Goal: Task Accomplishment & Management: Use online tool/utility

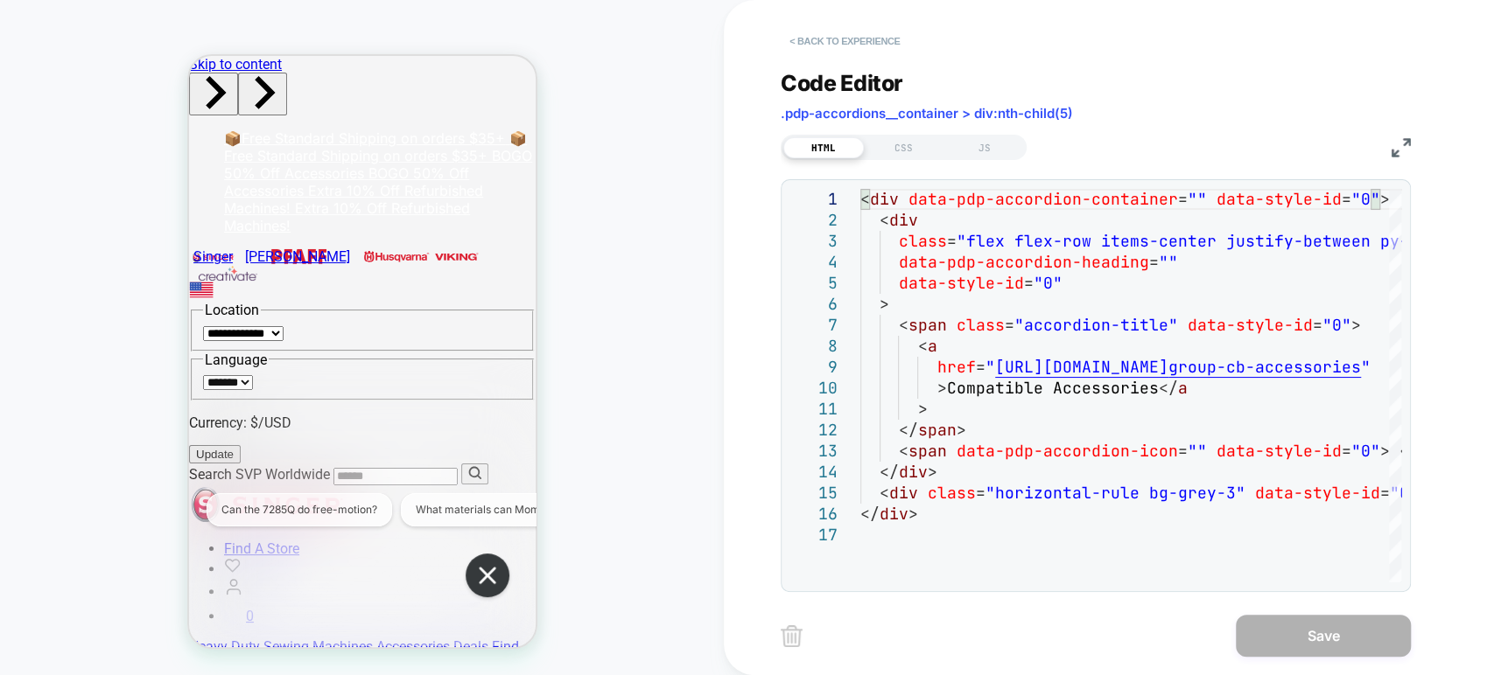
click at [0, 0] on button "< Back to experience" at bounding box center [0, 0] width 0 height 0
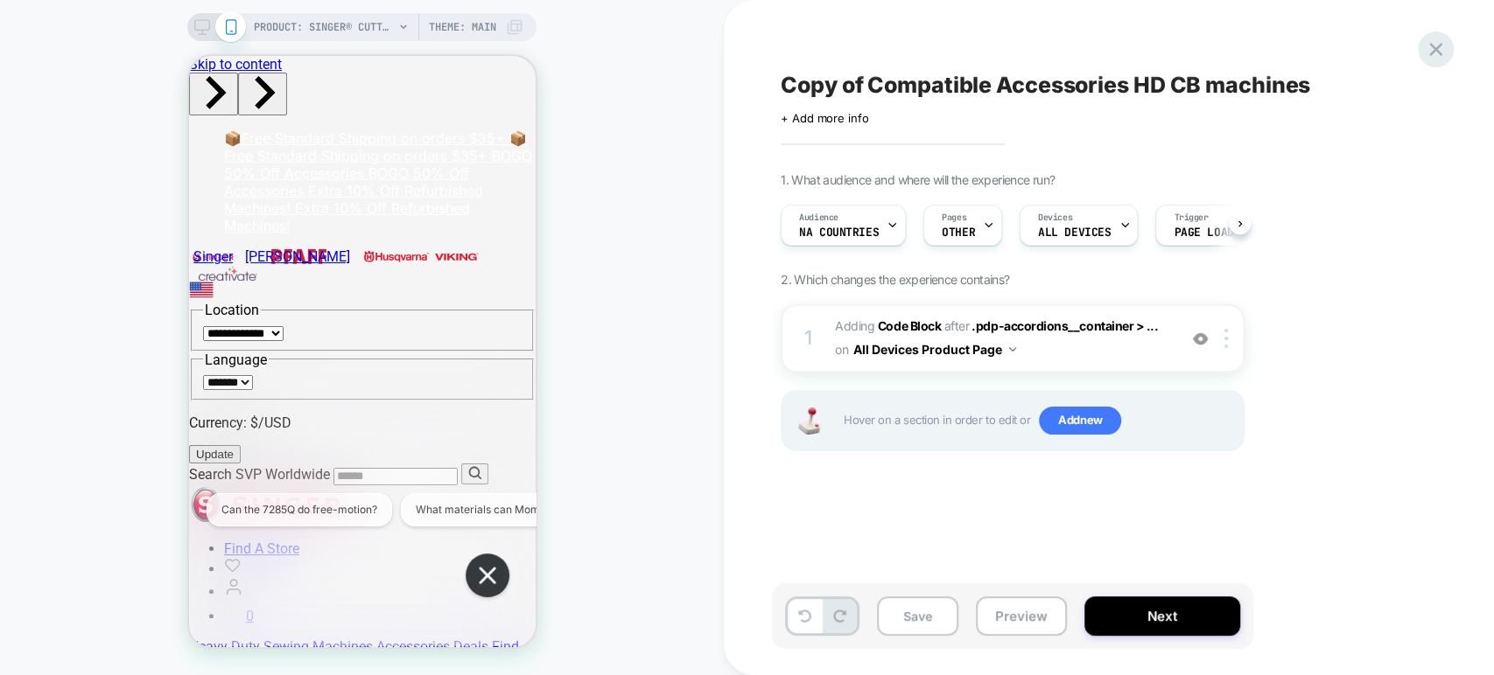
click at [1438, 51] on icon at bounding box center [1436, 50] width 24 height 24
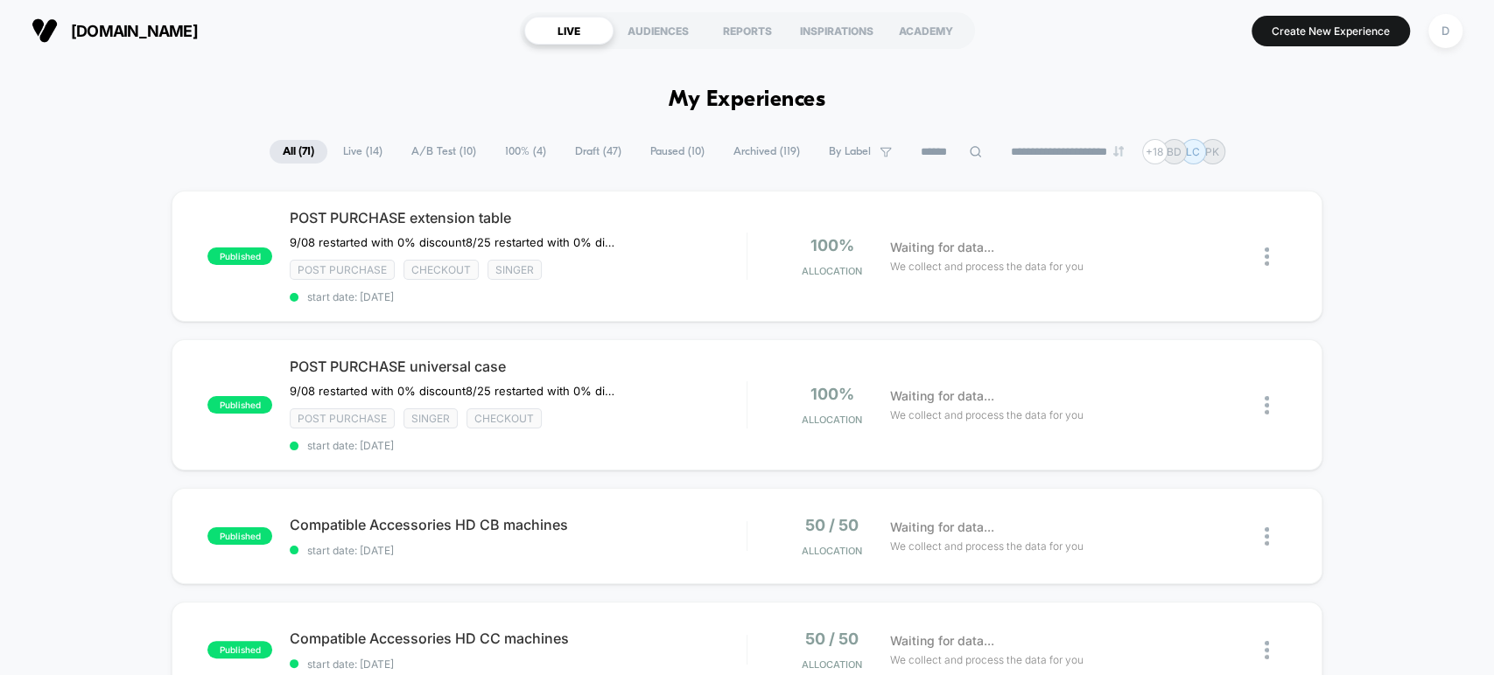
click at [577, 144] on span "Draft ( 47 )" at bounding box center [598, 152] width 73 height 24
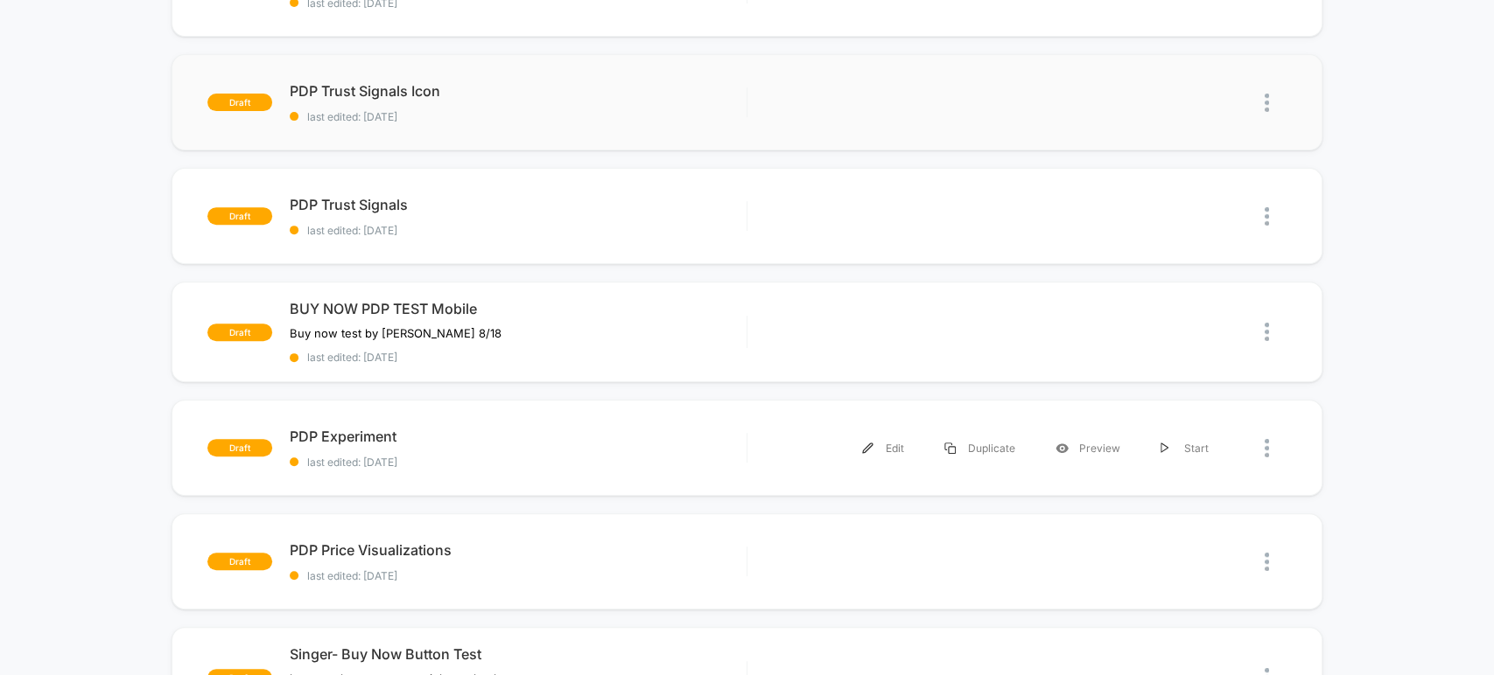
scroll to position [388, 0]
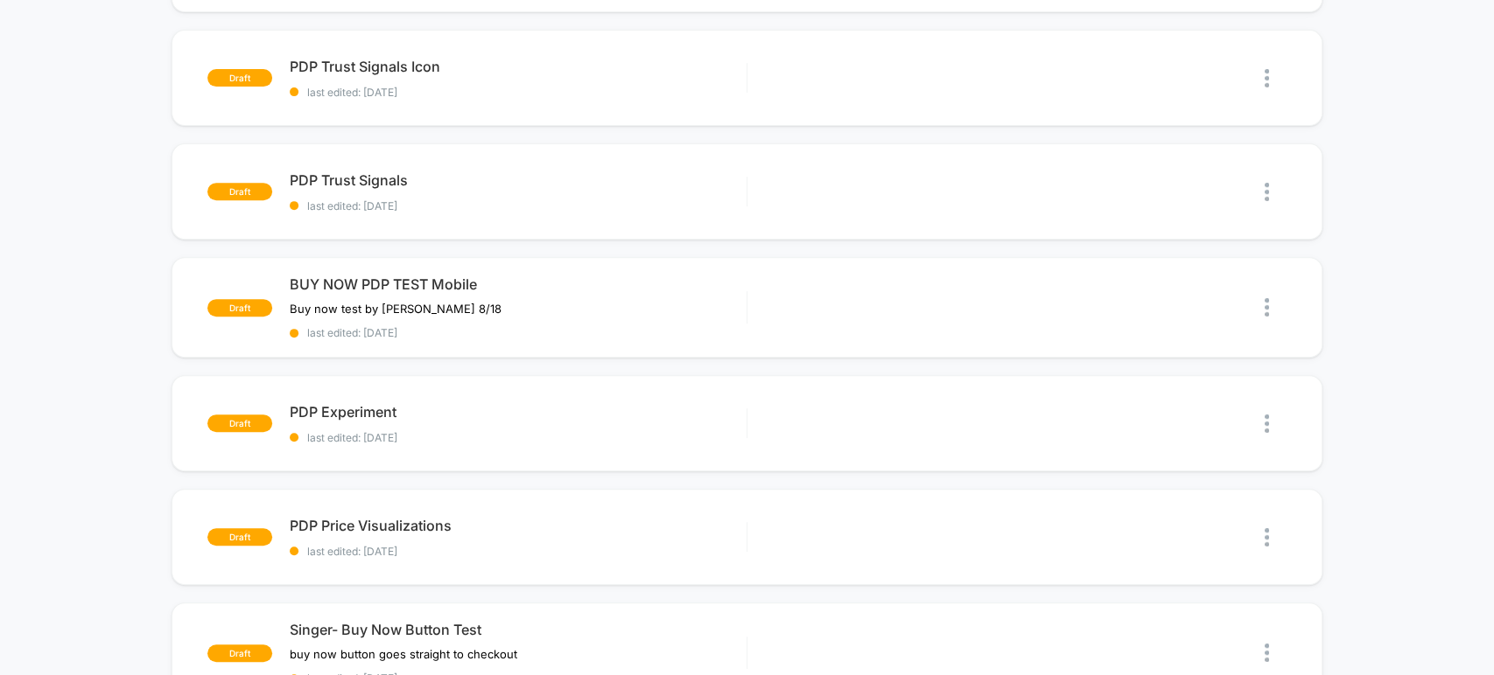
click at [572, 362] on div "draft Copy of Compatible Accessories HD CB machines last edited: 9/8/2025 Edit …" at bounding box center [747, 526] width 1494 height 1448
click at [588, 337] on div "draft BUY NOW PDP TEST Mobile Buy now test by Grant 8/18 Click to edit experien…" at bounding box center [746, 307] width 1150 height 101
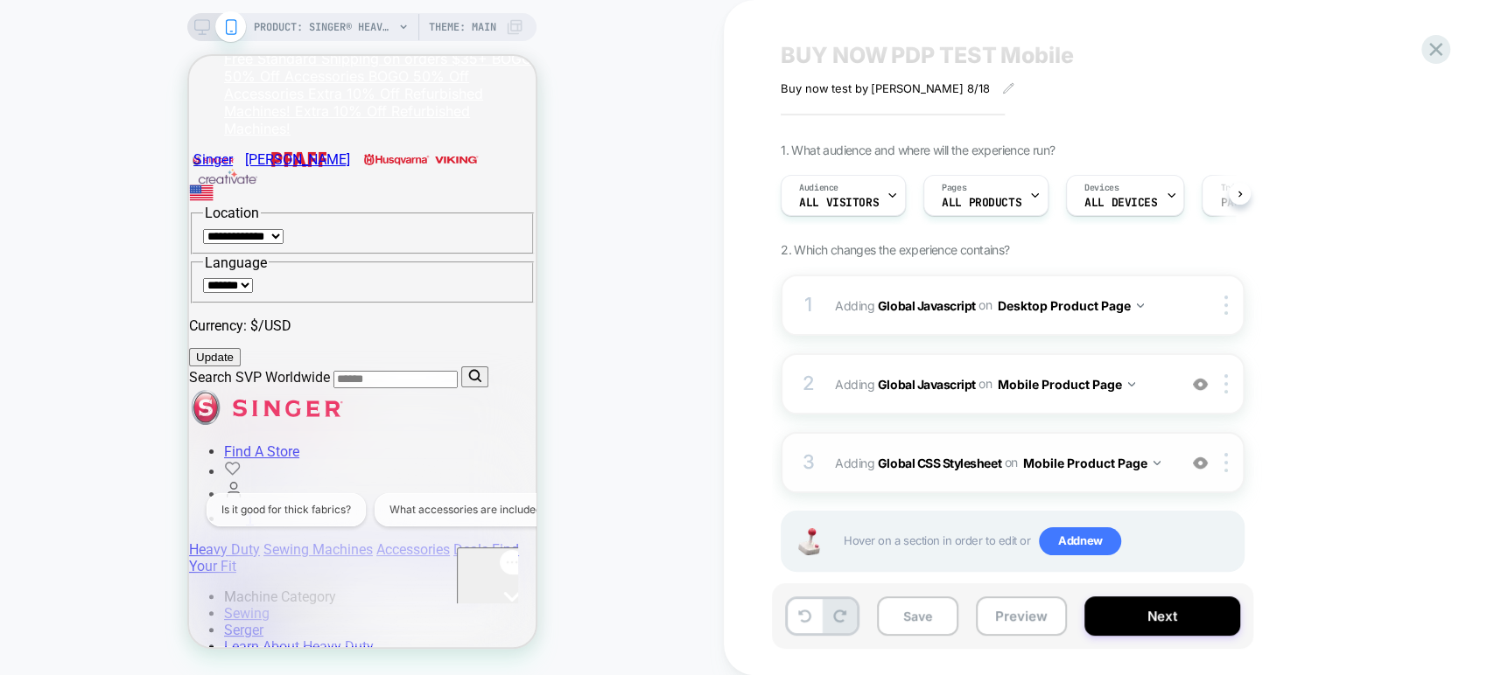
scroll to position [56, 0]
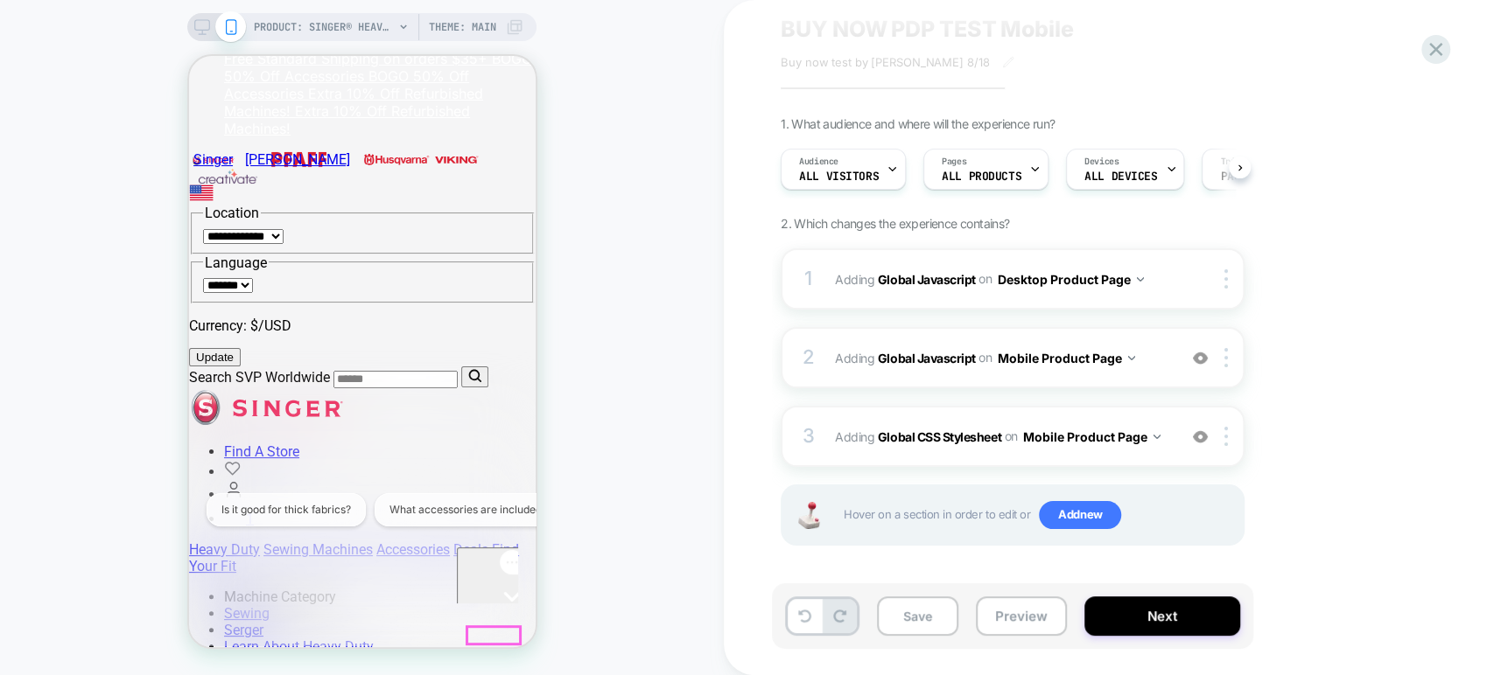
click at [502, 619] on icon "Gorgias live chat" at bounding box center [510, 627] width 17 height 17
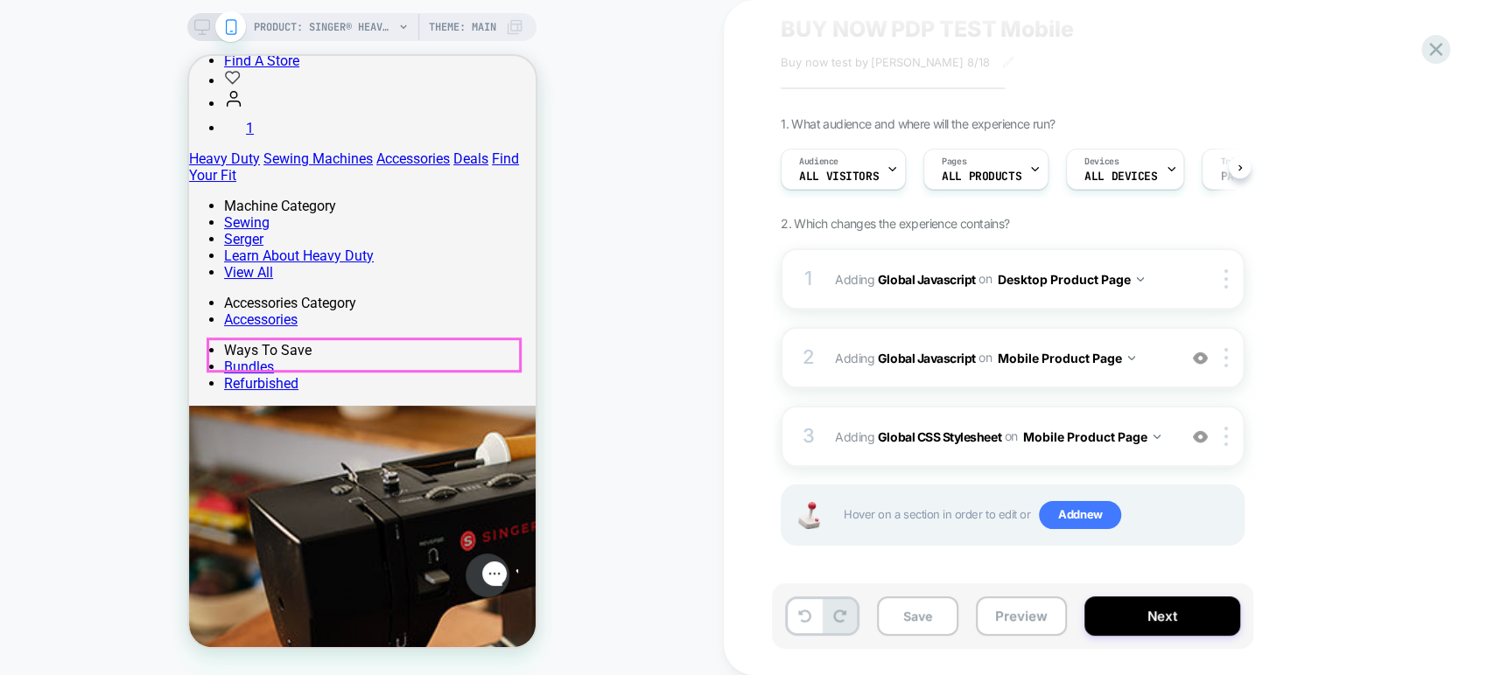
scroll to position [616, 0]
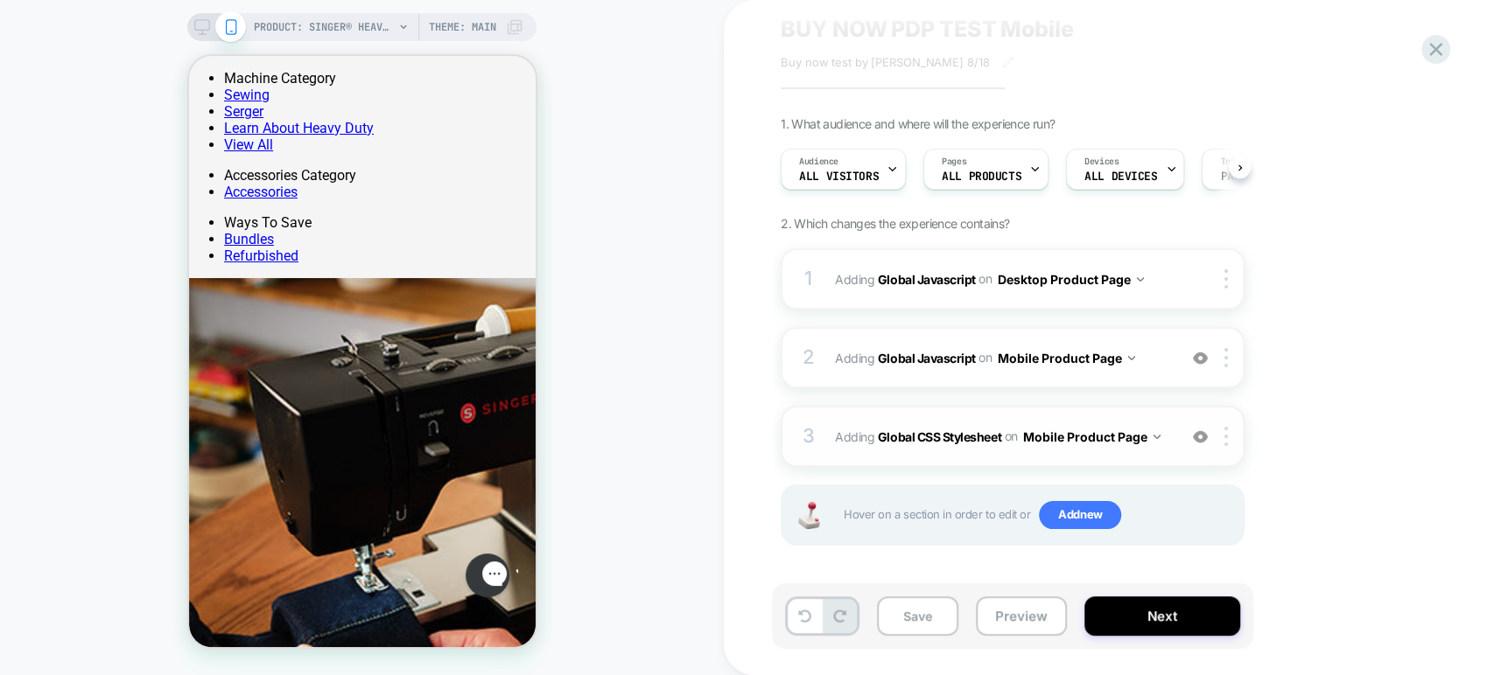
click at [1080, 432] on button "Mobile Product Page" at bounding box center [1091, 436] width 138 height 25
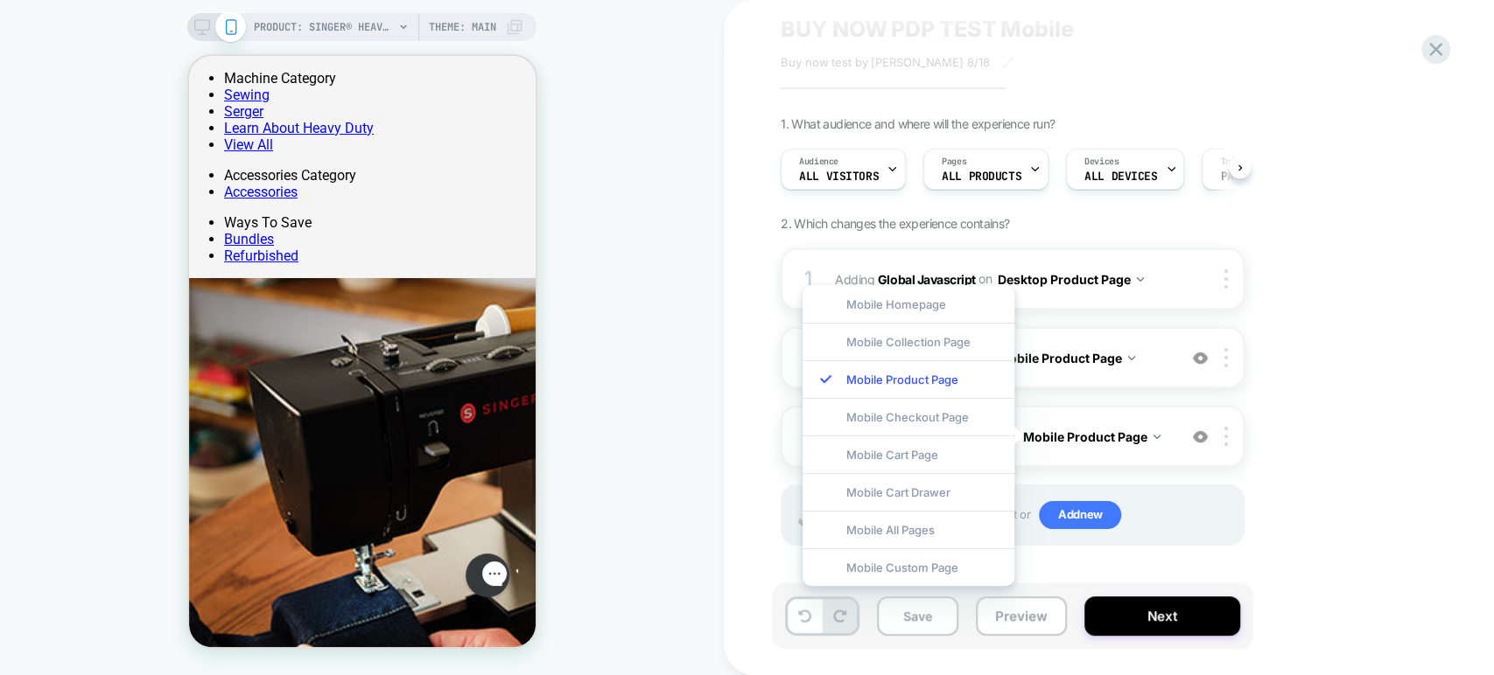
click at [1151, 456] on div "3 Adding Global CSS Stylesheet on Mobile Product Page Add Before Add After Copy…" at bounding box center [1012, 436] width 464 height 61
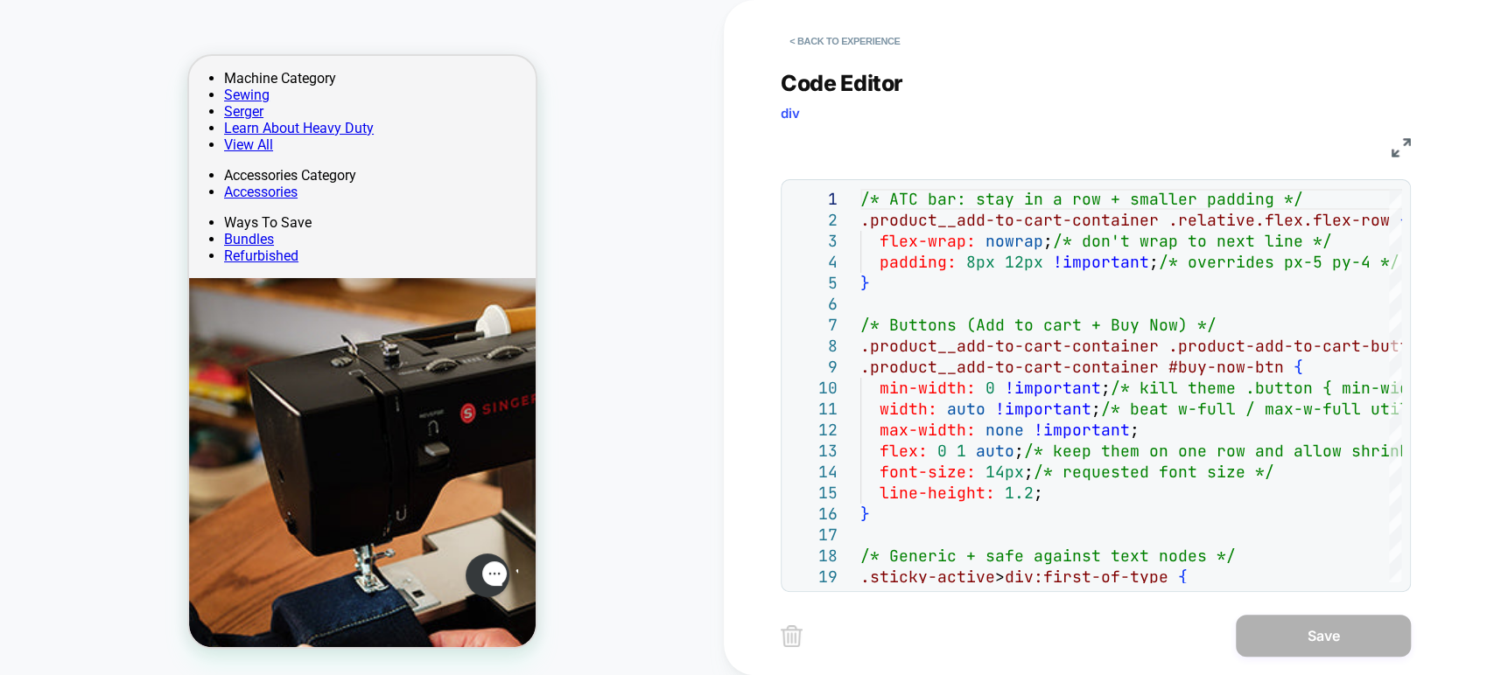
click at [819, 18] on div "< Back to experience" at bounding box center [1165, 26] width 770 height 52
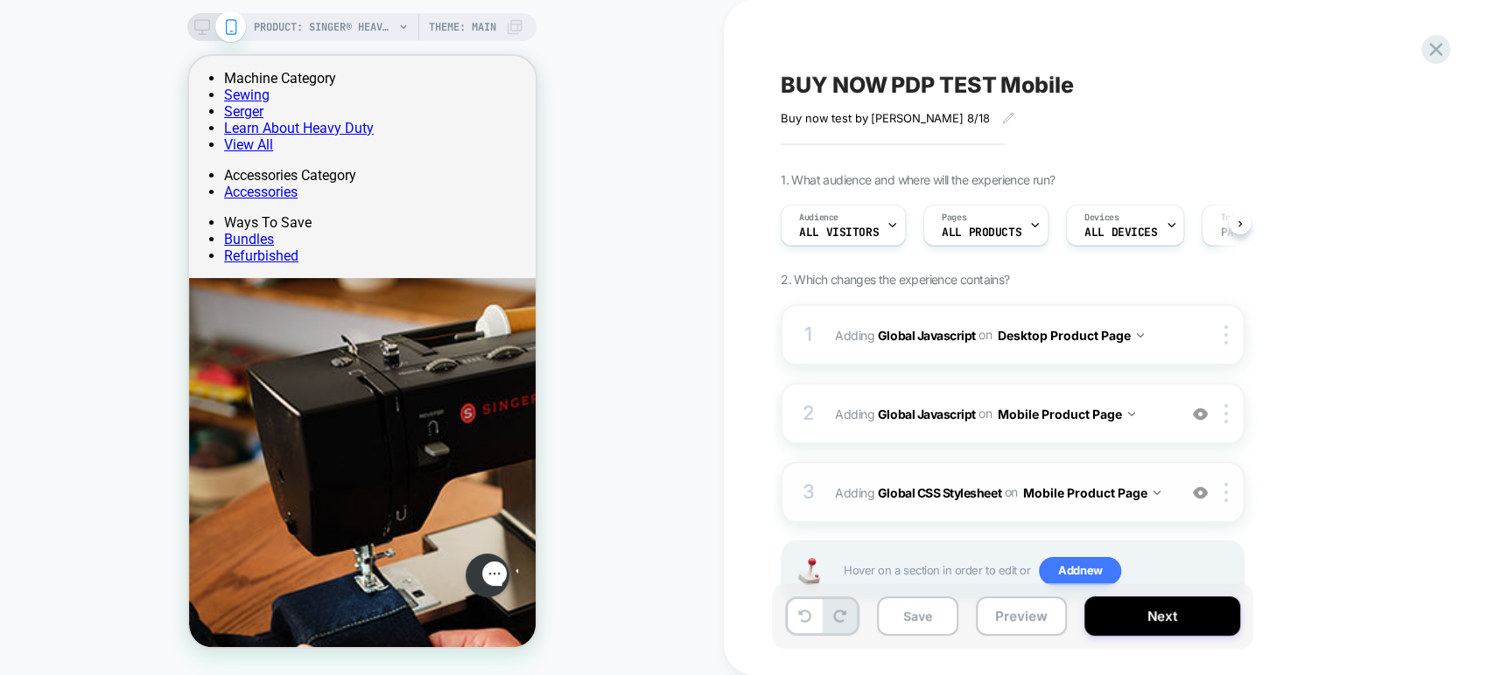
scroll to position [56, 0]
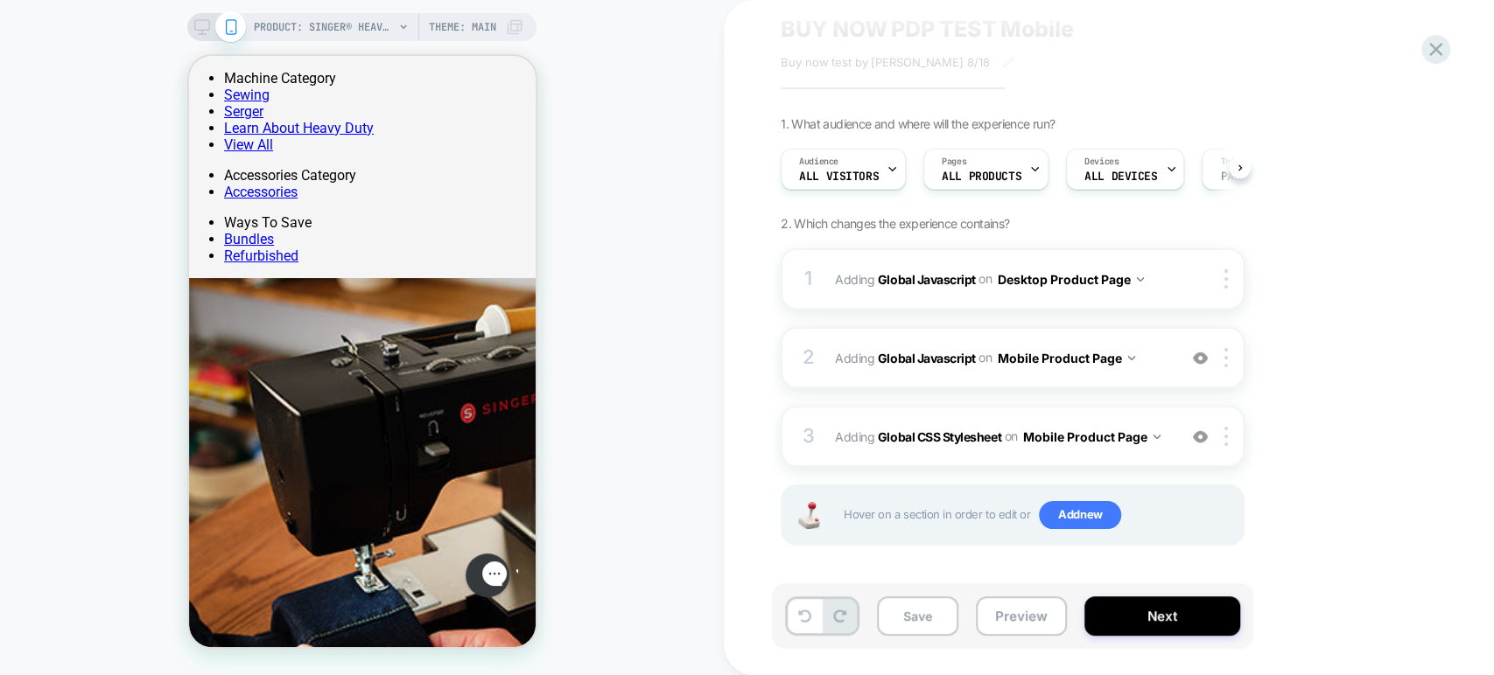
click at [192, 15] on div "PRODUCT: SINGER® Heavy Duty 4452 Rosewater Pink Sewing Machine Theme: MAIN" at bounding box center [361, 27] width 349 height 28
click at [202, 24] on icon at bounding box center [202, 27] width 16 height 16
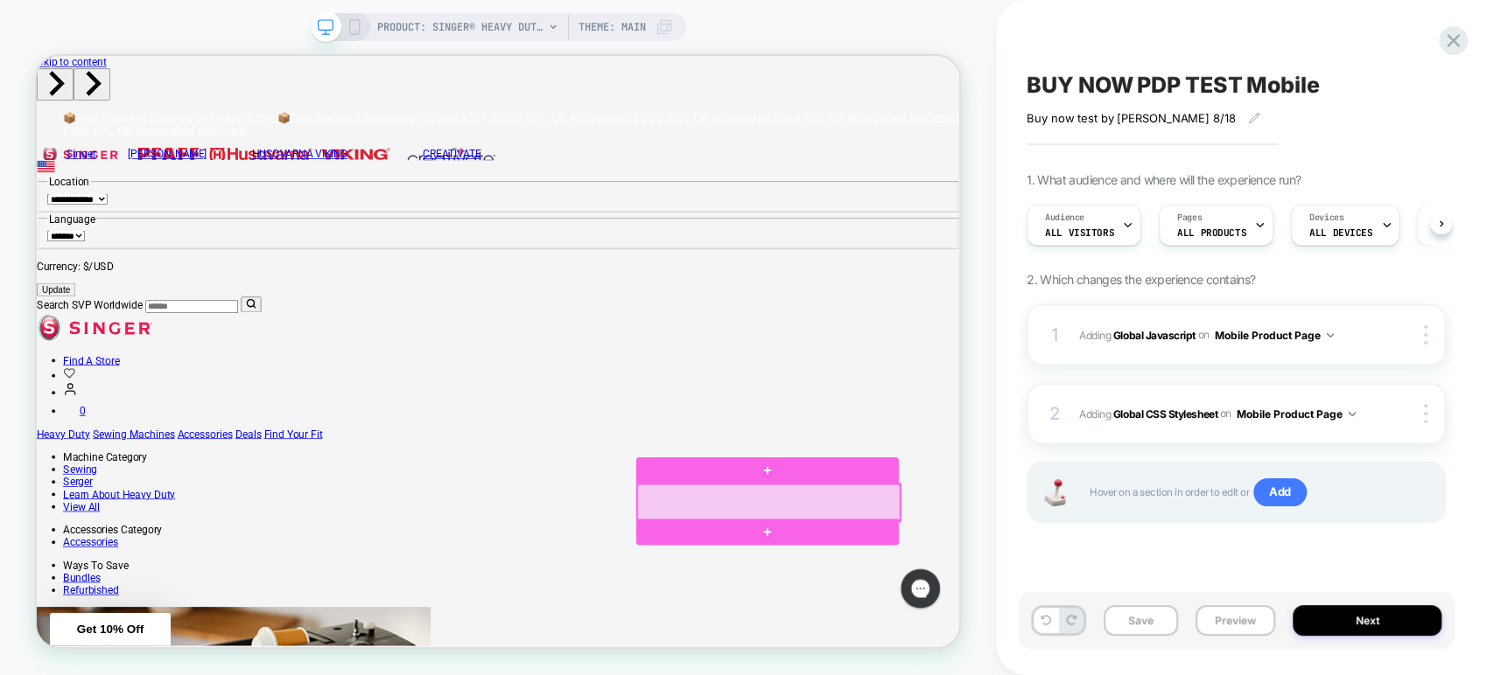
drag, startPoint x: 1136, startPoint y: 647, endPoint x: 1102, endPoint y: 651, distance: 34.4
click at [1102, 651] on div at bounding box center [1012, 651] width 350 height 49
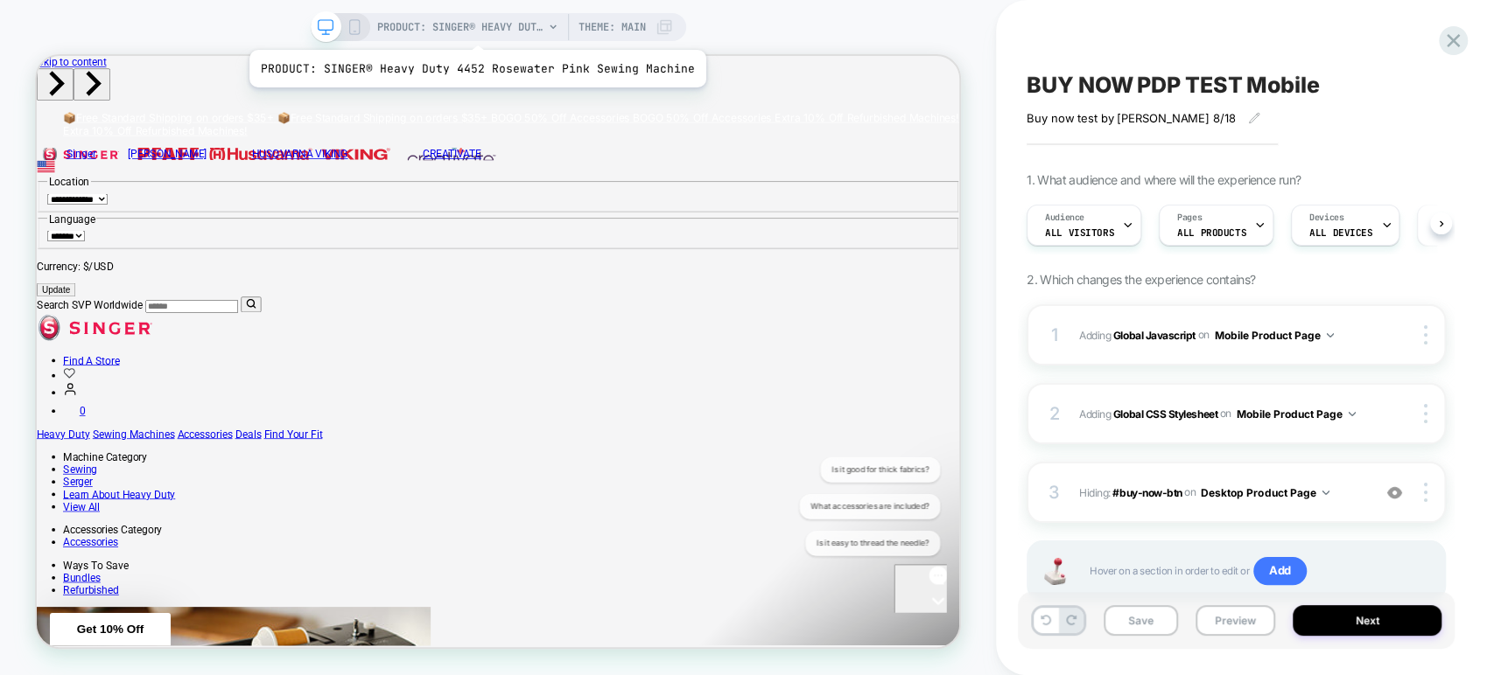
click at [472, 28] on span "PRODUCT: SINGER® Heavy Duty 4452 Rosewater Pink Sewing Machine" at bounding box center [460, 27] width 166 height 28
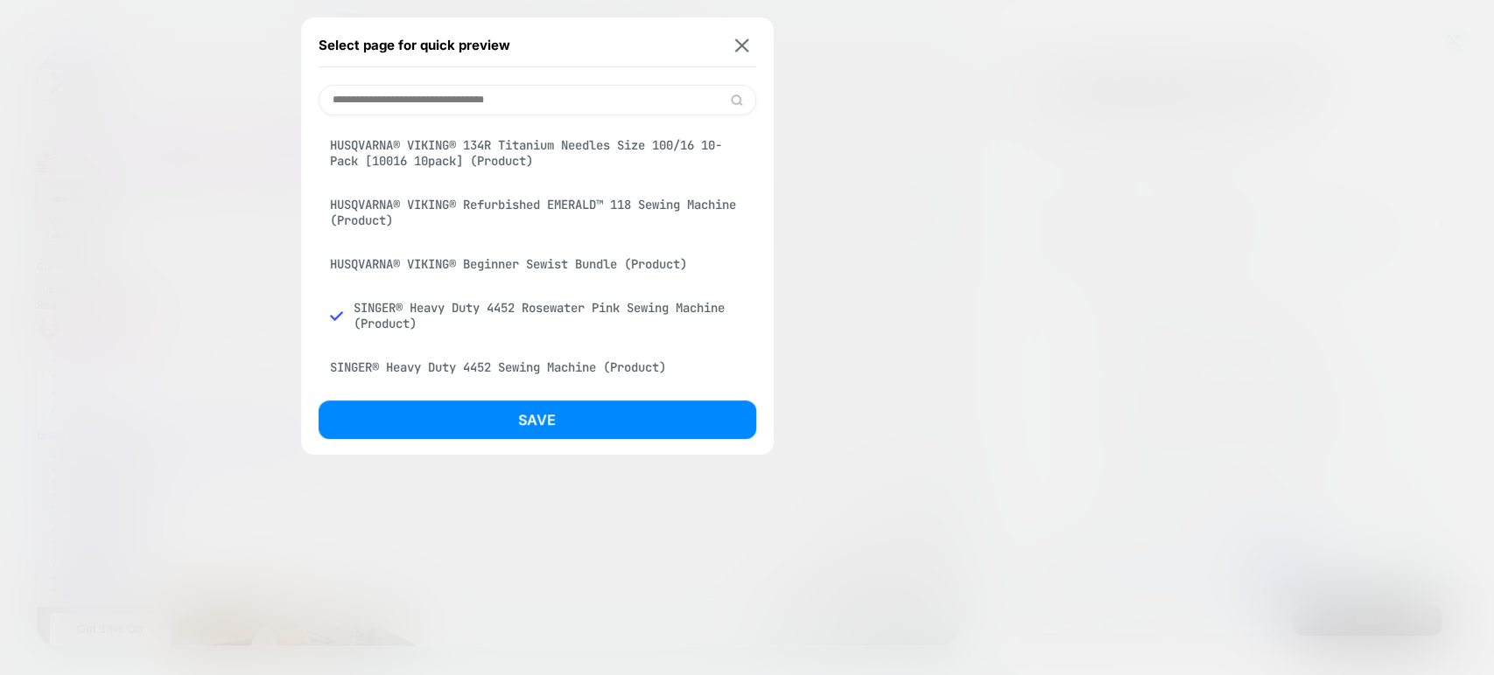
click at [731, 38] on button at bounding box center [742, 45] width 22 height 15
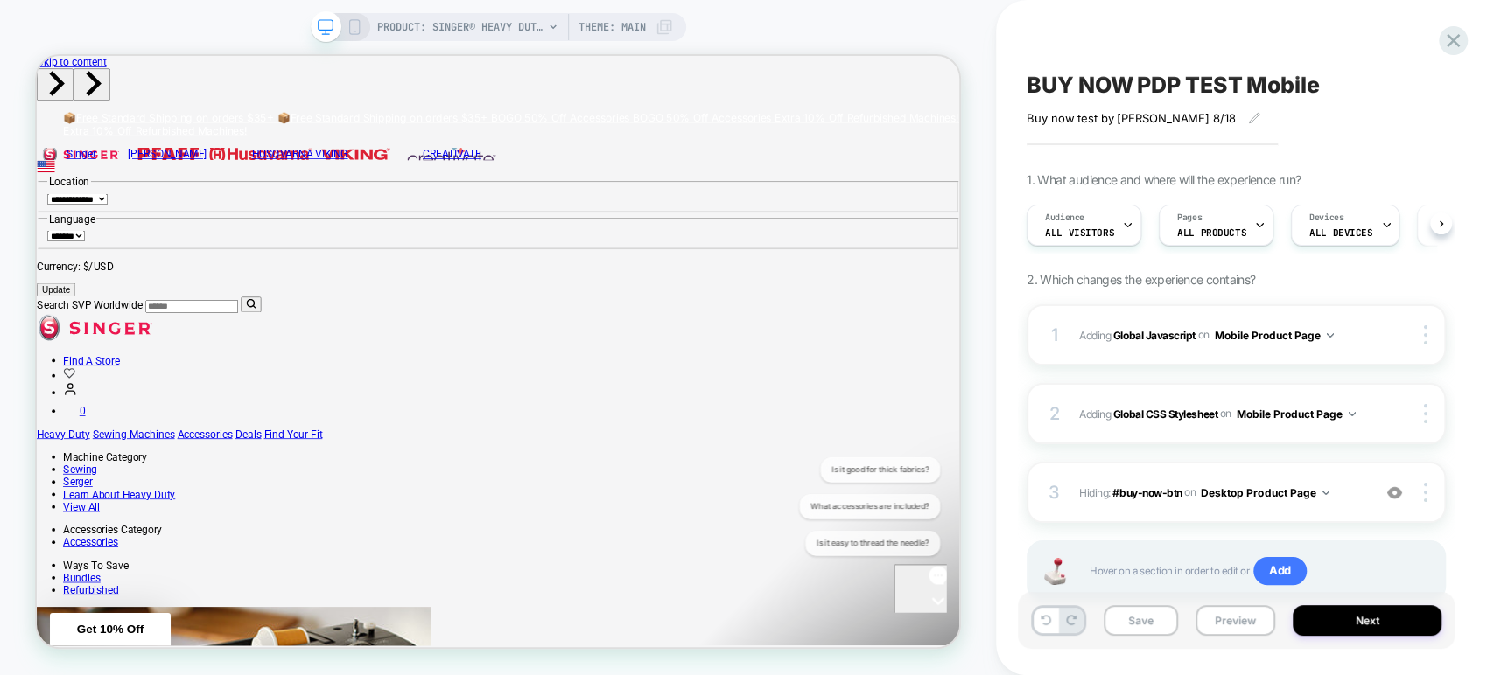
click at [360, 16] on div "PRODUCT: SINGER® Heavy Duty 4452 Rosewater Pink Sewing Machine Theme: MAIN" at bounding box center [498, 27] width 375 height 28
click at [349, 34] on icon at bounding box center [354, 27] width 16 height 16
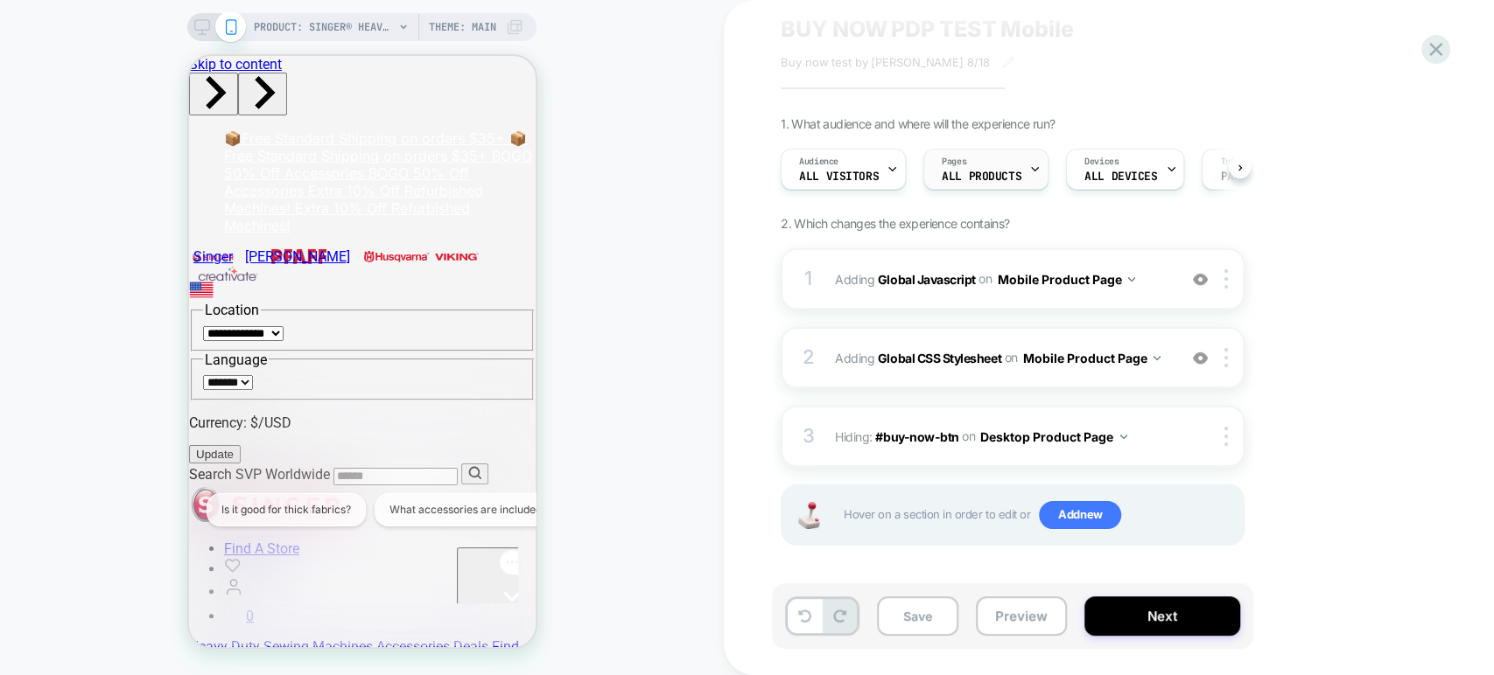
click at [1003, 171] on span "ALL PRODUCTS" at bounding box center [981, 177] width 80 height 12
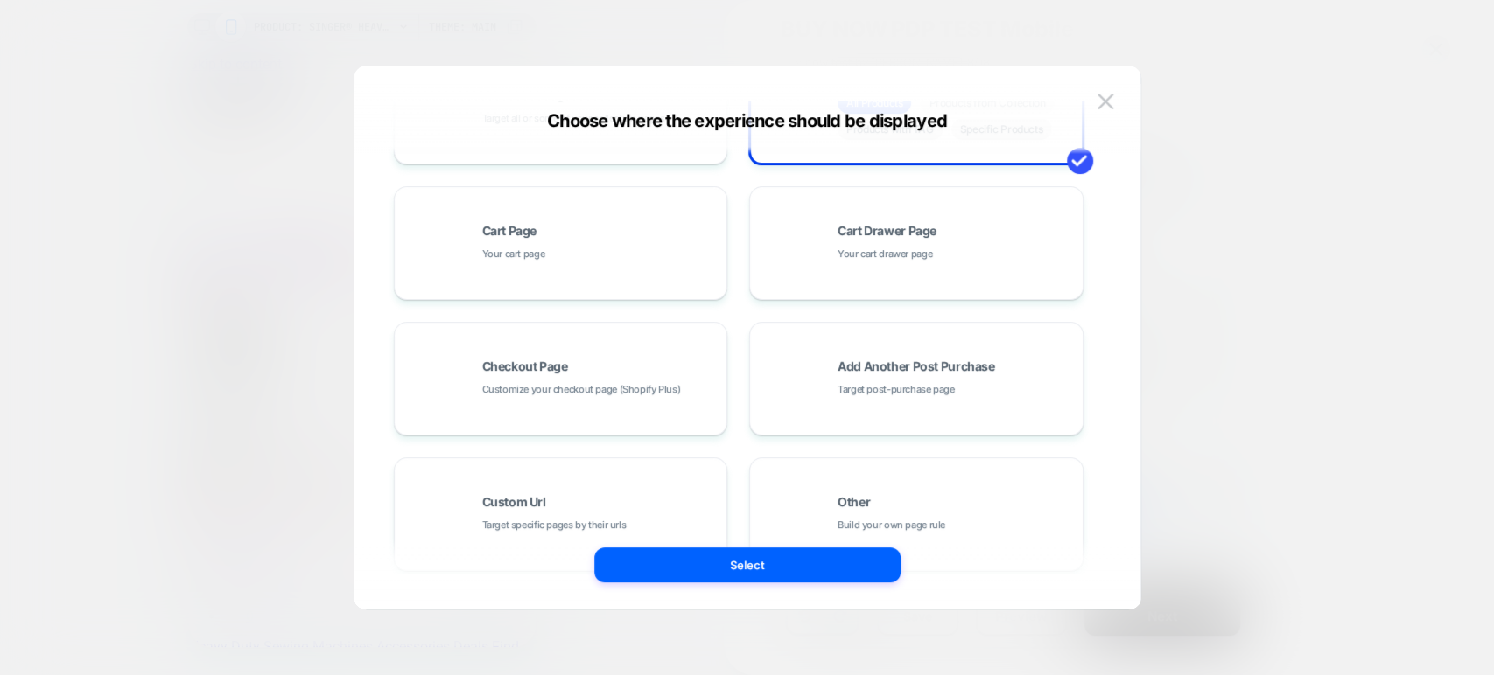
scroll to position [288, 0]
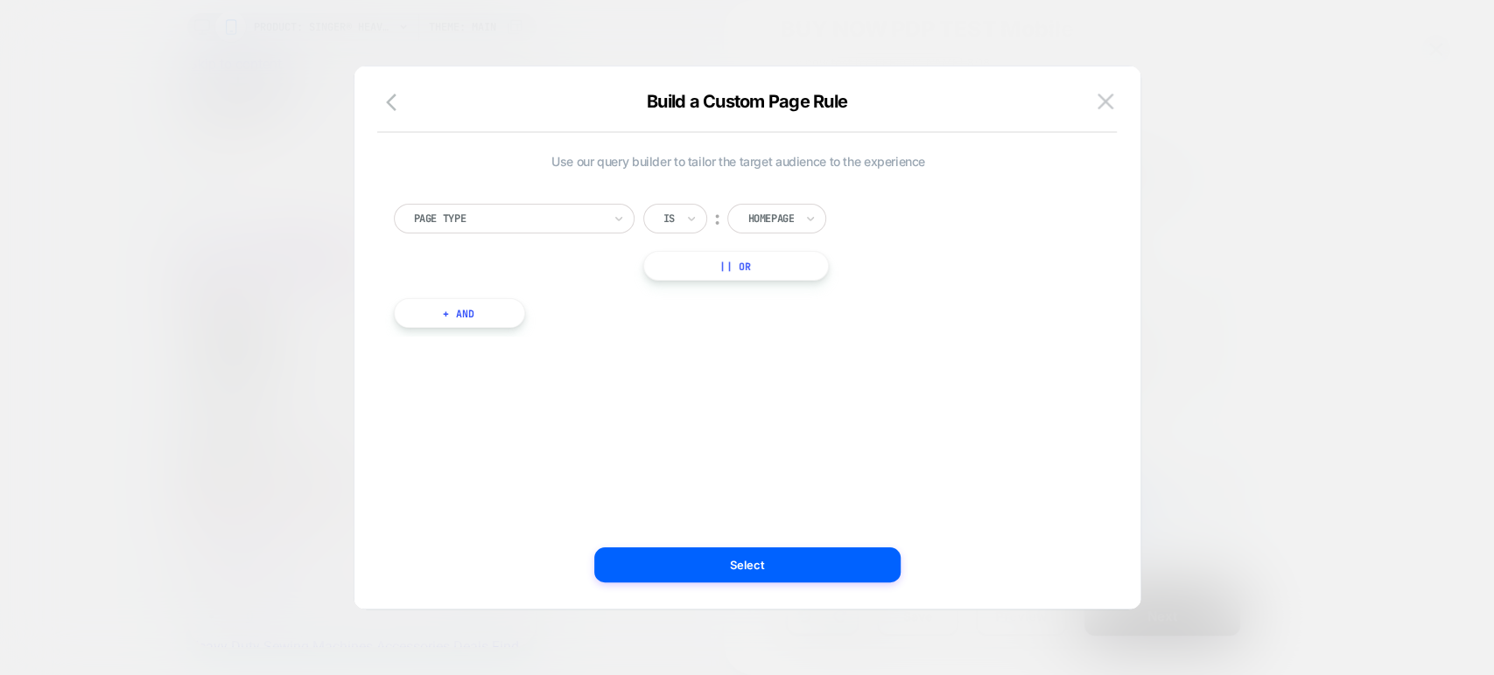
scroll to position [0, 0]
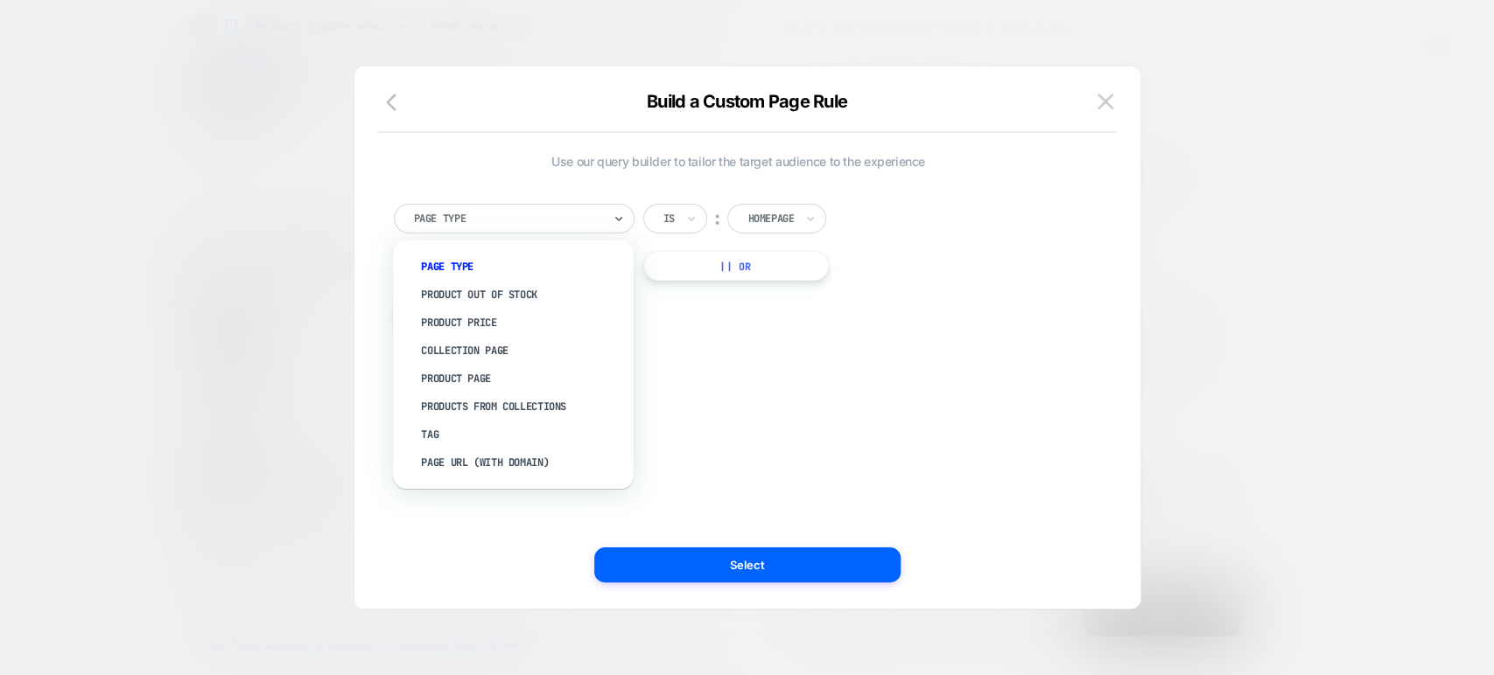
click at [602, 204] on div "Page Type" at bounding box center [514, 219] width 241 height 30
click at [516, 379] on div "Product Page" at bounding box center [521, 379] width 223 height 28
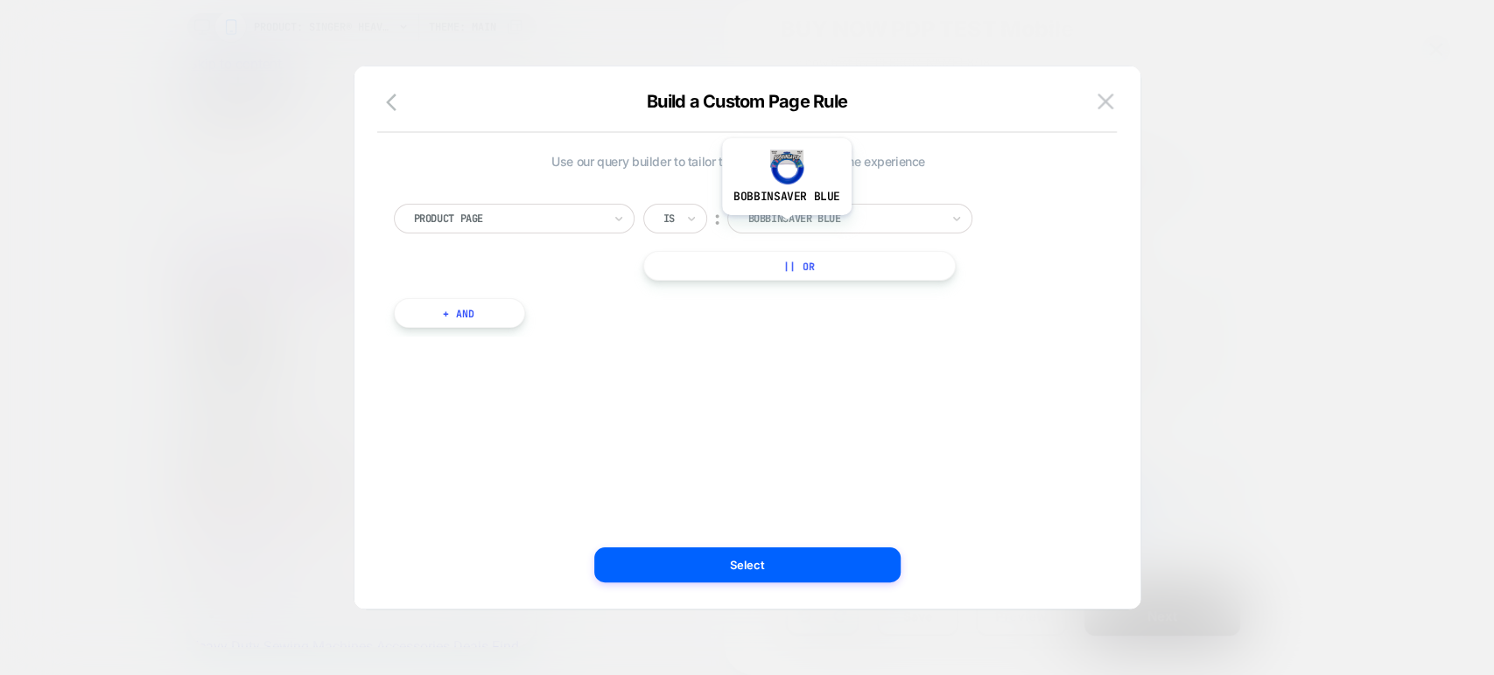
click at [786, 227] on div "bobbinsaver blue" at bounding box center [843, 218] width 196 height 19
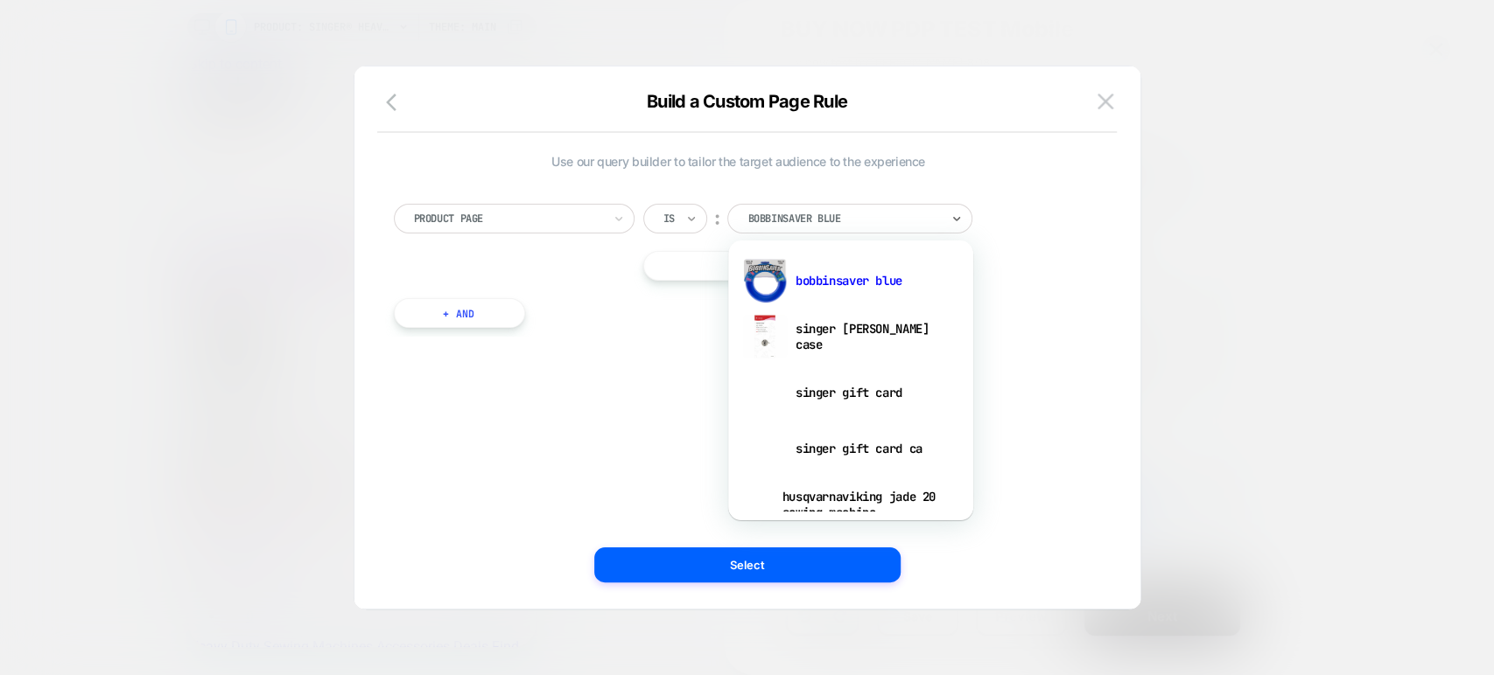
scroll to position [227, 0]
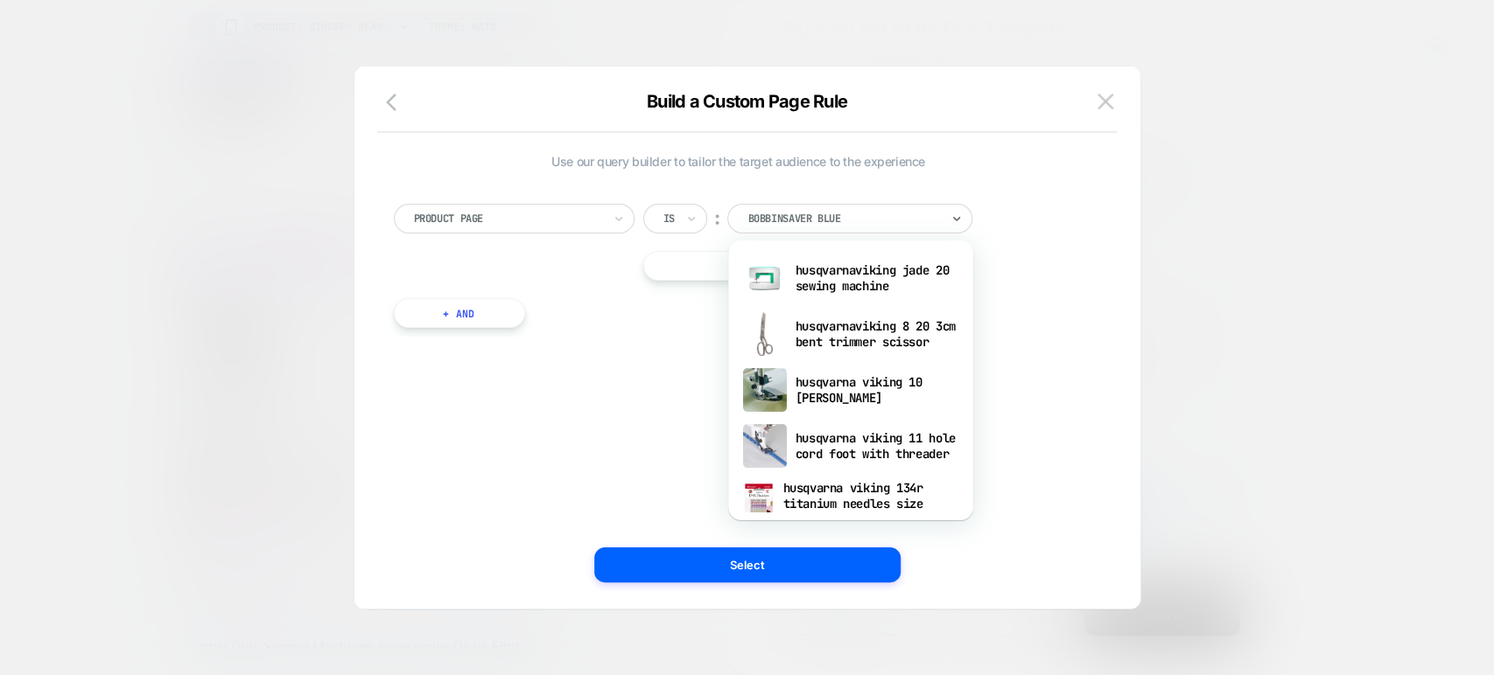
click at [673, 215] on div at bounding box center [668, 219] width 11 height 16
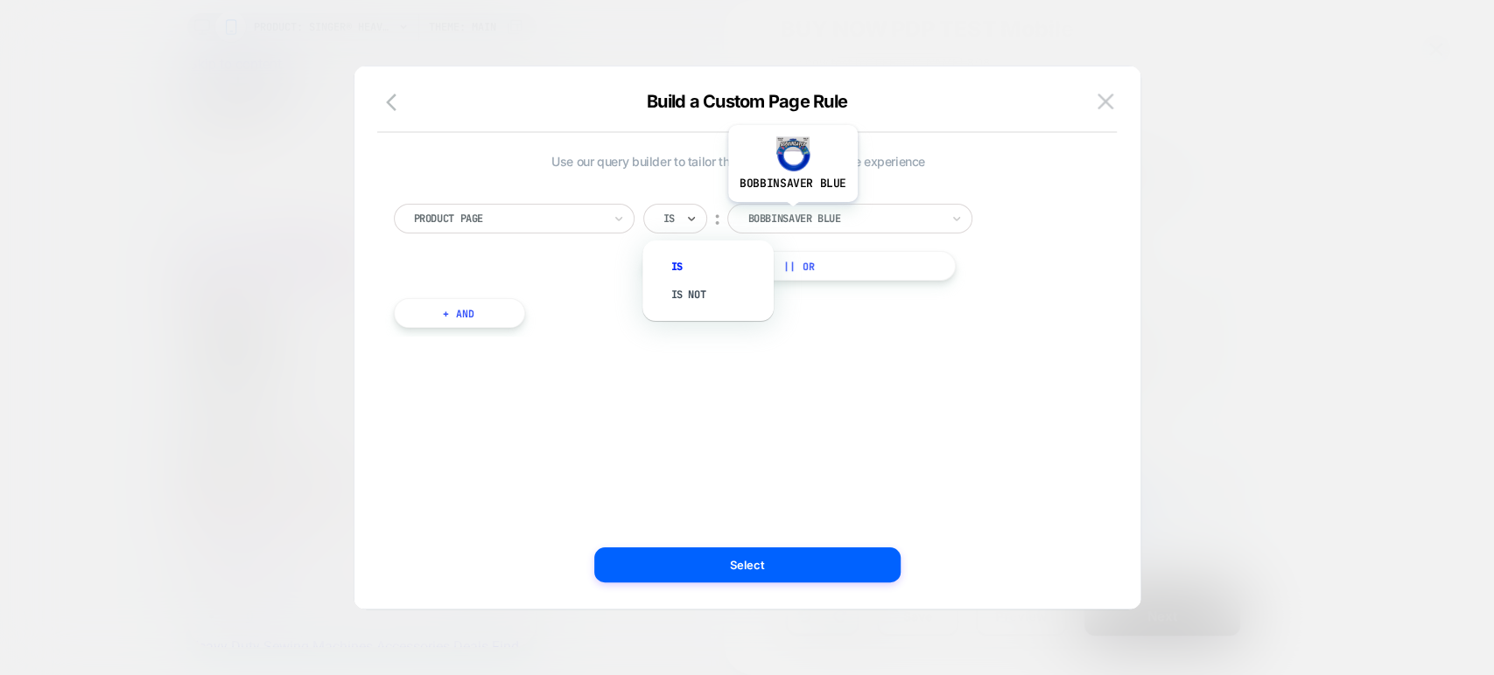
click at [791, 214] on div at bounding box center [843, 219] width 192 height 16
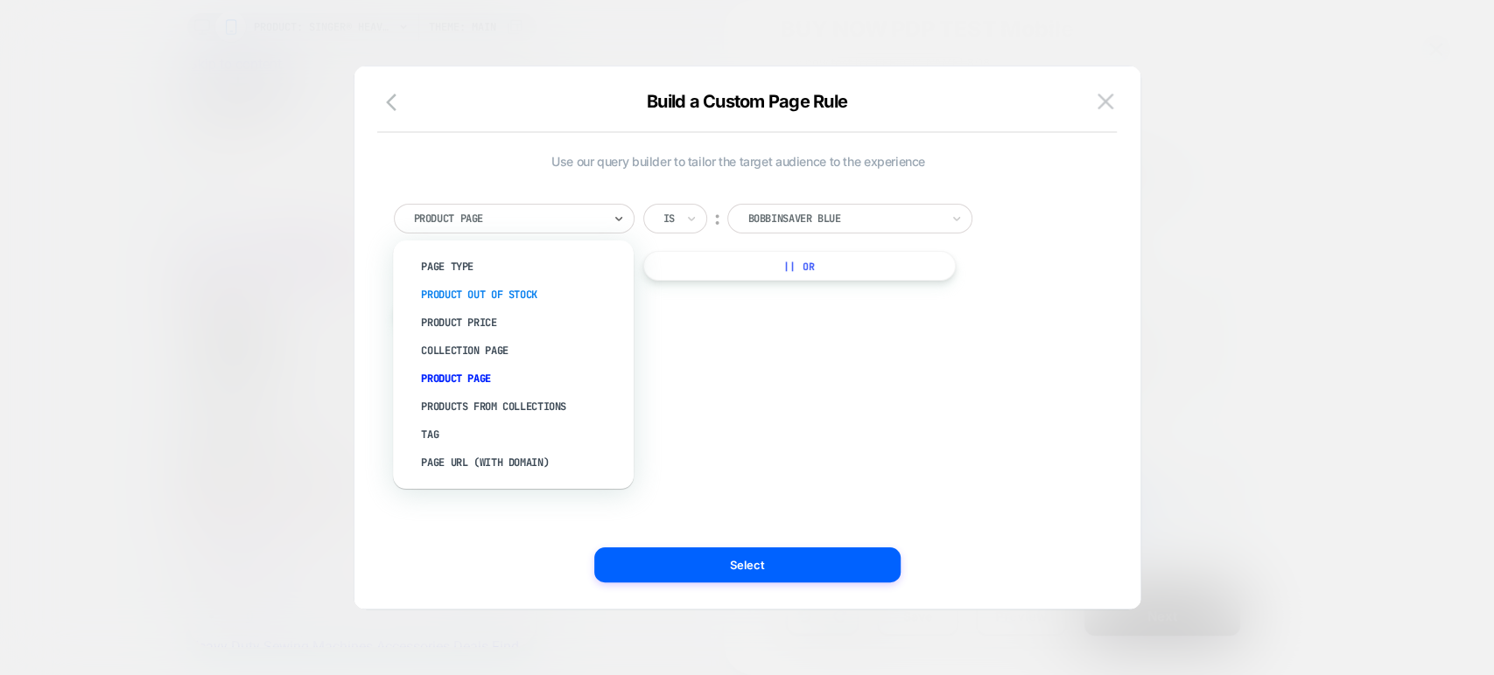
click at [505, 286] on div "Product Out Of Stock" at bounding box center [521, 295] width 223 height 28
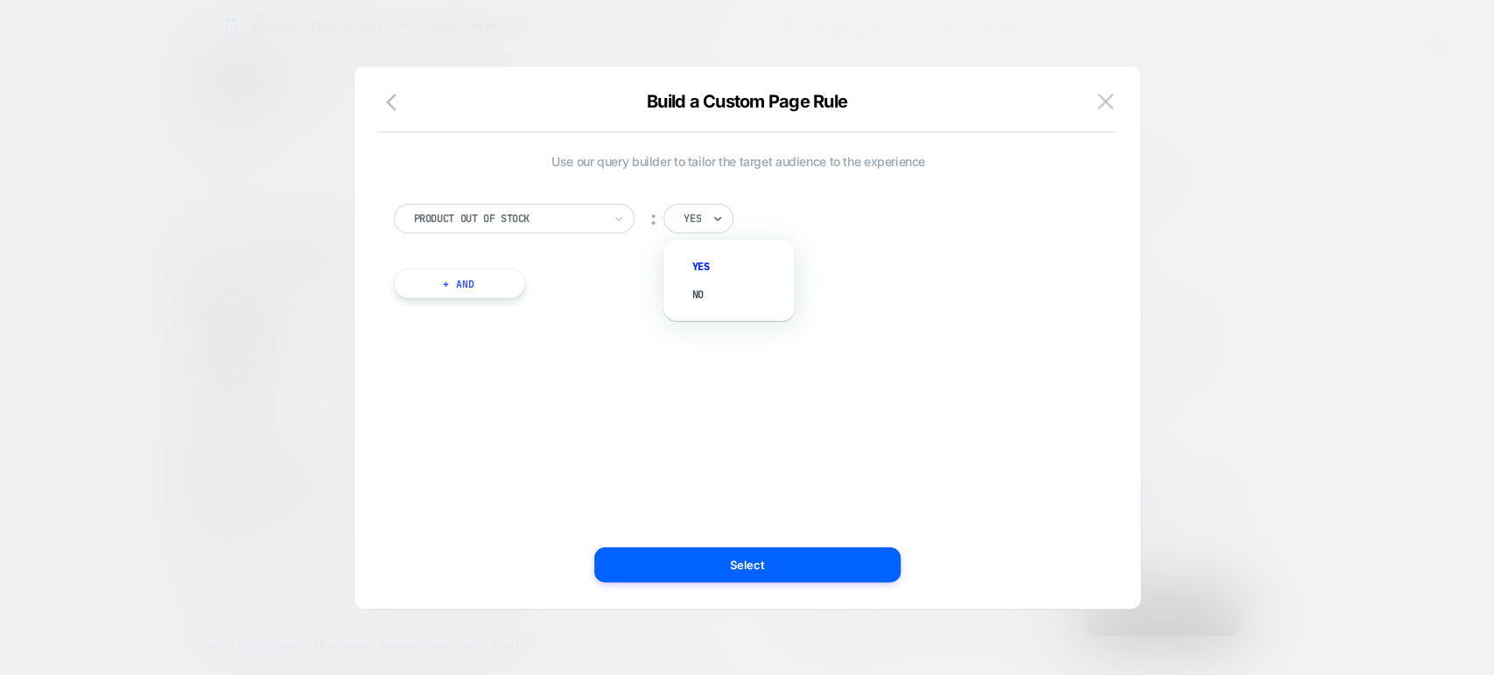
click at [685, 211] on input "text" at bounding box center [686, 219] width 7 height 16
click at [701, 290] on div "no" at bounding box center [738, 295] width 114 height 28
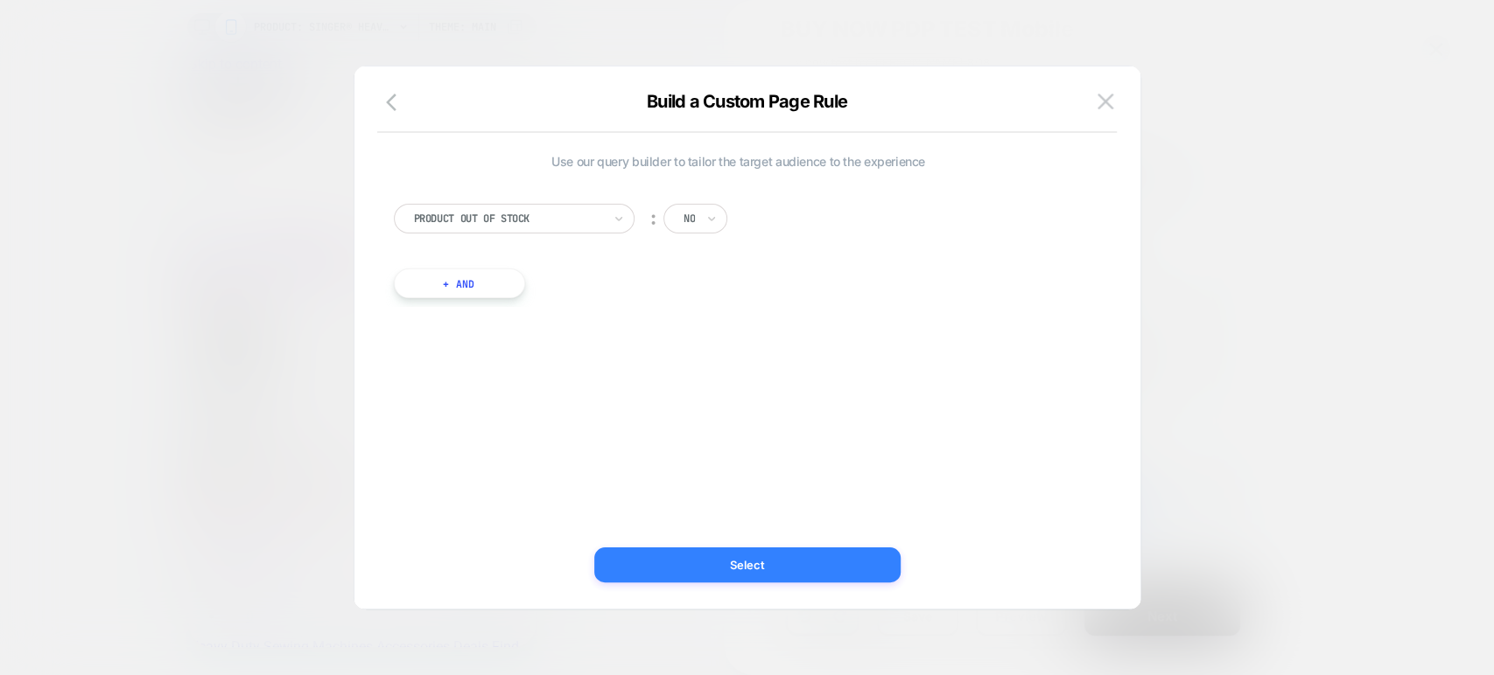
click at [807, 563] on button "Select" at bounding box center [747, 565] width 306 height 35
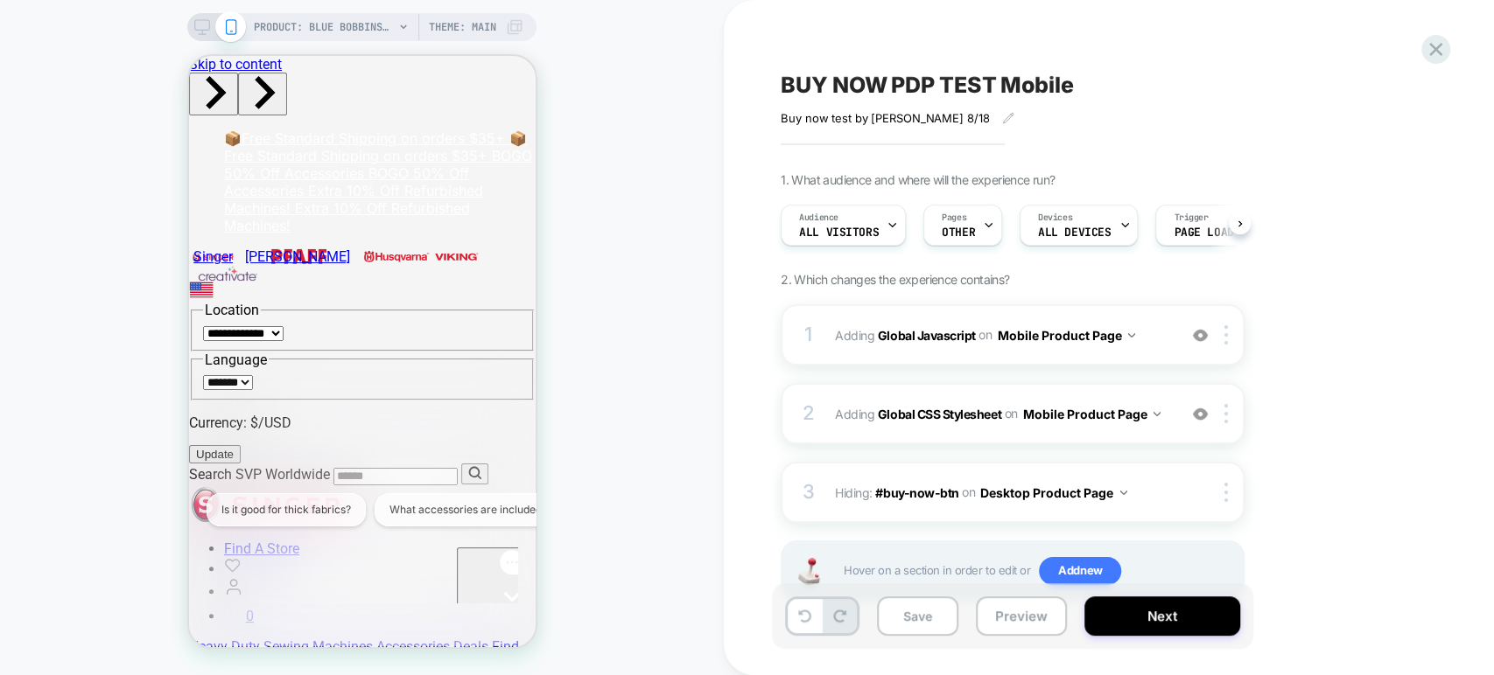
scroll to position [0, 1]
click at [0, 0] on button "Preview" at bounding box center [0, 0] width 0 height 0
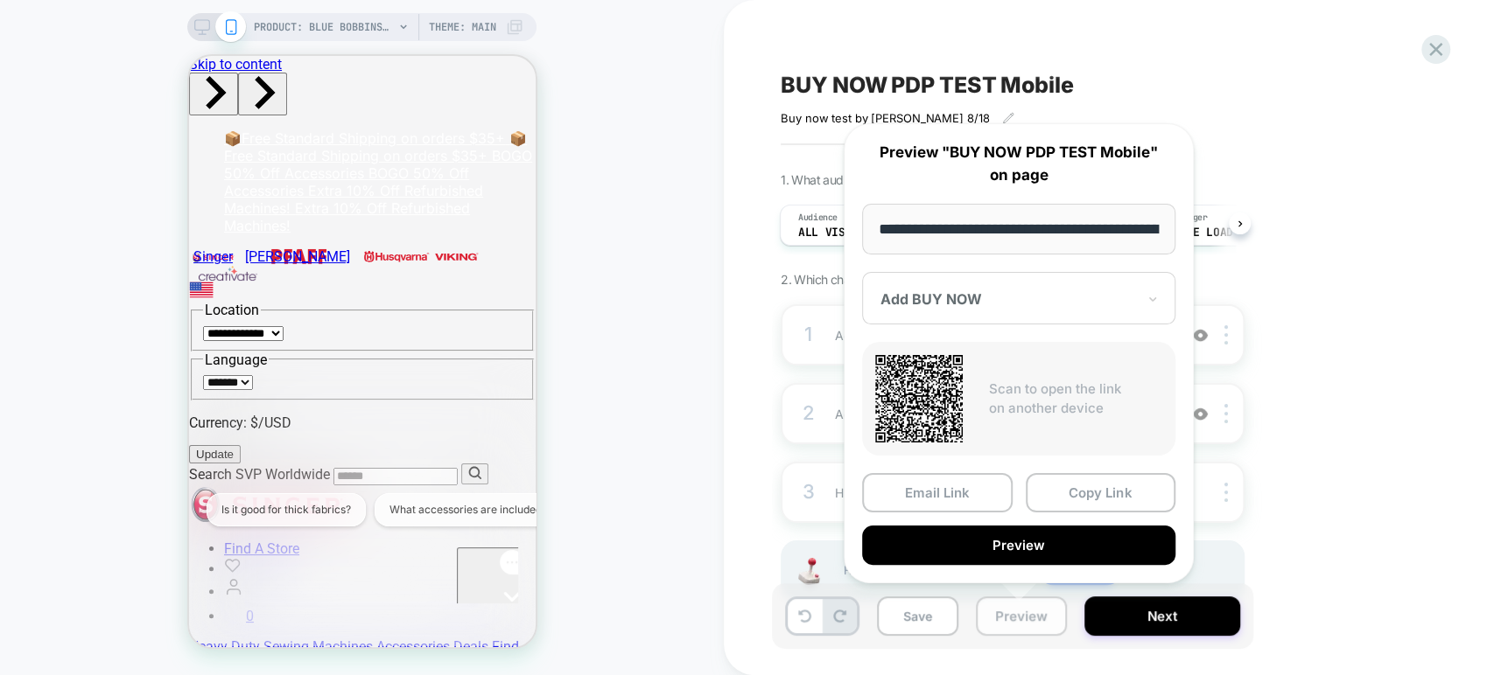
scroll to position [0, 216]
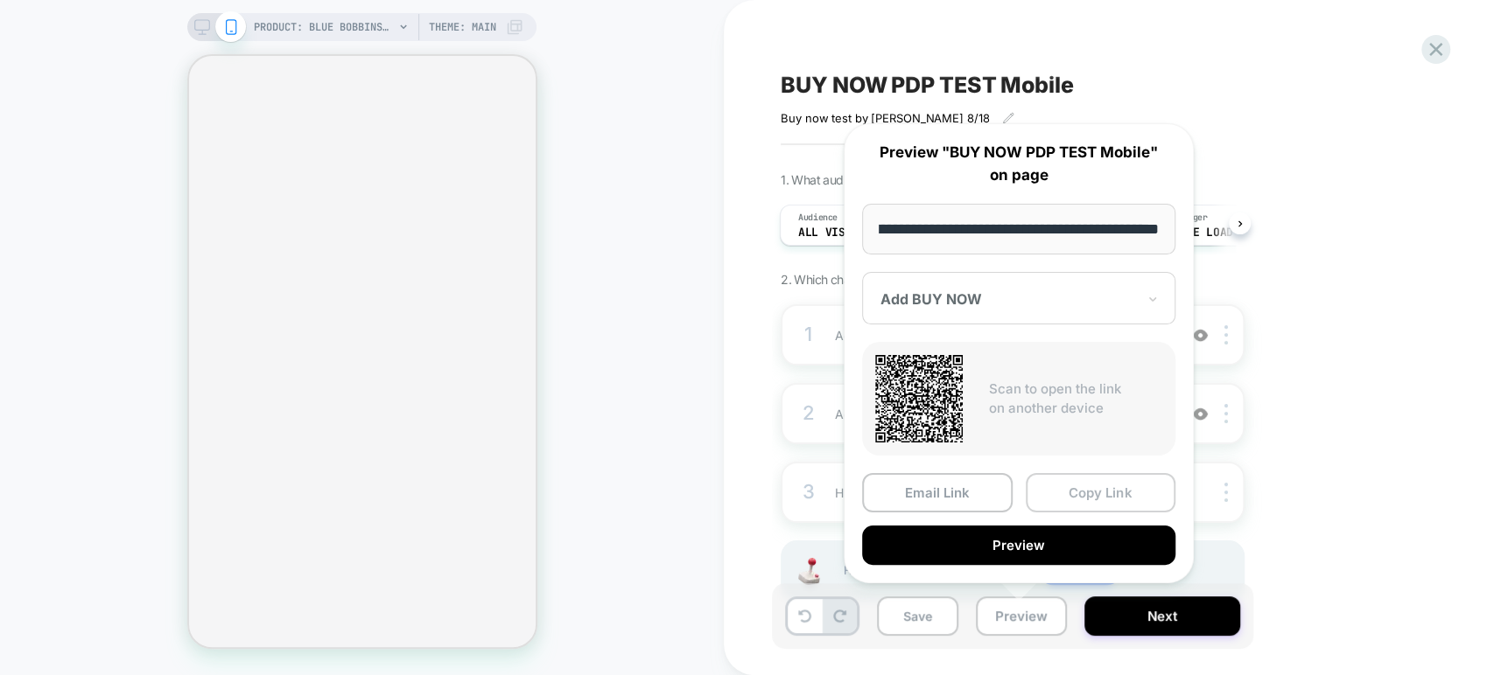
click at [1074, 490] on button "Copy Link" at bounding box center [1100, 492] width 150 height 39
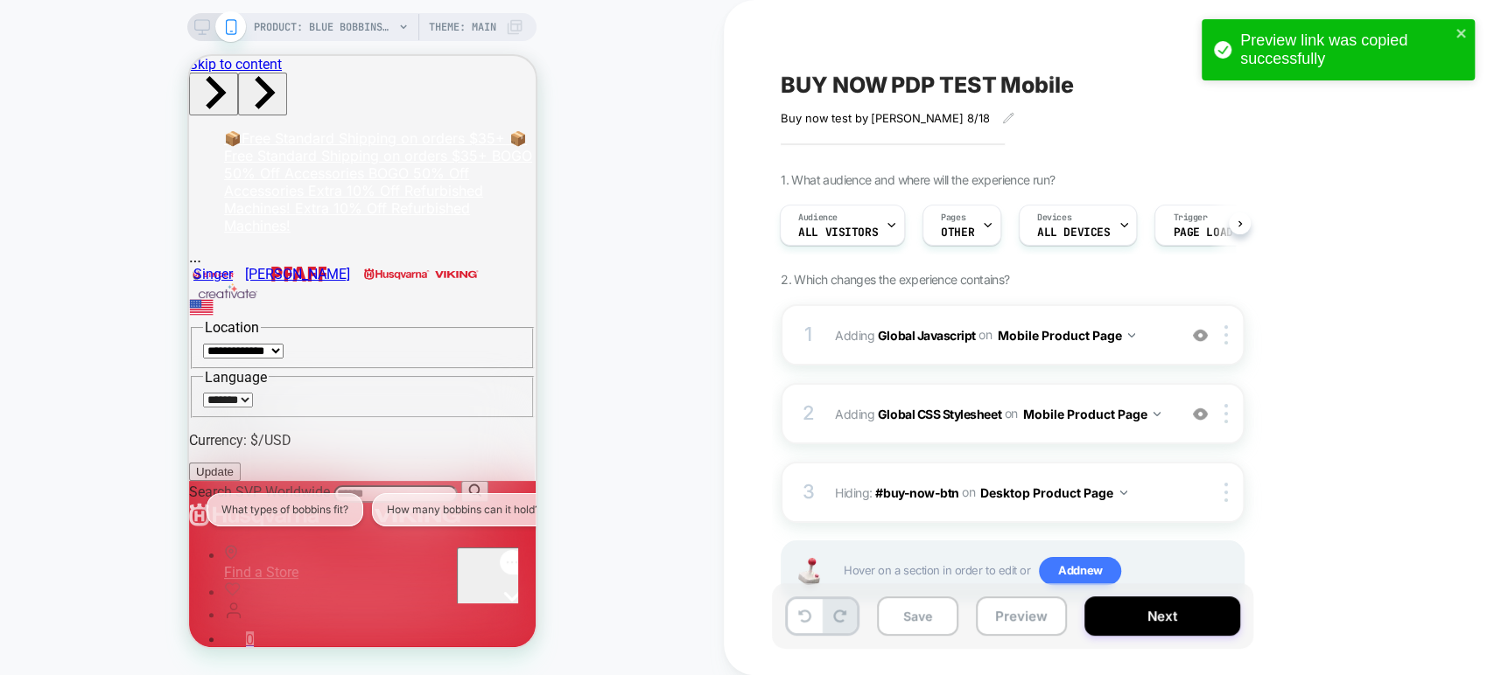
scroll to position [0, 0]
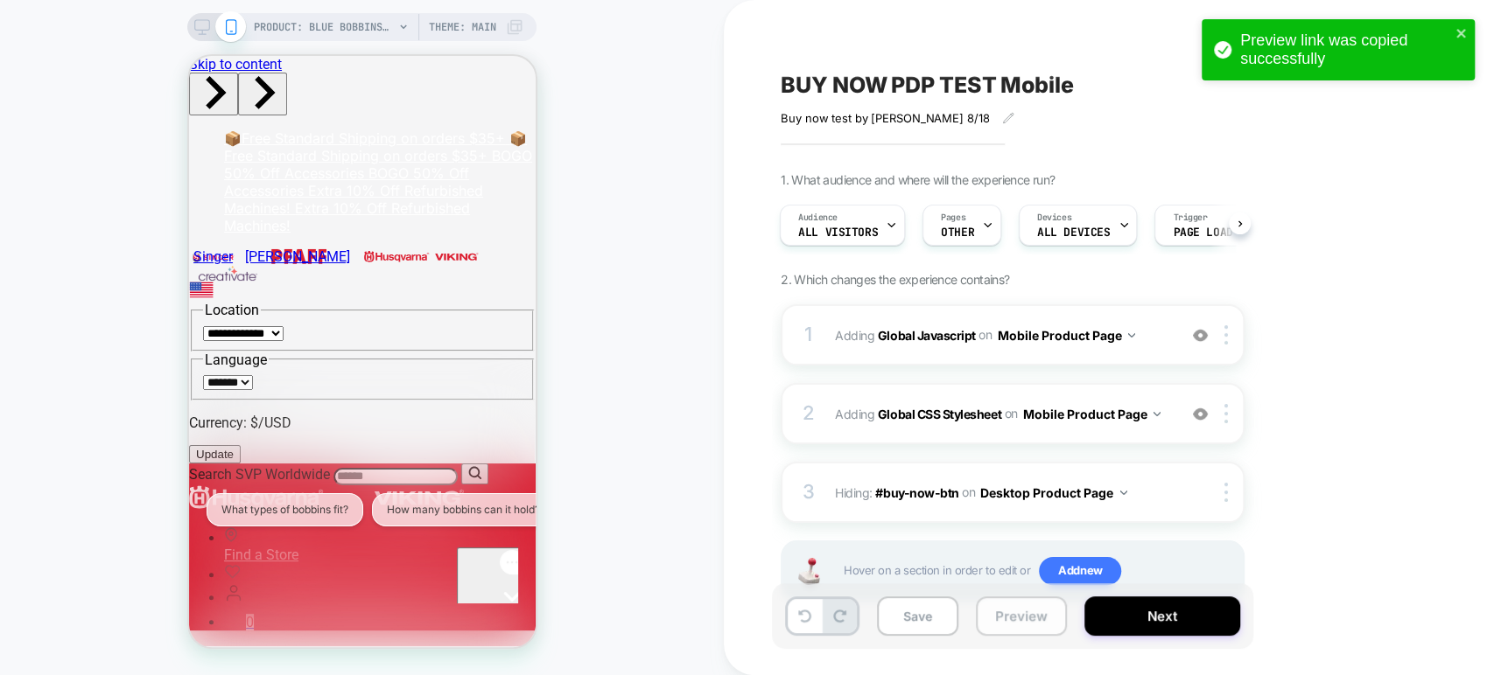
click at [0, 0] on button "Preview" at bounding box center [0, 0] width 0 height 0
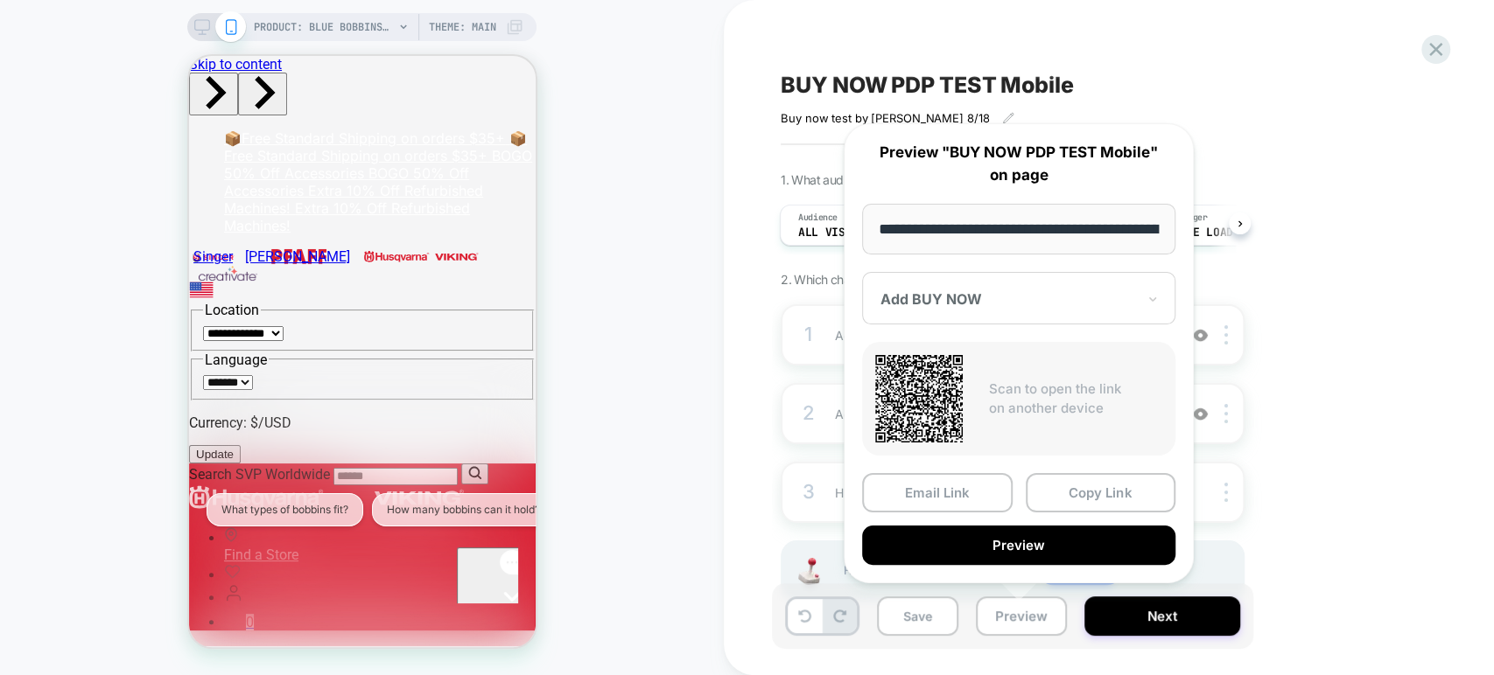
click at [0, 0] on div "BUY NOW PDP TEST Mobile Buy now test by Grant 8/18 Click to edit experience det…" at bounding box center [0, 0] width 0 height 0
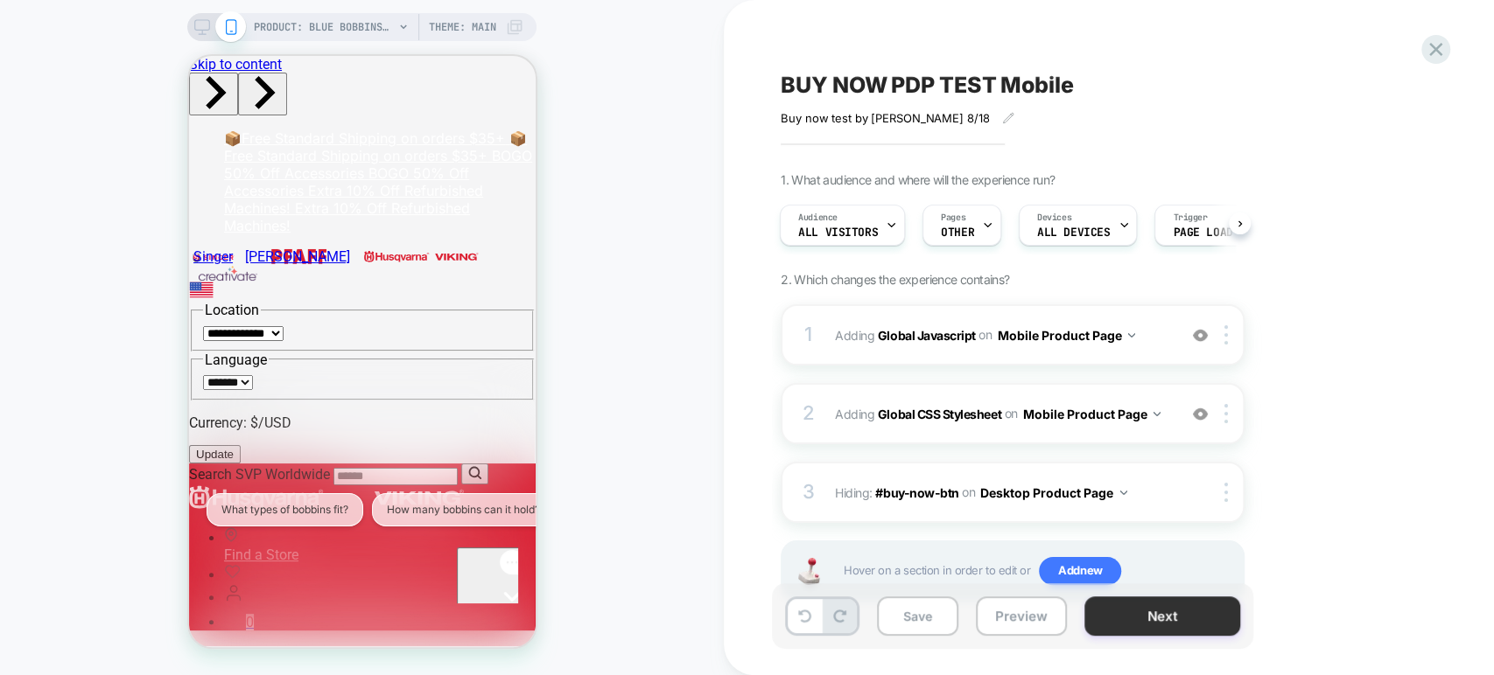
click at [0, 0] on button "Next" at bounding box center [0, 0] width 0 height 0
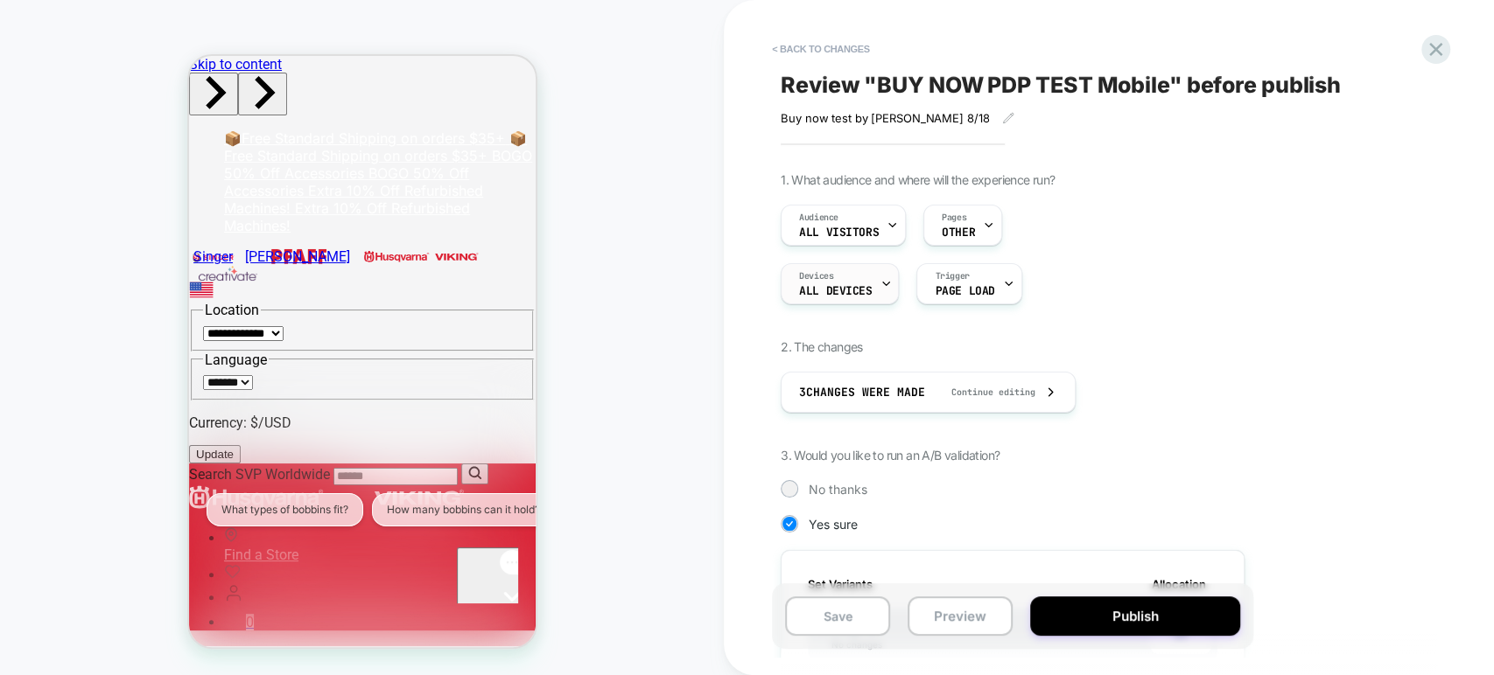
click at [873, 294] on div "Devices ALL DEVICES" at bounding box center [835, 283] width 108 height 39
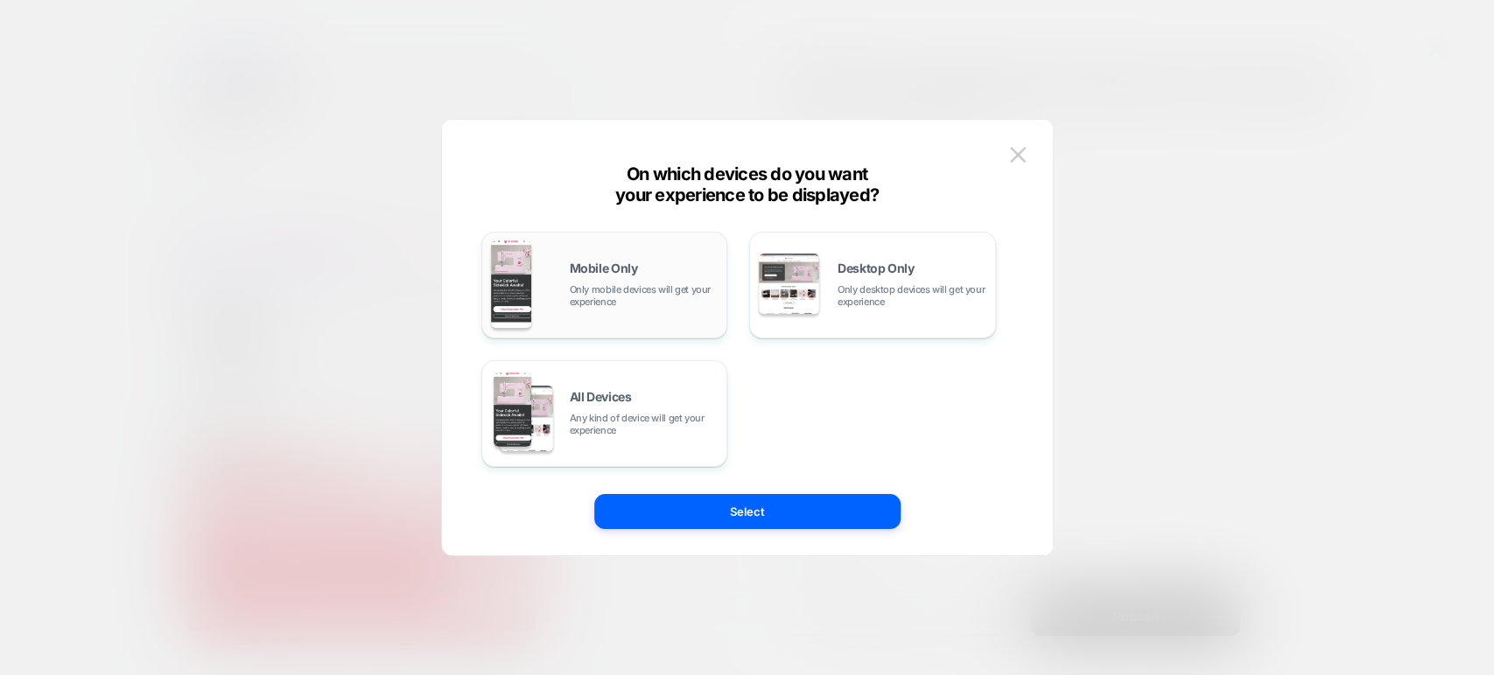
click at [574, 287] on span "Only mobile devices will get your experience" at bounding box center [644, 295] width 149 height 24
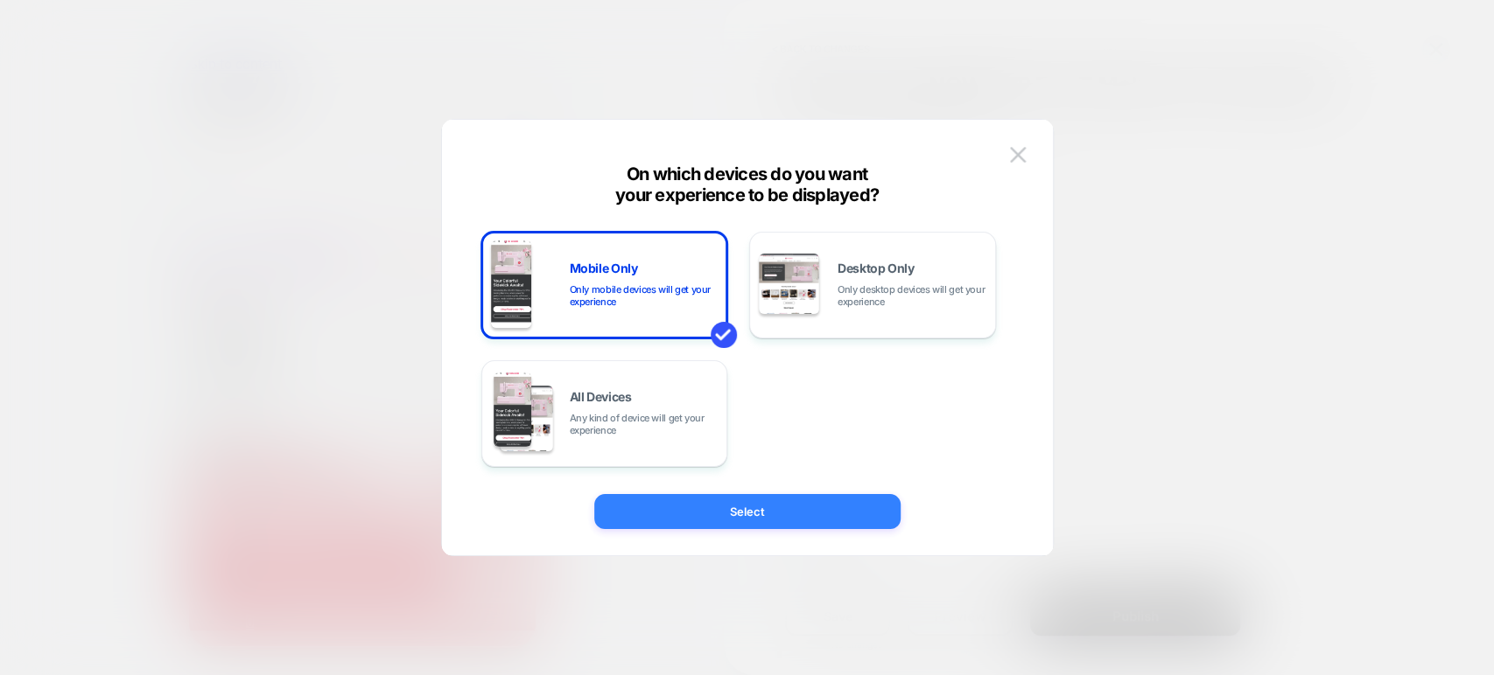
click at [734, 511] on button "Select" at bounding box center [747, 511] width 306 height 35
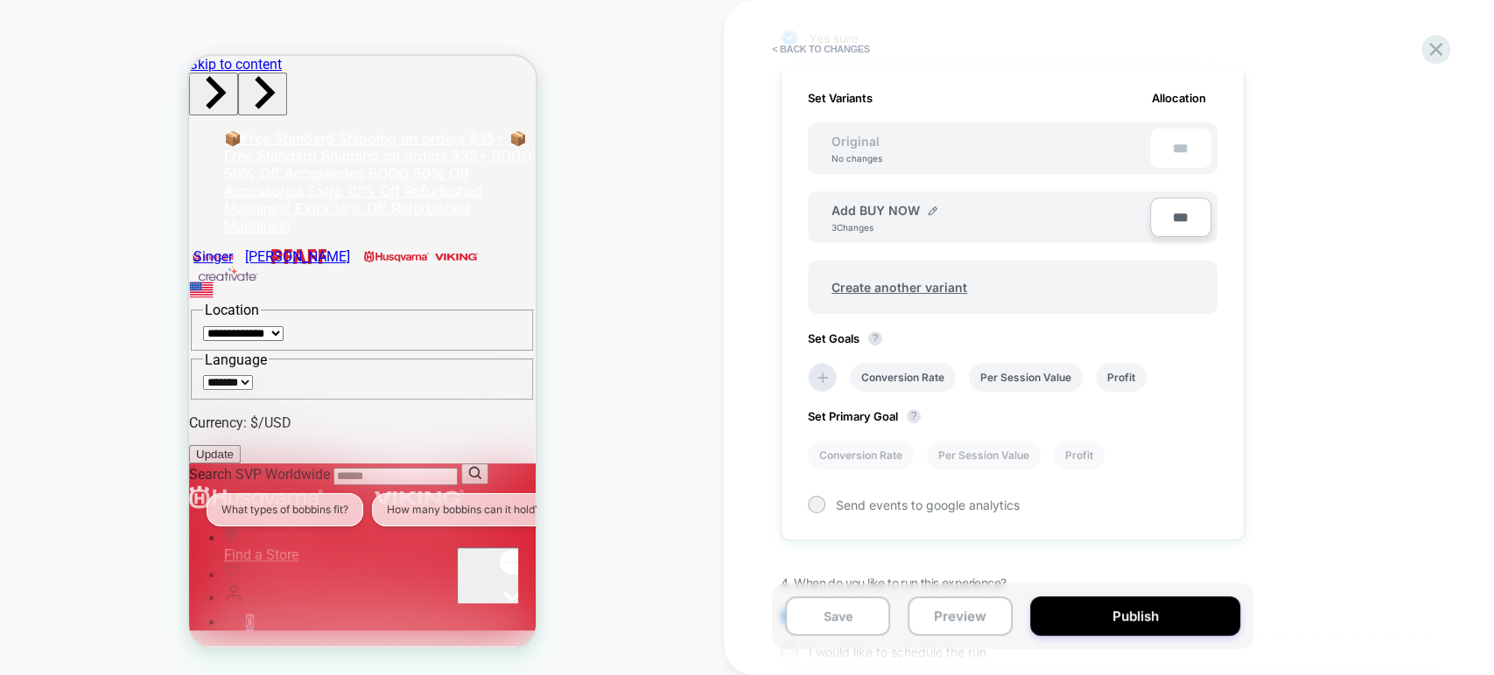
scroll to position [581, 0]
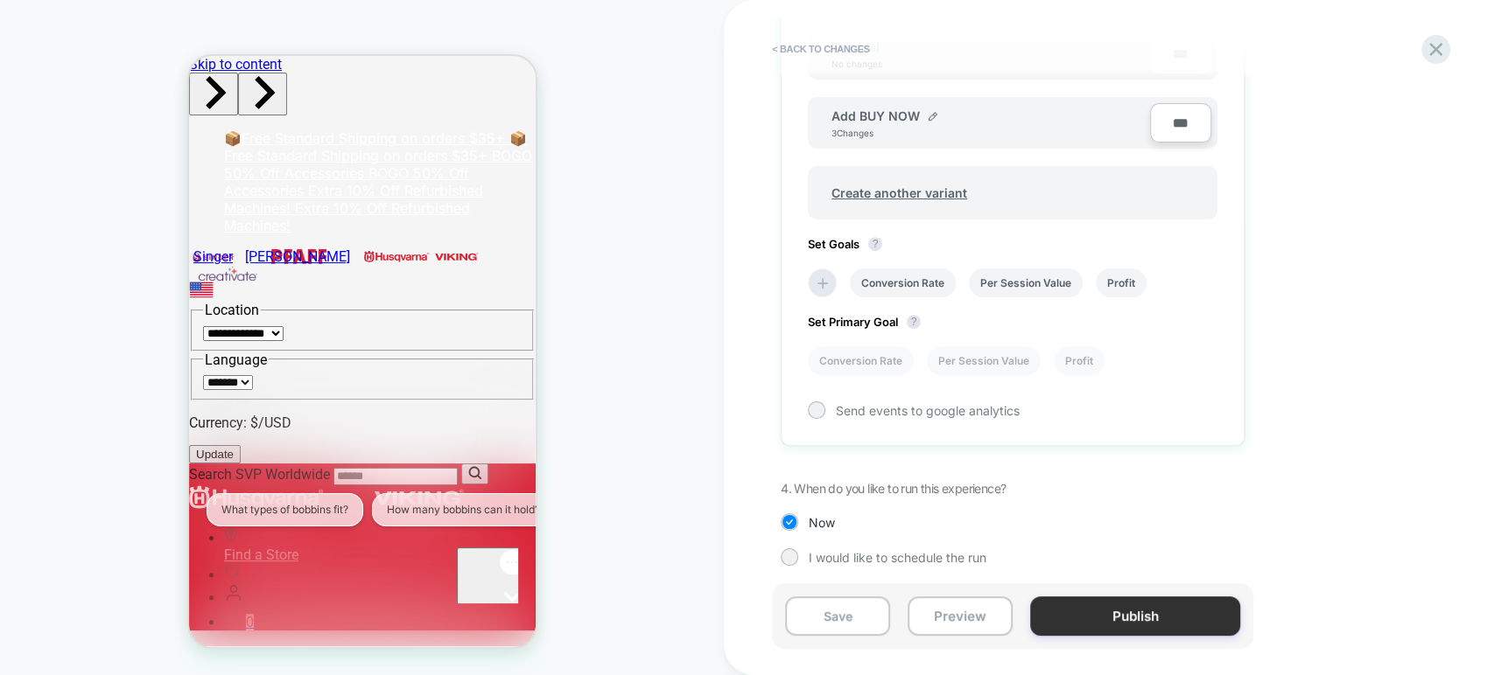
click at [1134, 619] on button "Publish" at bounding box center [1135, 616] width 210 height 39
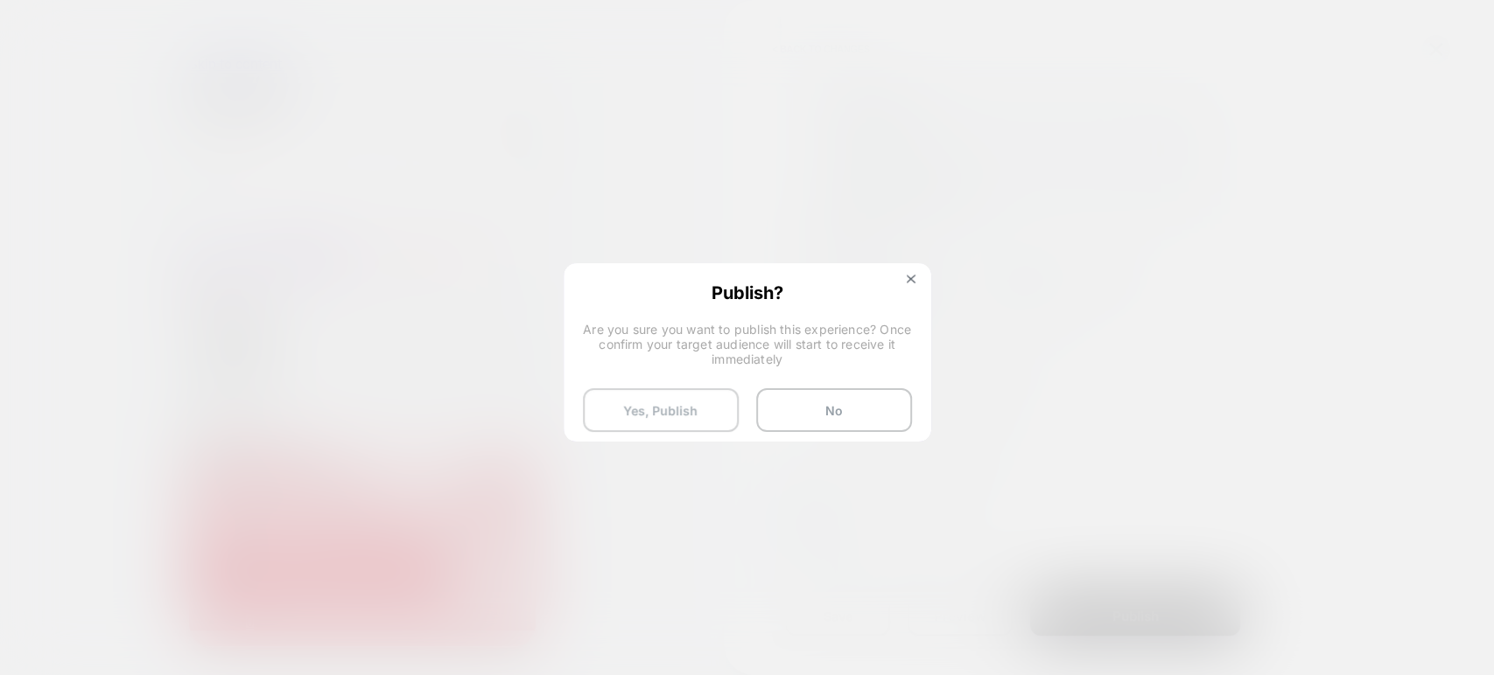
click at [655, 404] on button "Yes, Publish" at bounding box center [661, 410] width 156 height 44
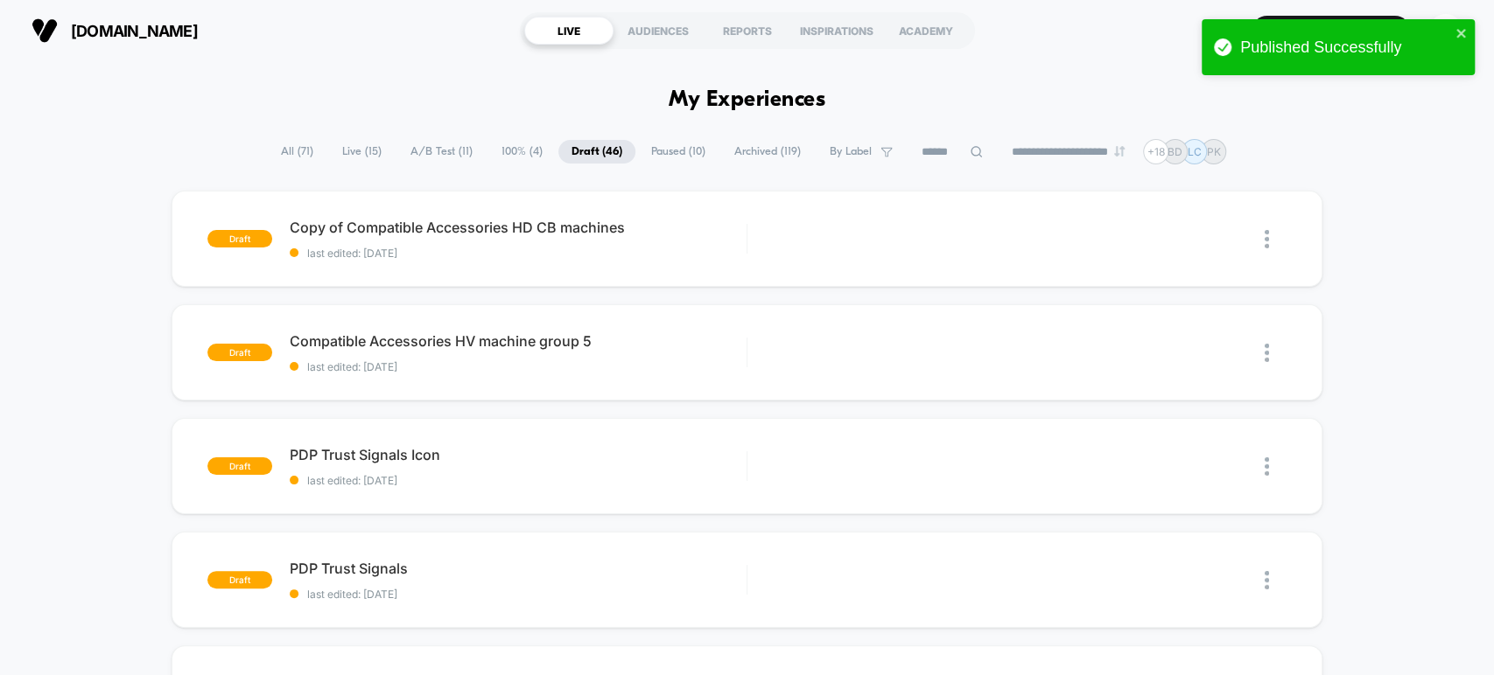
click at [353, 152] on span "Live ( 15 )" at bounding box center [362, 152] width 66 height 24
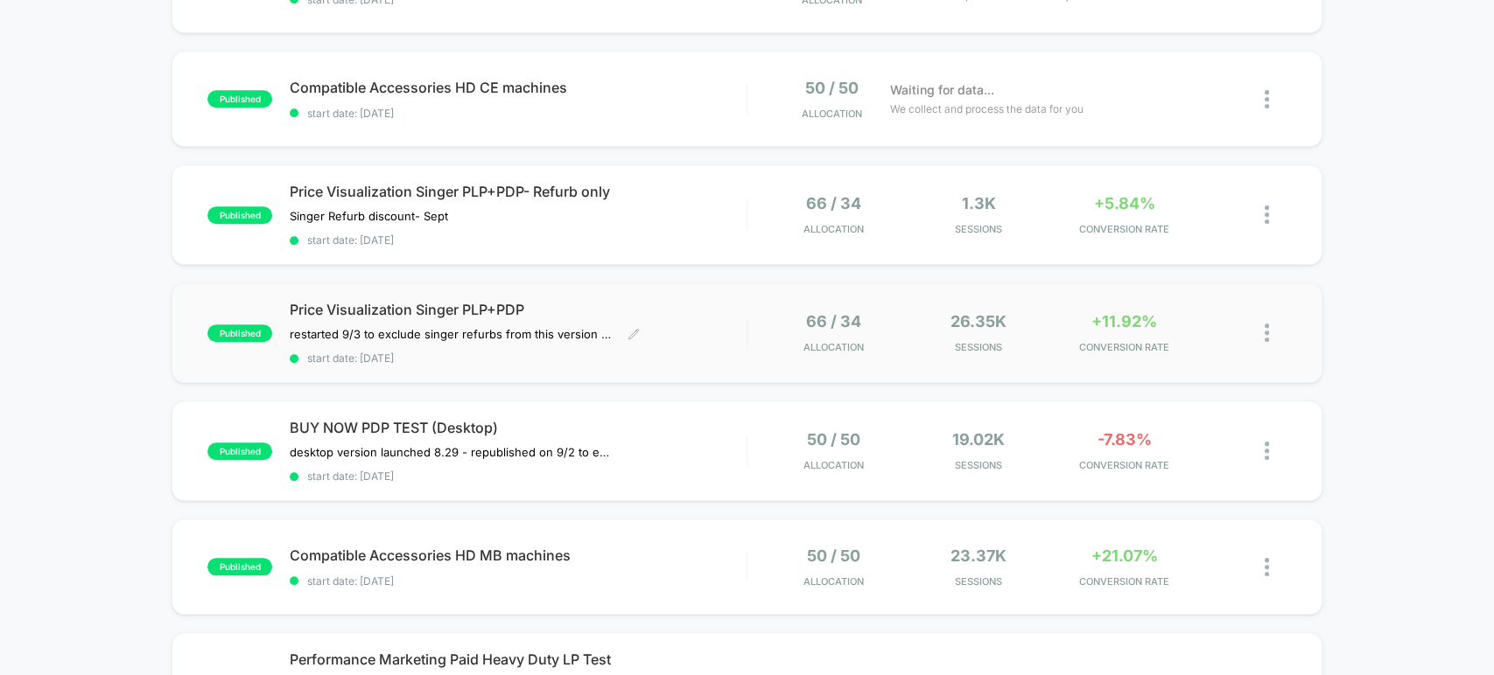
scroll to position [907, 0]
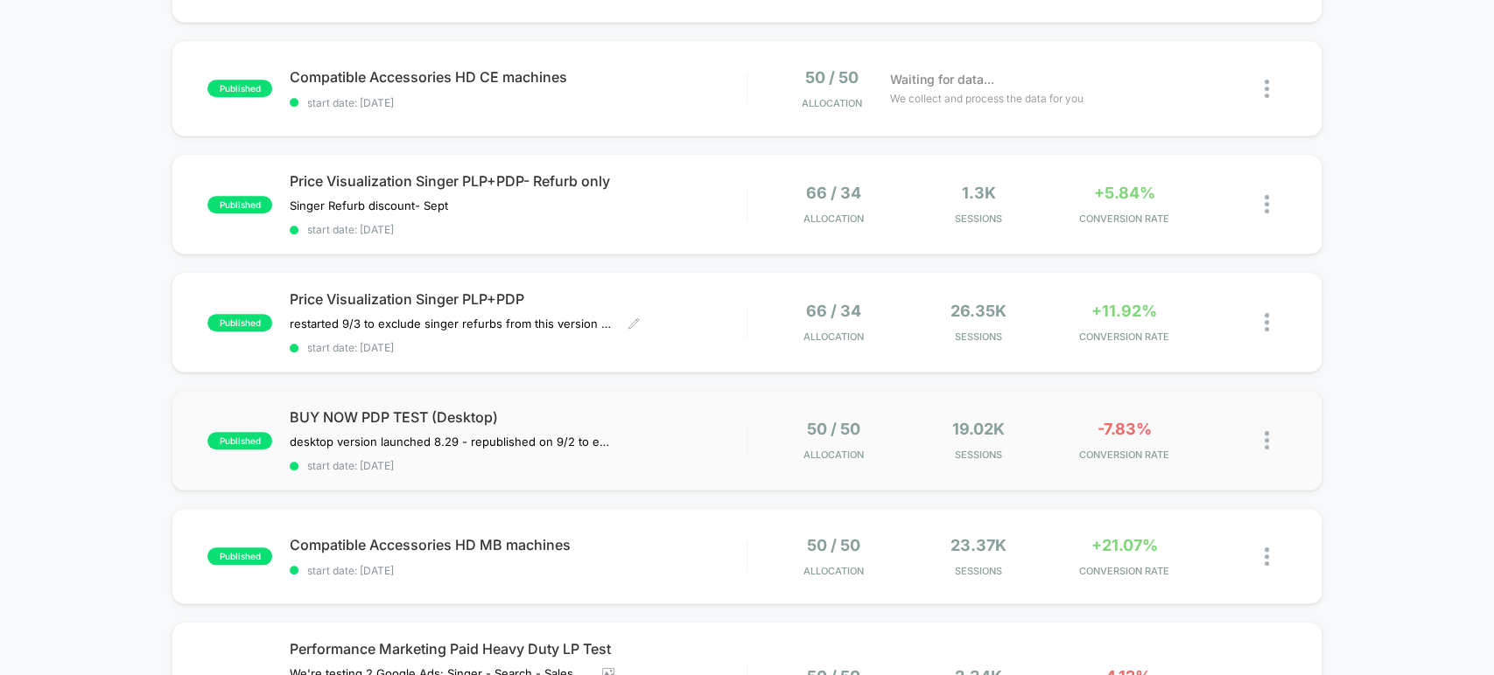
click at [696, 427] on div "BUY NOW PDP TEST (Desktop) desktop version launched 8.29﻿ - republished on 9/2 …" at bounding box center [518, 441] width 456 height 64
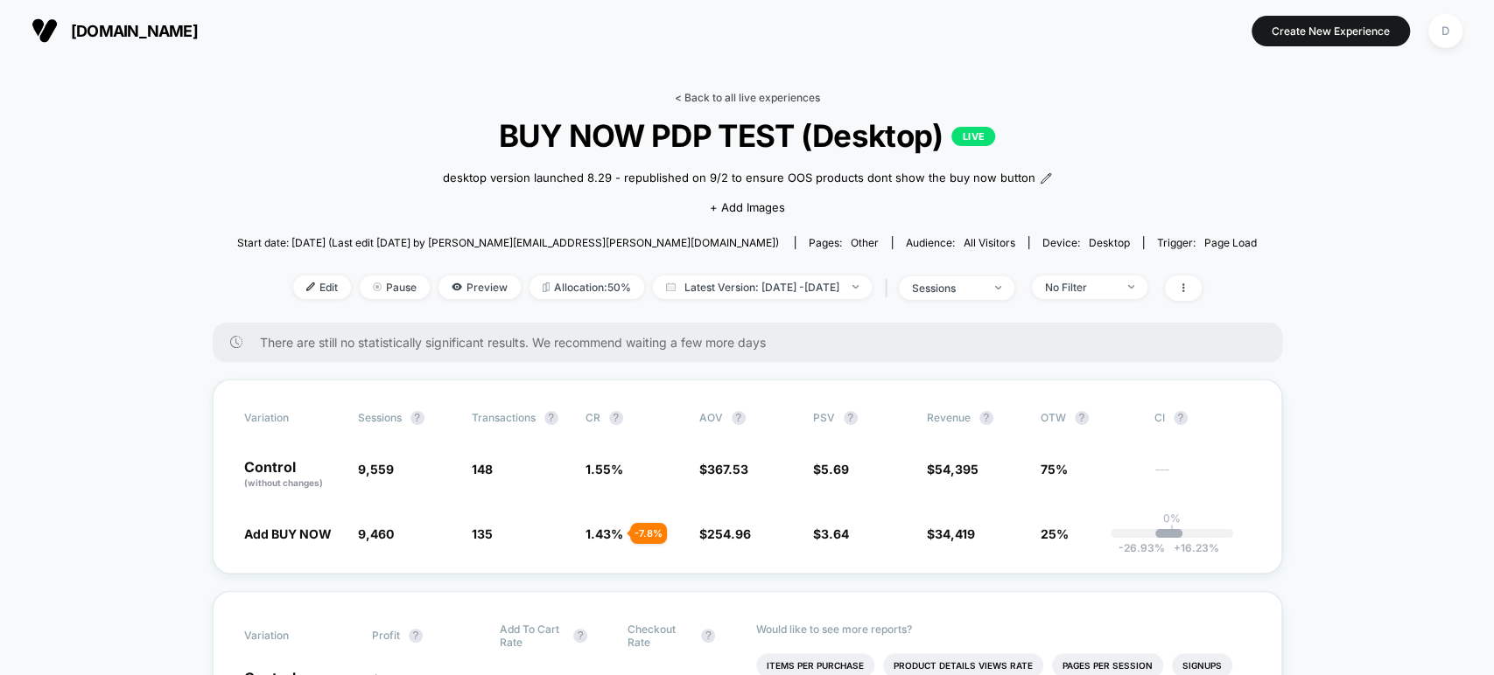
click at [766, 101] on link "< Back to all live experiences" at bounding box center [747, 97] width 145 height 13
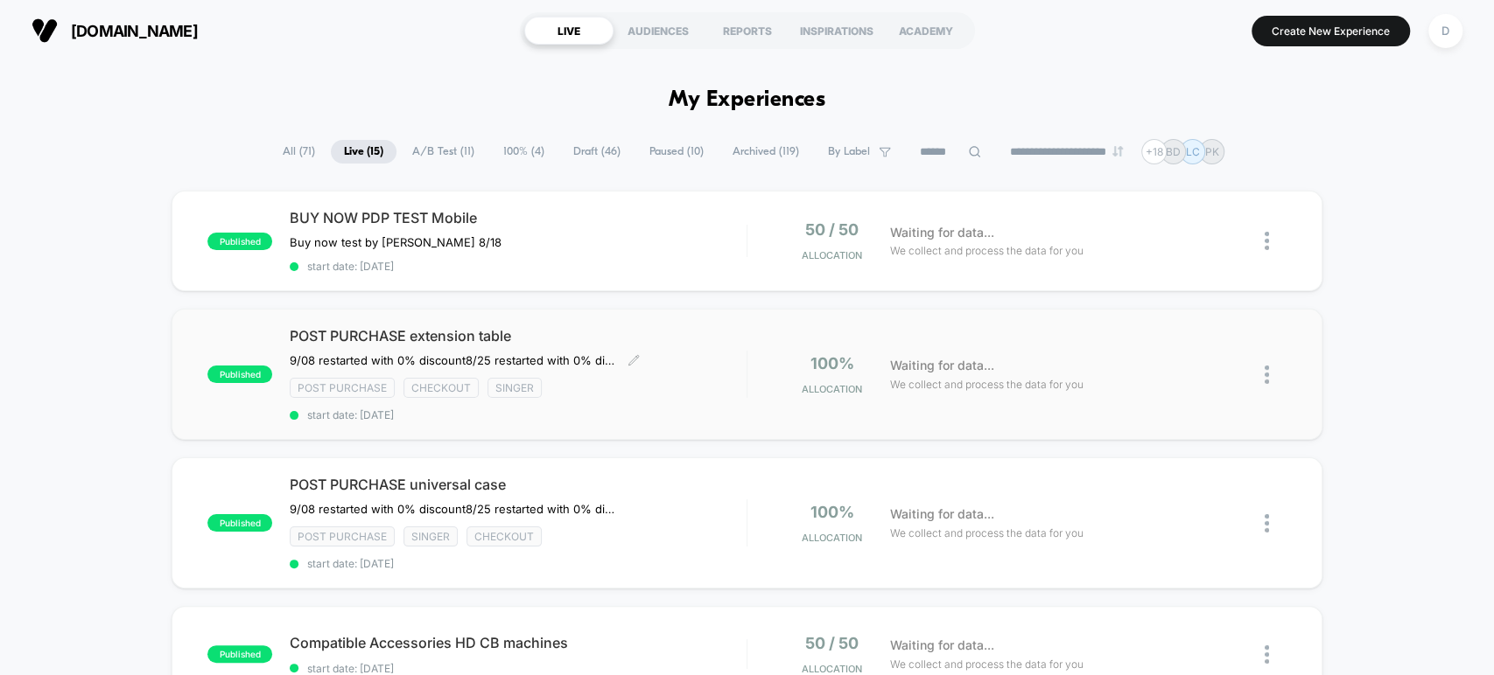
click at [683, 338] on span "POST PURCHASE extension table" at bounding box center [518, 335] width 456 height 17
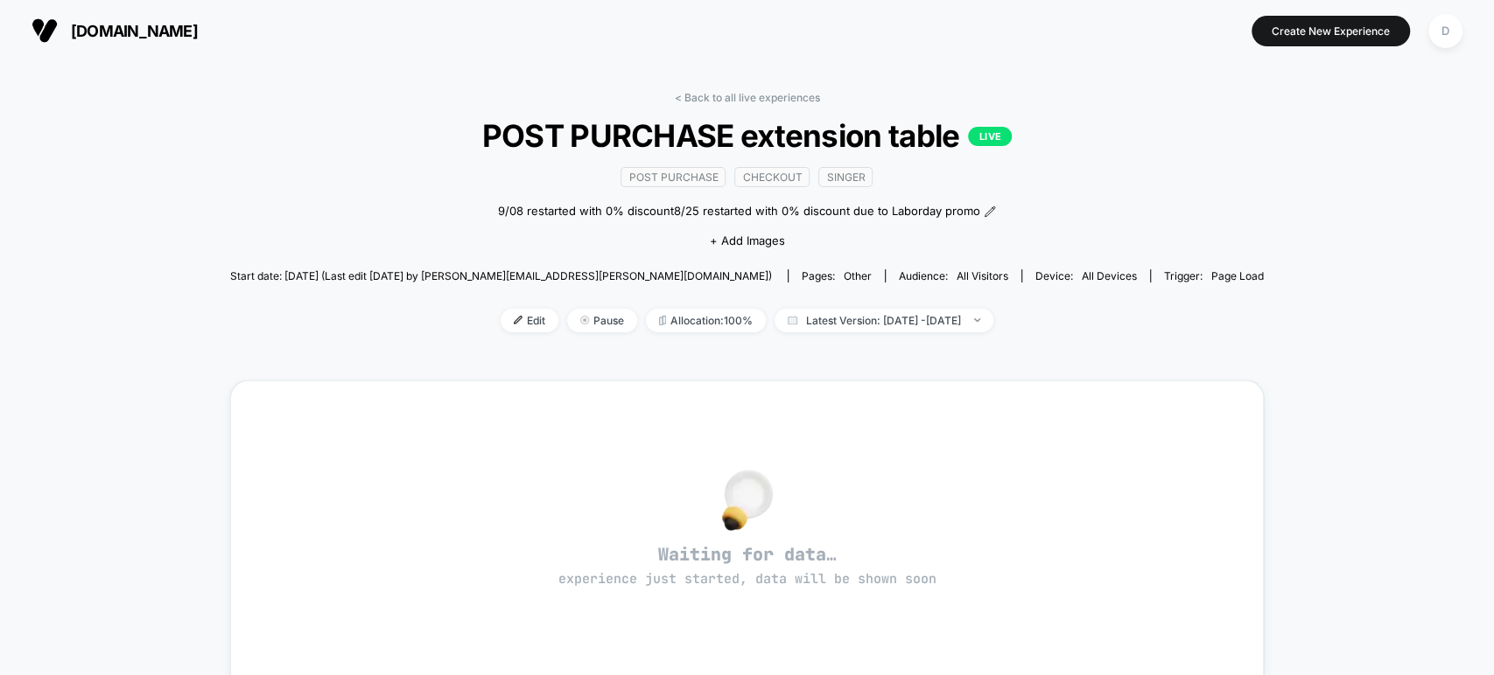
click at [708, 87] on div "< Back to all live experiences POST PURCHASE extension table LIVE Post Purchase…" at bounding box center [746, 539] width 1033 height 920
click at [714, 101] on link "< Back to all live experiences" at bounding box center [747, 97] width 145 height 13
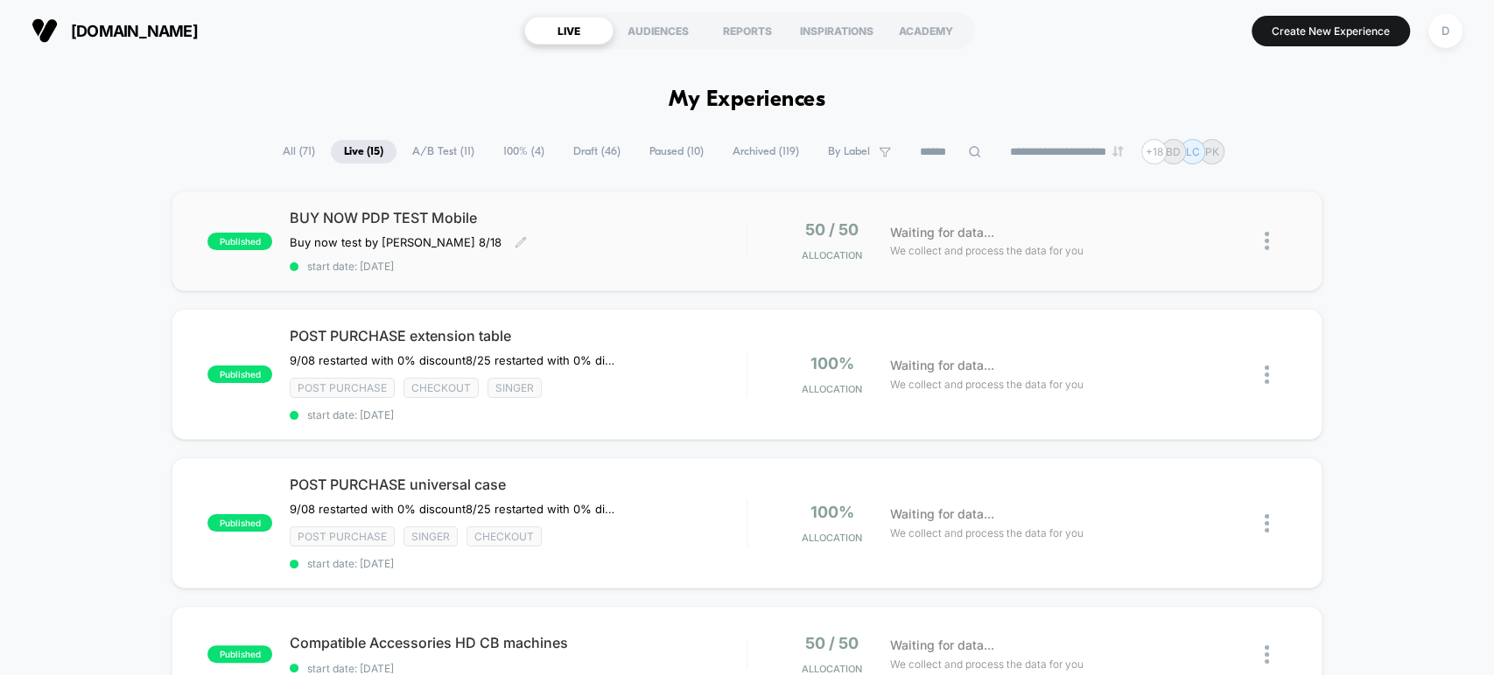
click at [595, 265] on span "start date: [DATE]" at bounding box center [518, 266] width 456 height 13
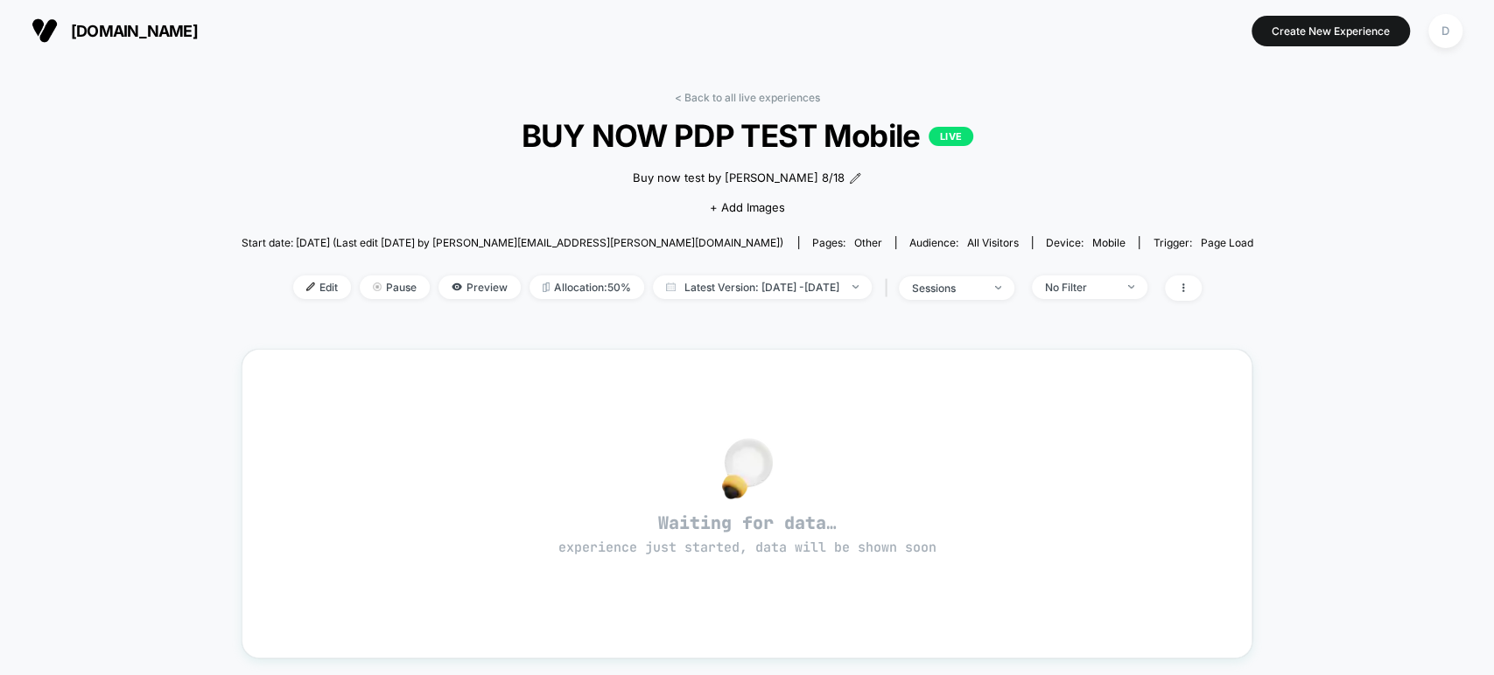
drag, startPoint x: 447, startPoint y: 276, endPoint x: 460, endPoint y: 297, distance: 25.5
click at [460, 297] on div "Edit Pause Preview Allocation: 50% Latest Version: [DATE] - [DATE] | sessions N…" at bounding box center [746, 288] width 1011 height 25
click at [455, 290] on span "Preview" at bounding box center [479, 288] width 82 height 24
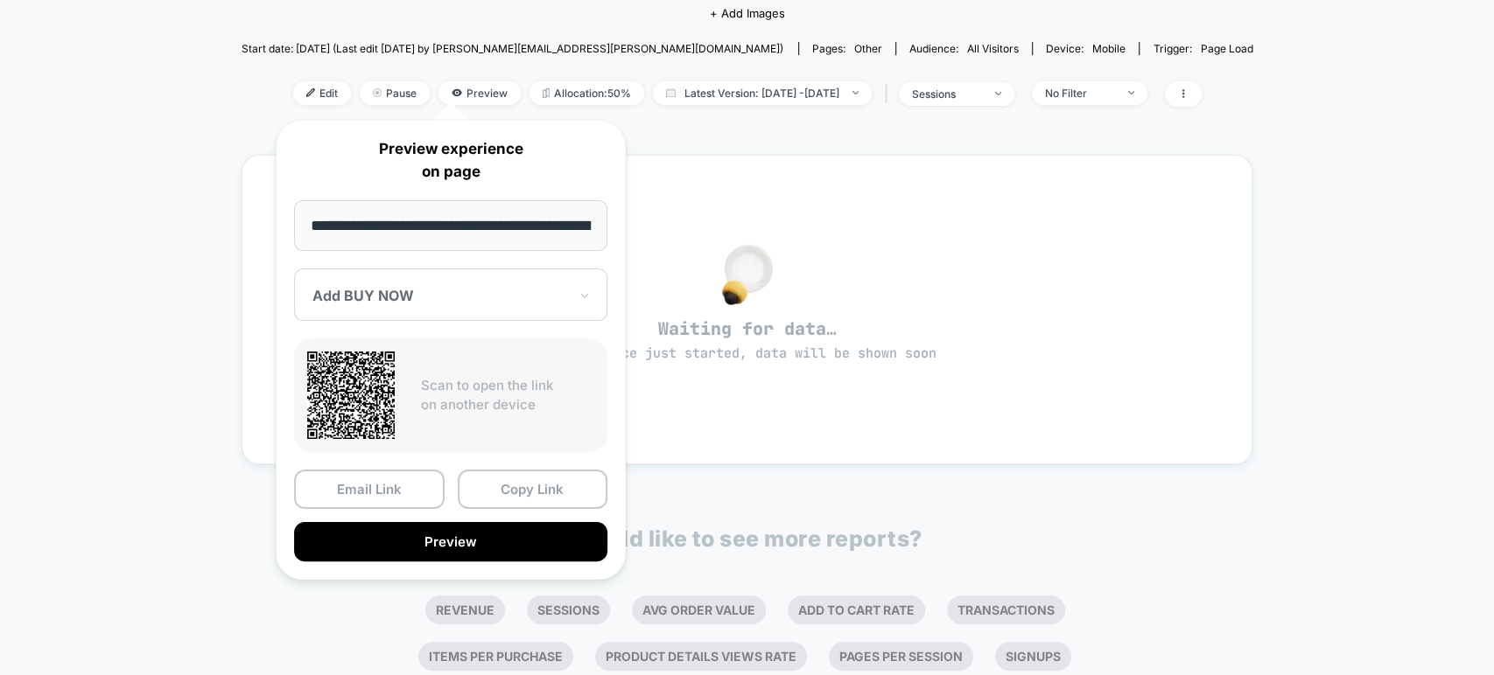
click at [528, 481] on button "Copy Link" at bounding box center [533, 489] width 150 height 39
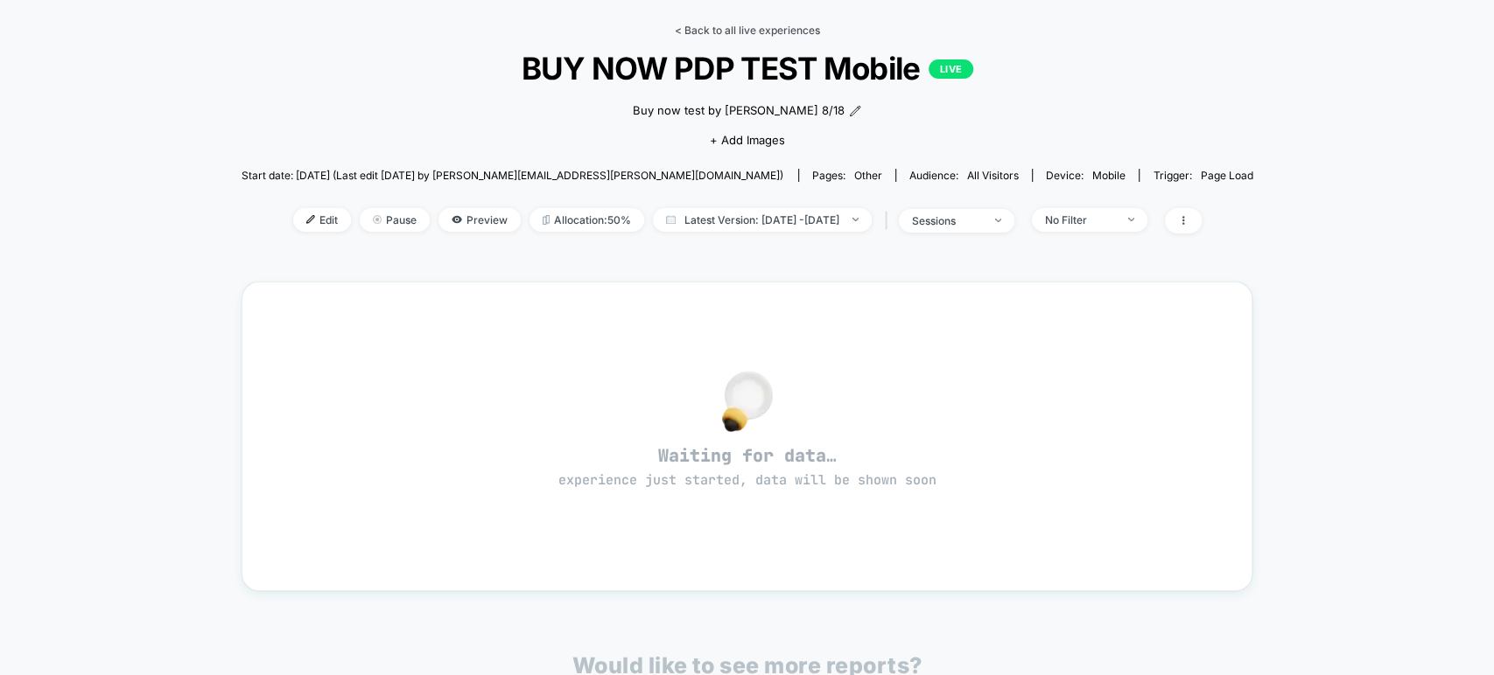
scroll to position [32, 0]
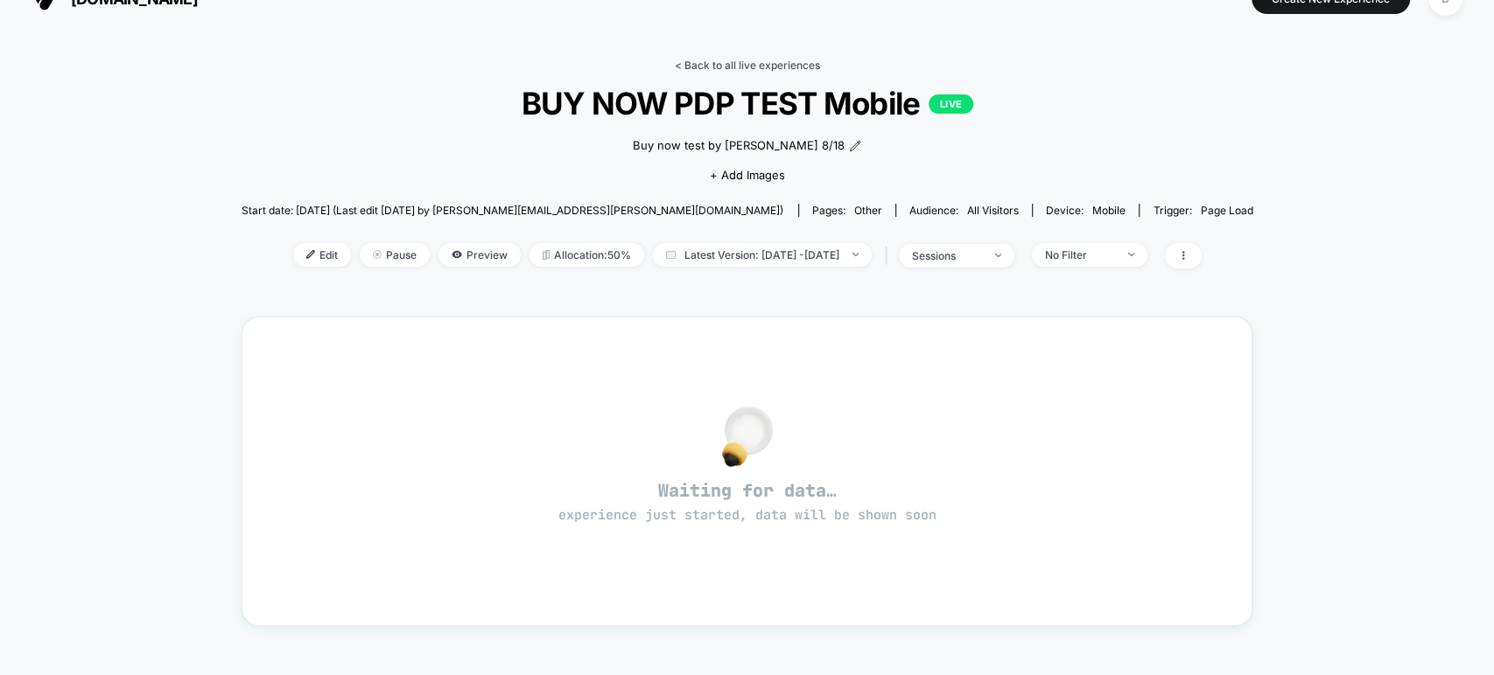
click at [738, 61] on link "< Back to all live experiences" at bounding box center [747, 65] width 145 height 13
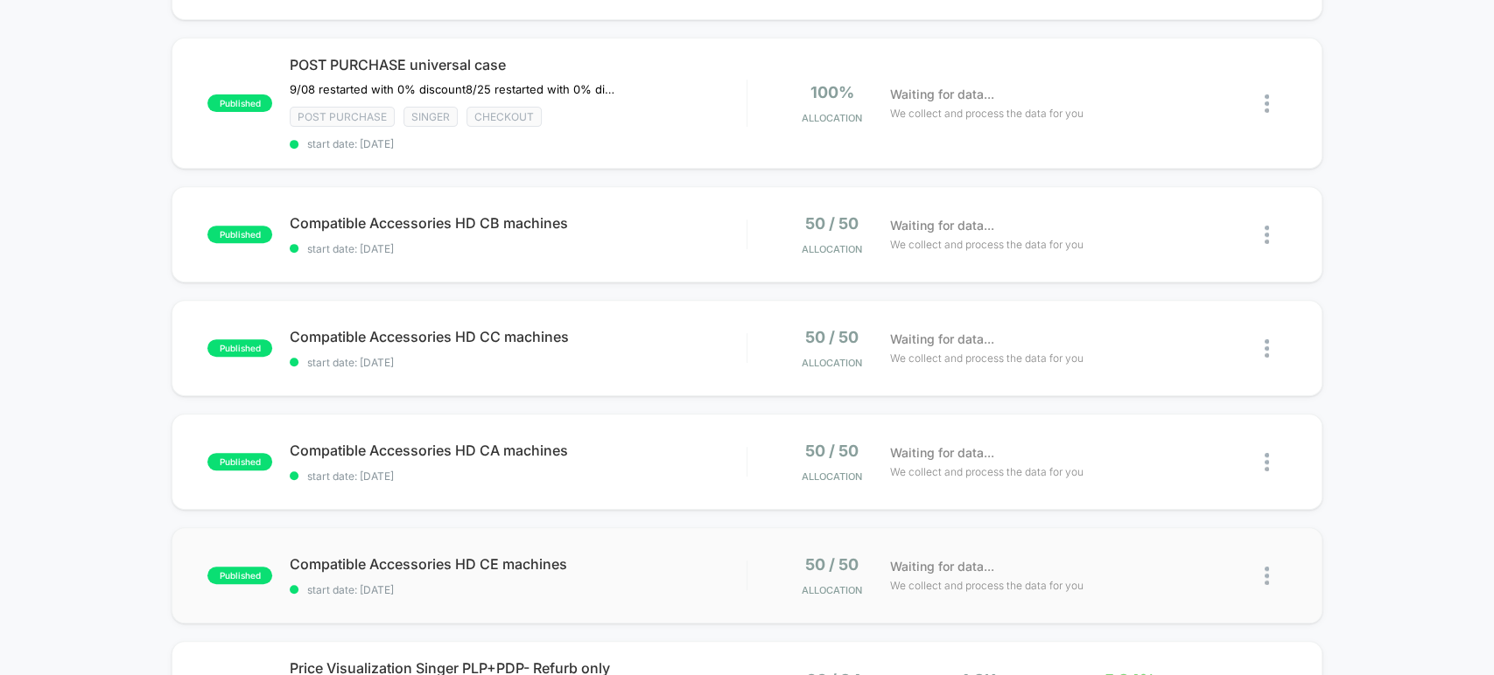
scroll to position [356, 0]
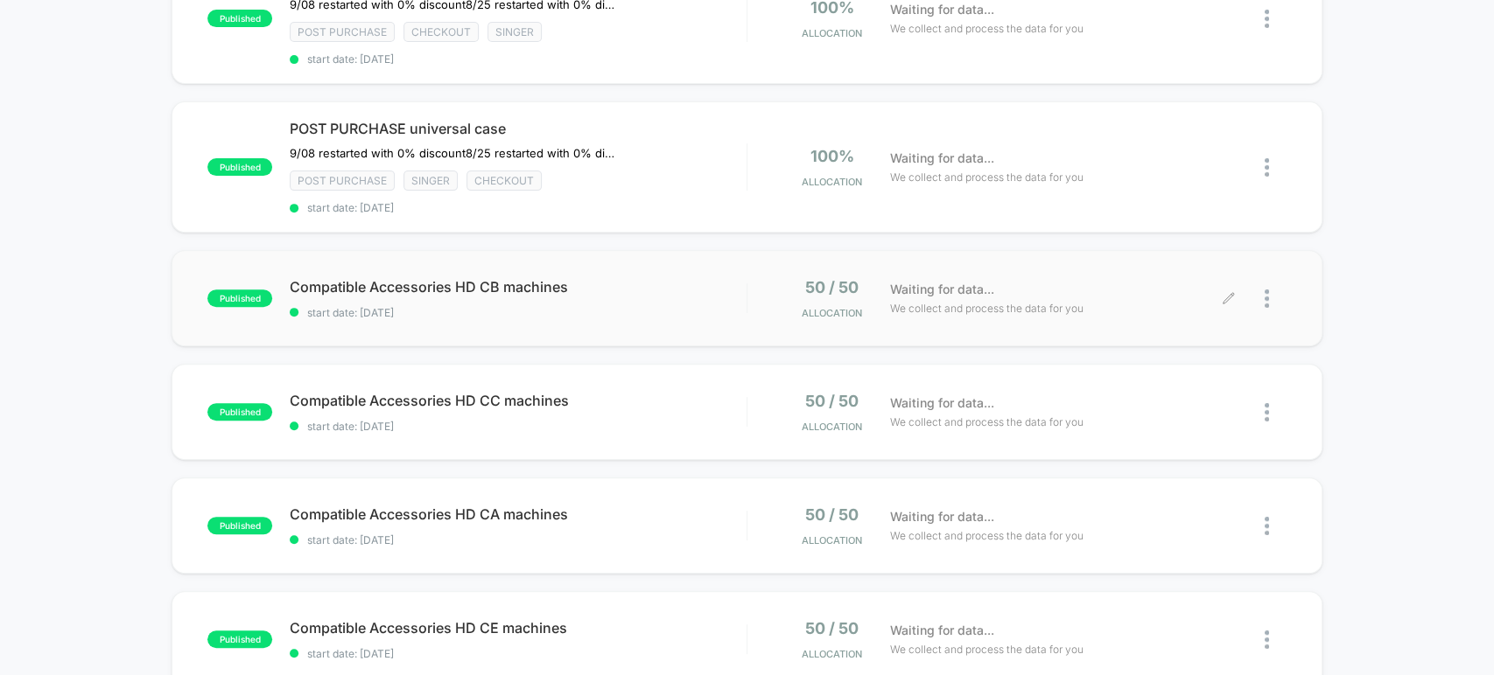
click at [1274, 292] on div at bounding box center [1275, 298] width 22 height 41
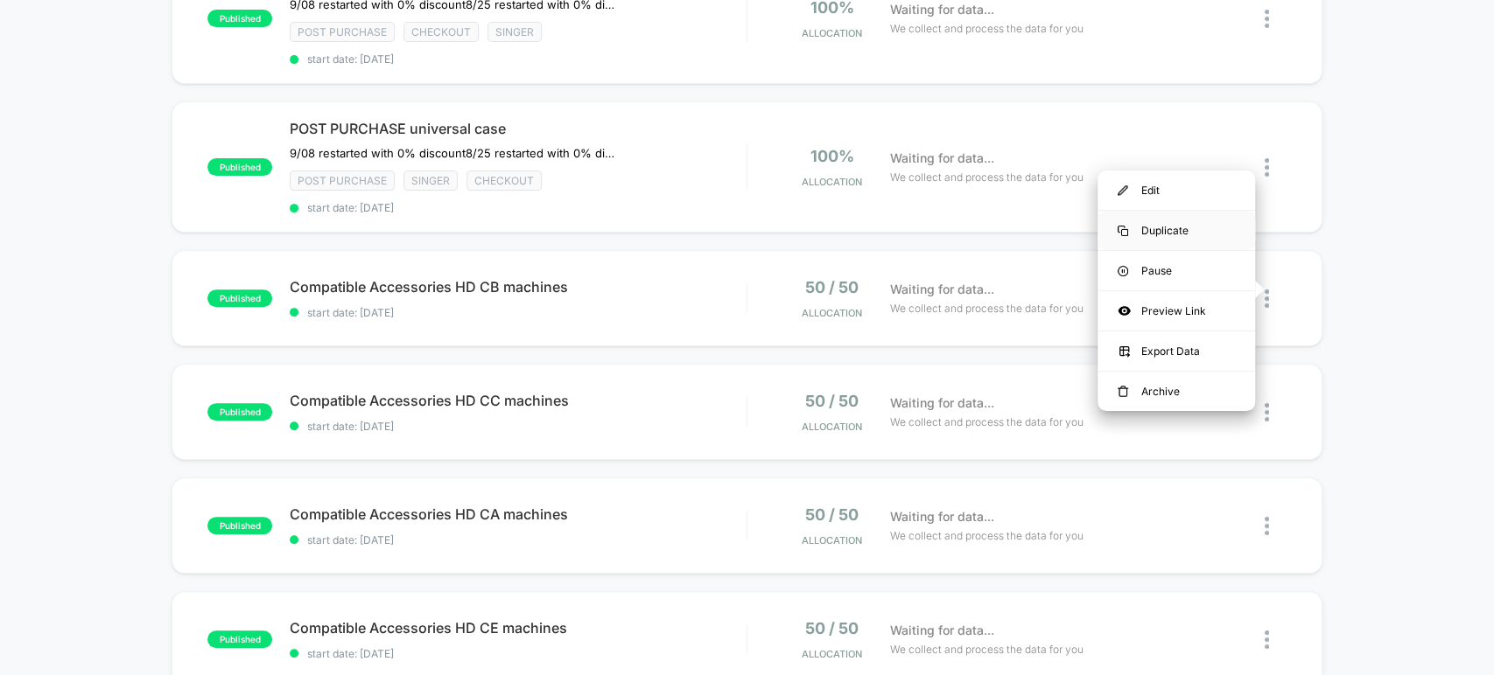
click at [1202, 234] on div "Duplicate" at bounding box center [1175, 230] width 157 height 39
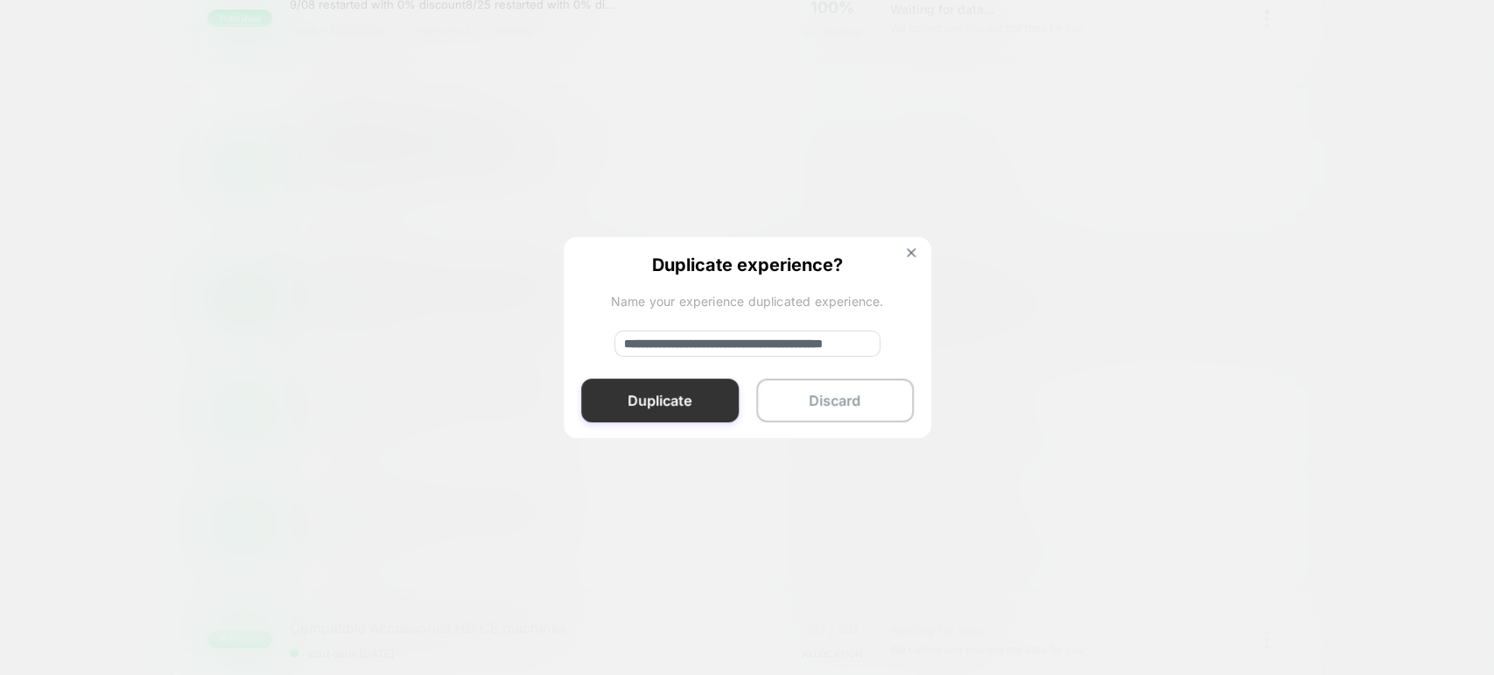
click at [652, 399] on button "Duplicate" at bounding box center [659, 401] width 157 height 44
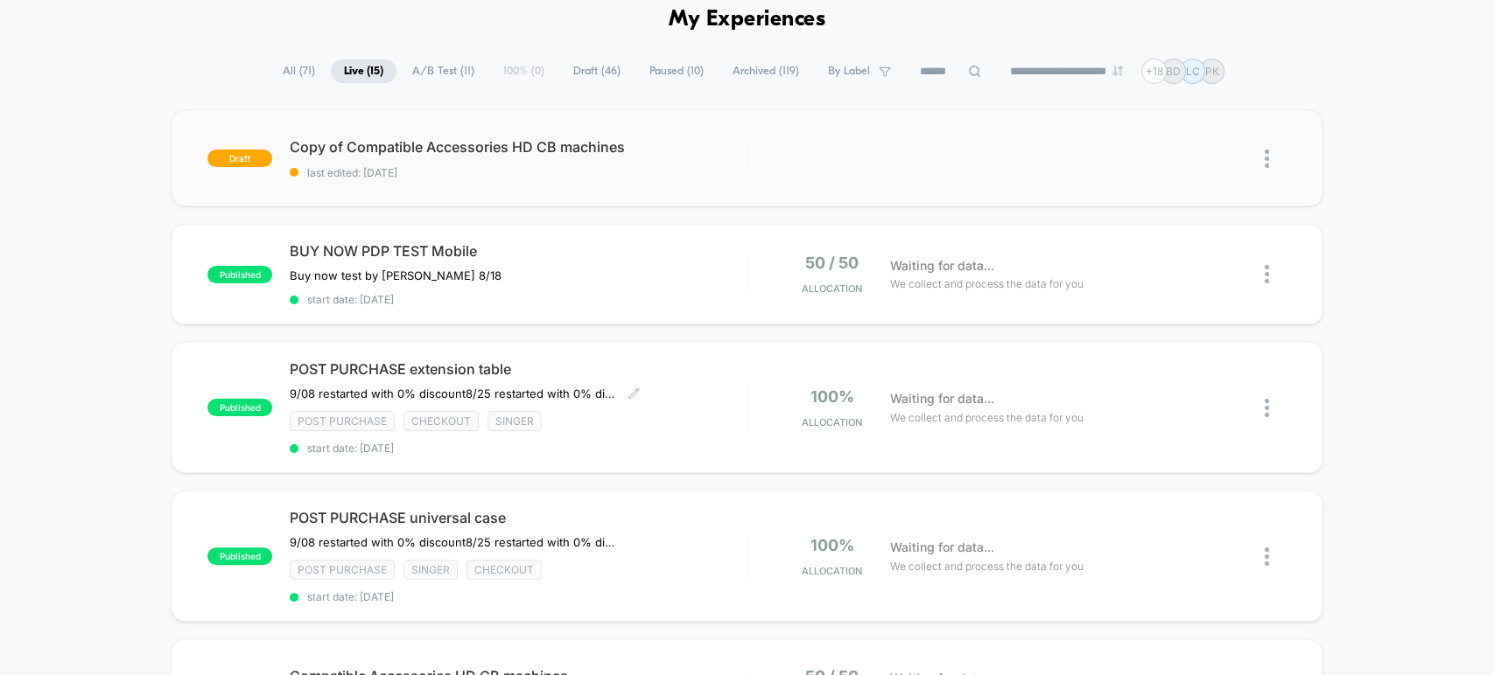
scroll to position [0, 0]
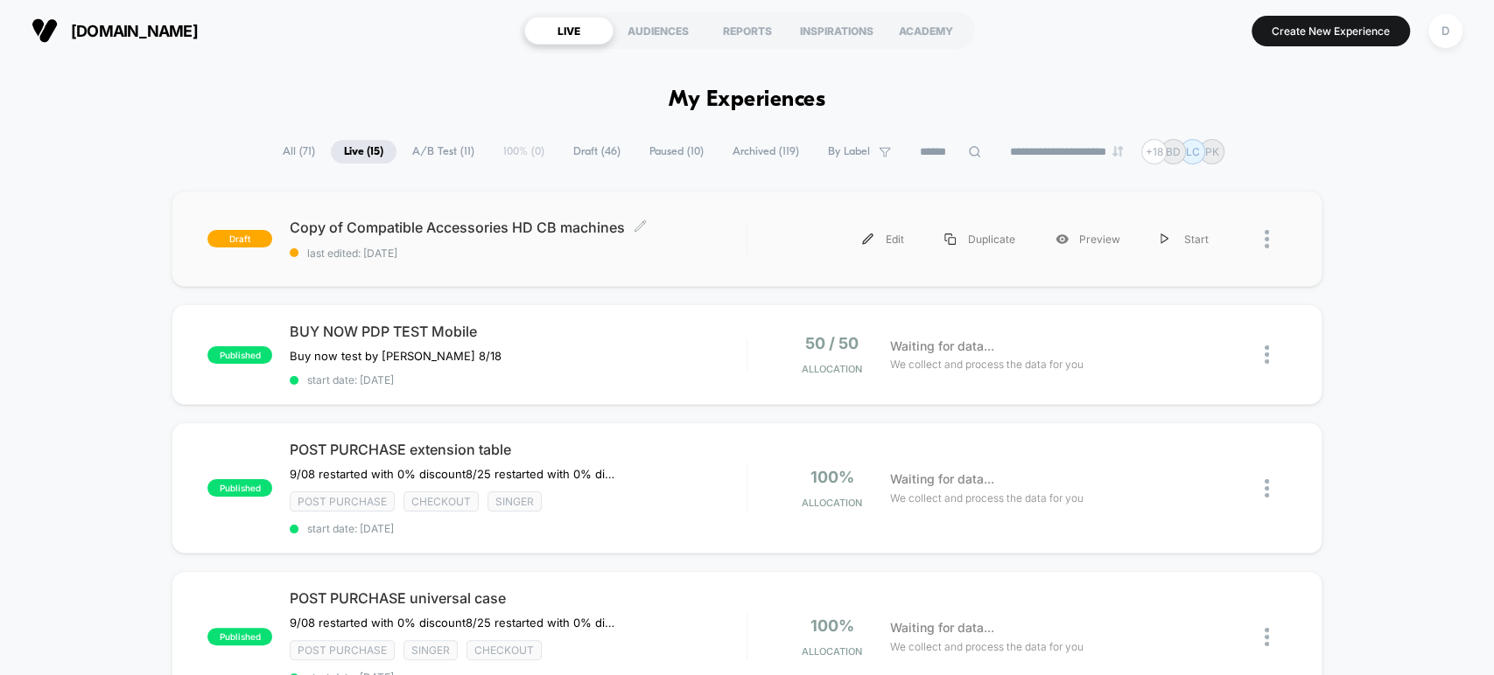
click at [526, 237] on div "Copy of Compatible Accessories HD CB machines Click to edit experience details …" at bounding box center [518, 239] width 456 height 41
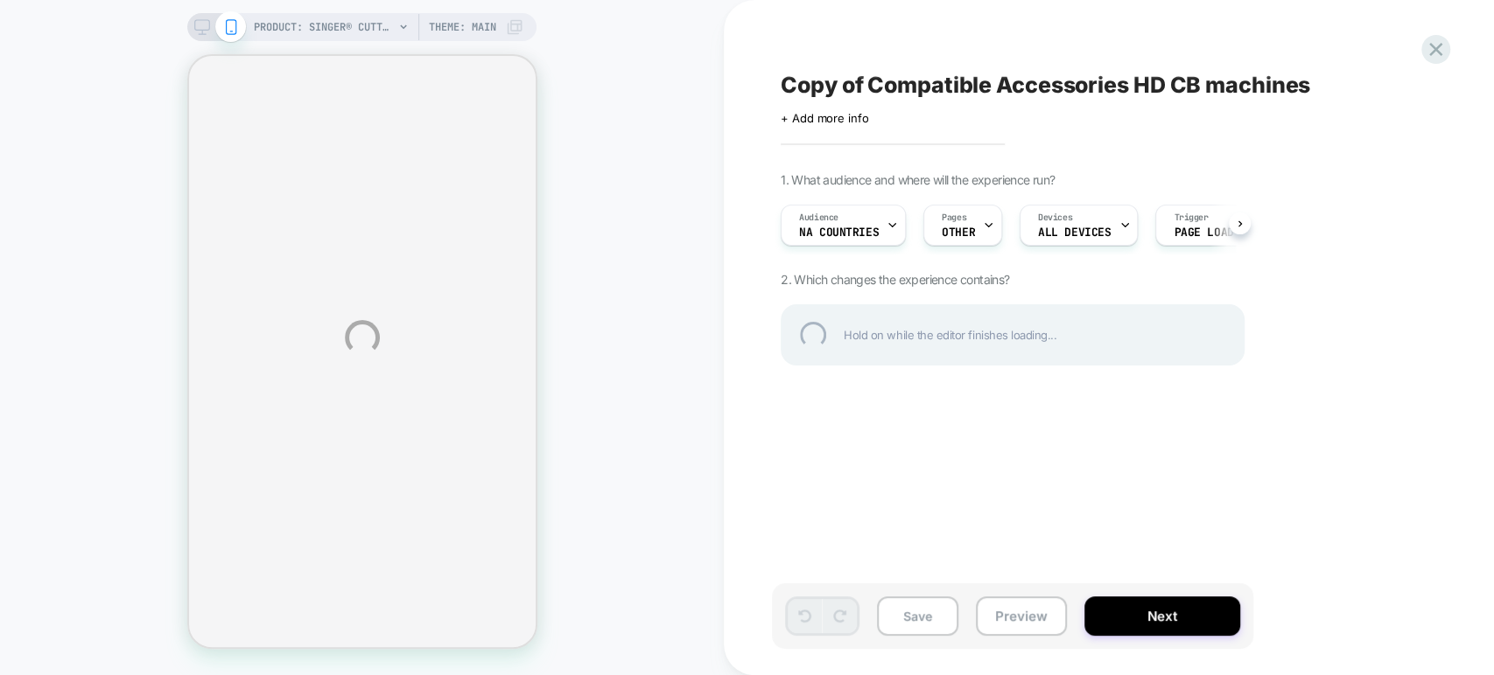
click at [902, 101] on div "PRODUCT: SINGER® Cutting & Sewing Machine Bundle PRODUCT: SINGER® Cutting & Sew…" at bounding box center [747, 337] width 1494 height 675
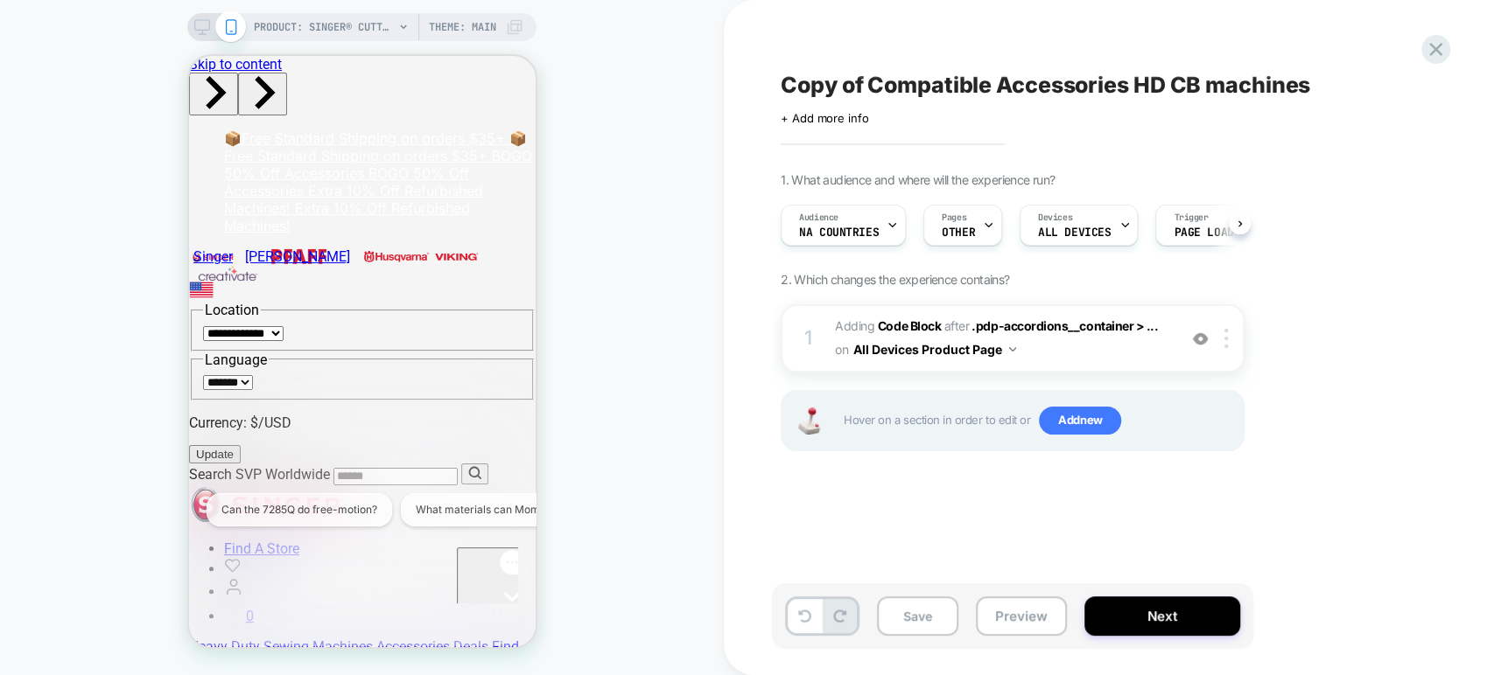
click at [927, 84] on span "Copy of Compatible Accessories HD CB machines" at bounding box center [1044, 85] width 529 height 26
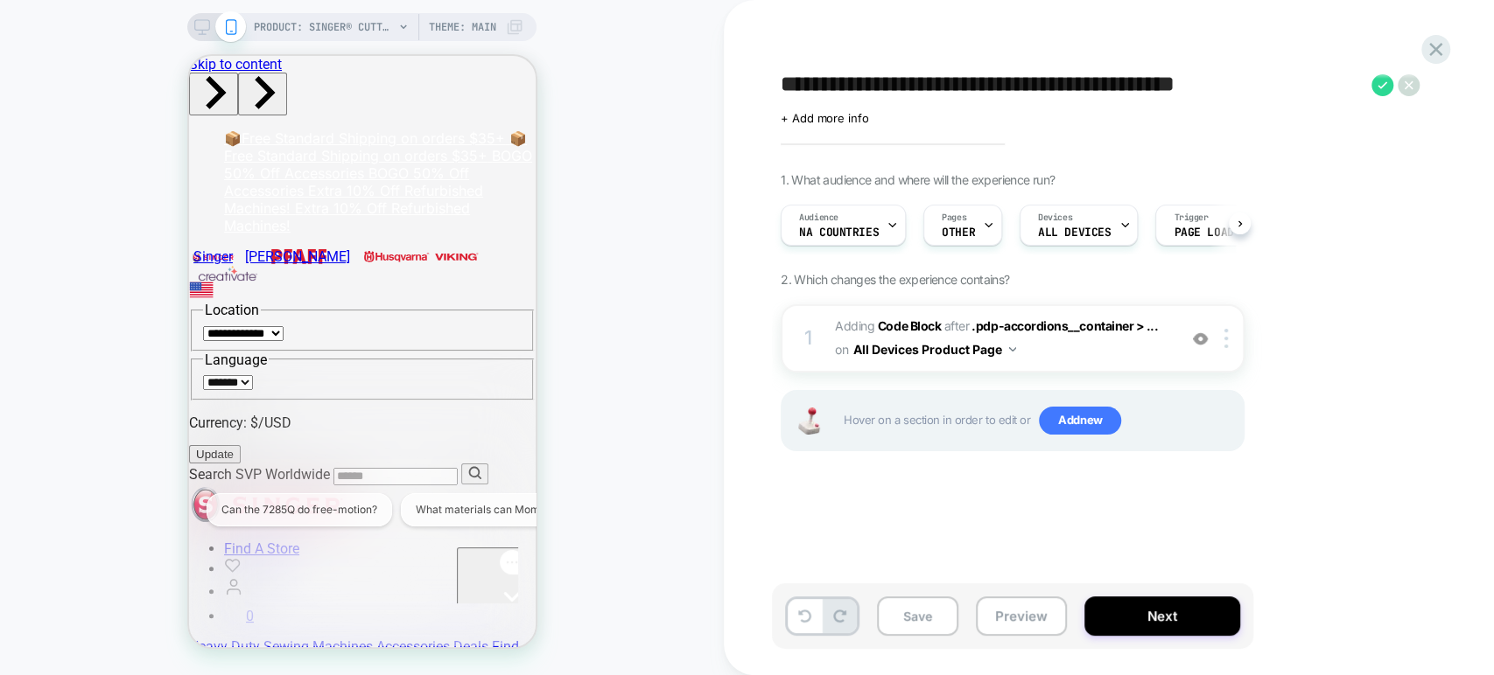
click at [899, 78] on textarea "**********" at bounding box center [1071, 85] width 582 height 26
drag, startPoint x: 864, startPoint y: 85, endPoint x: 662, endPoint y: 61, distance: 202.6
click at [662, 61] on div "**********" at bounding box center [747, 337] width 1494 height 675
click at [1120, 90] on textarea "**********" at bounding box center [1067, 85] width 575 height 26
type textarea "**********"
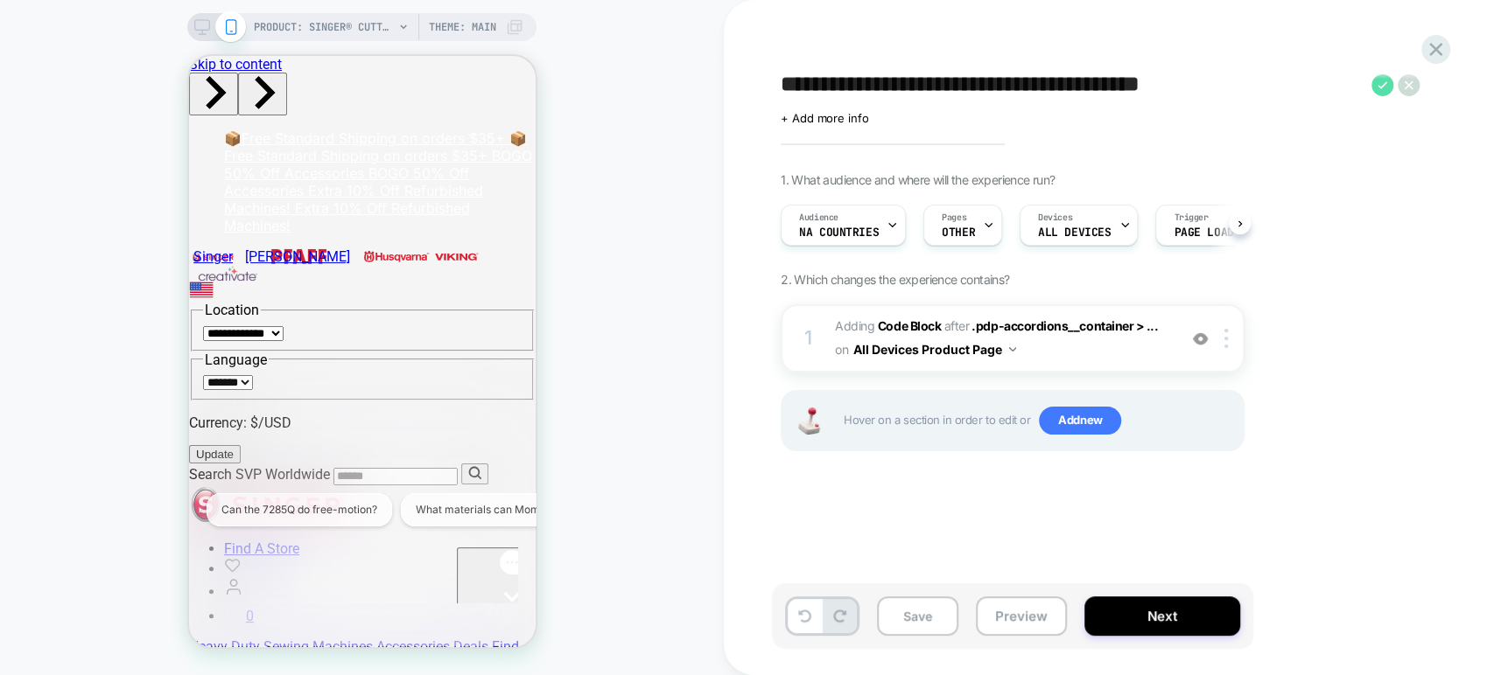
click at [1381, 94] on icon at bounding box center [1382, 85] width 22 height 22
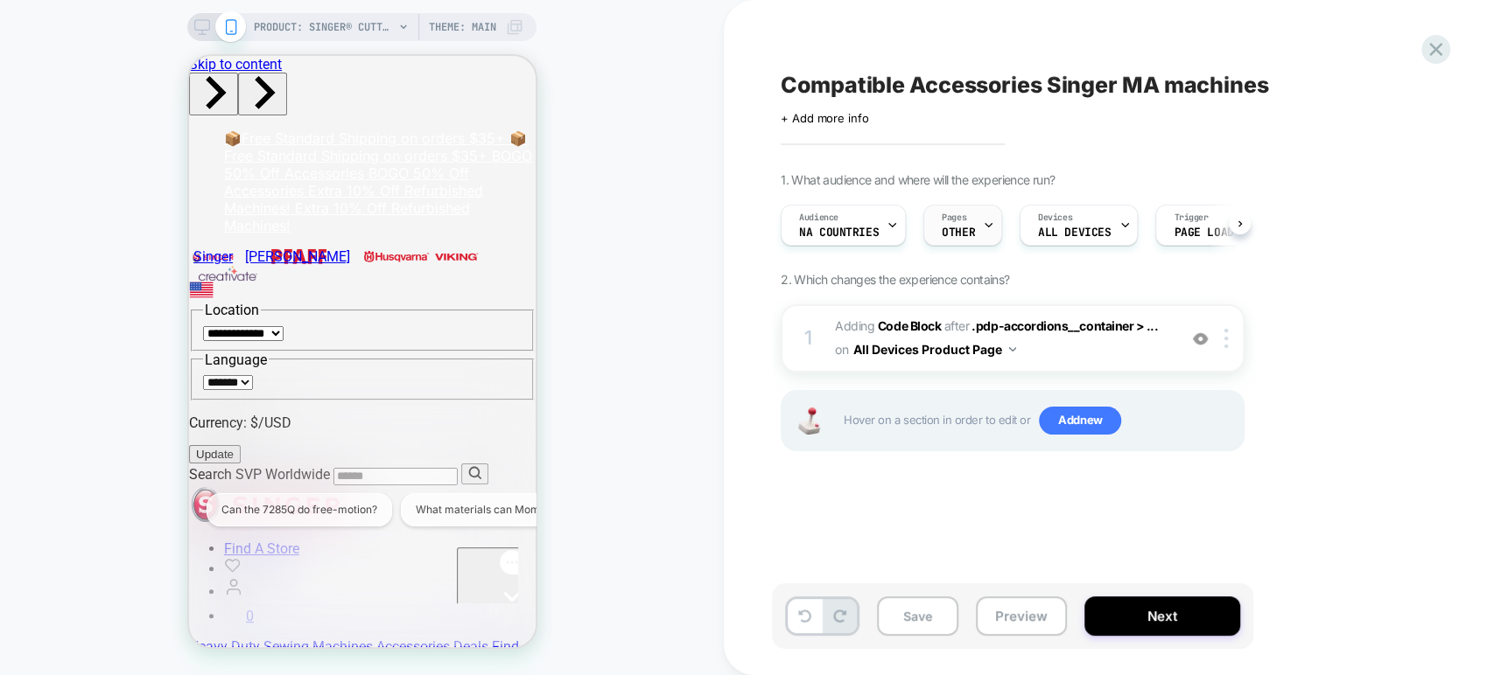
click at [964, 214] on div "Pages OTHER" at bounding box center [958, 225] width 68 height 39
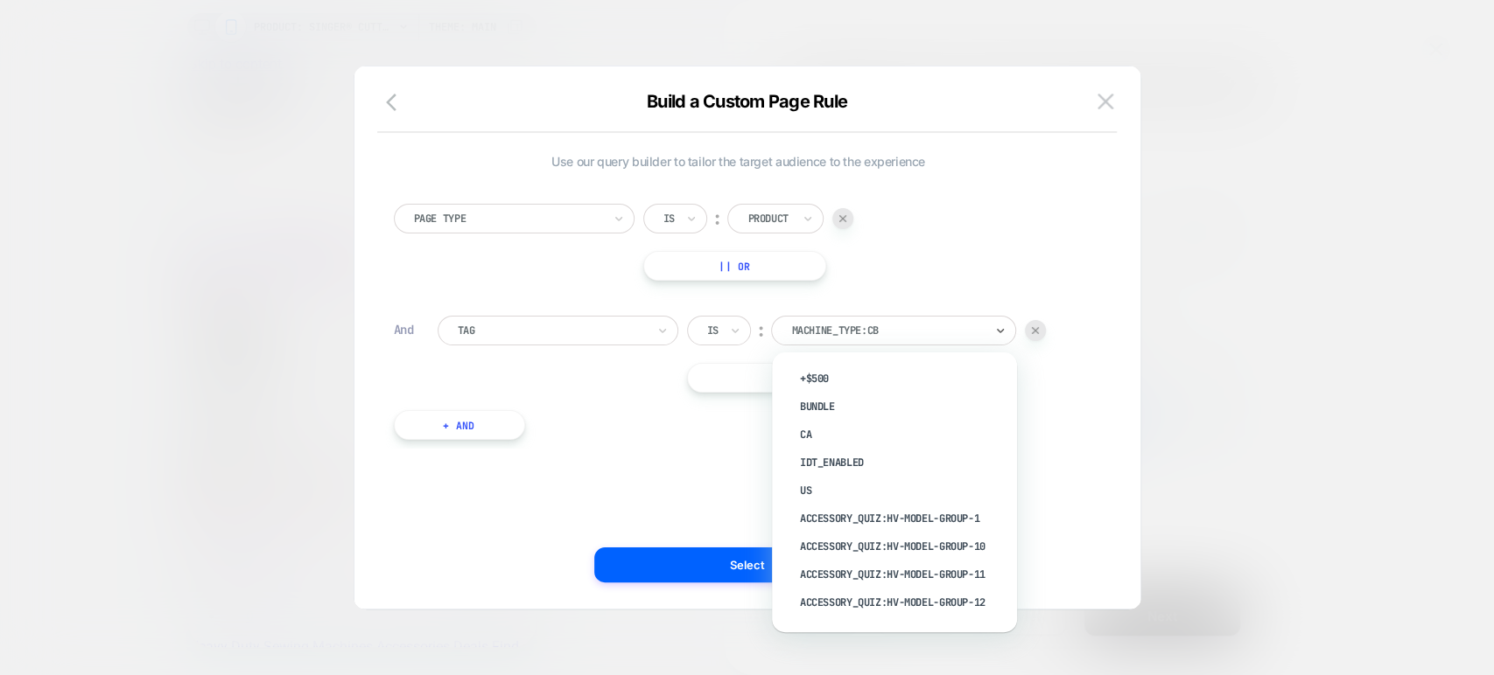
click at [856, 332] on div at bounding box center [887, 331] width 192 height 16
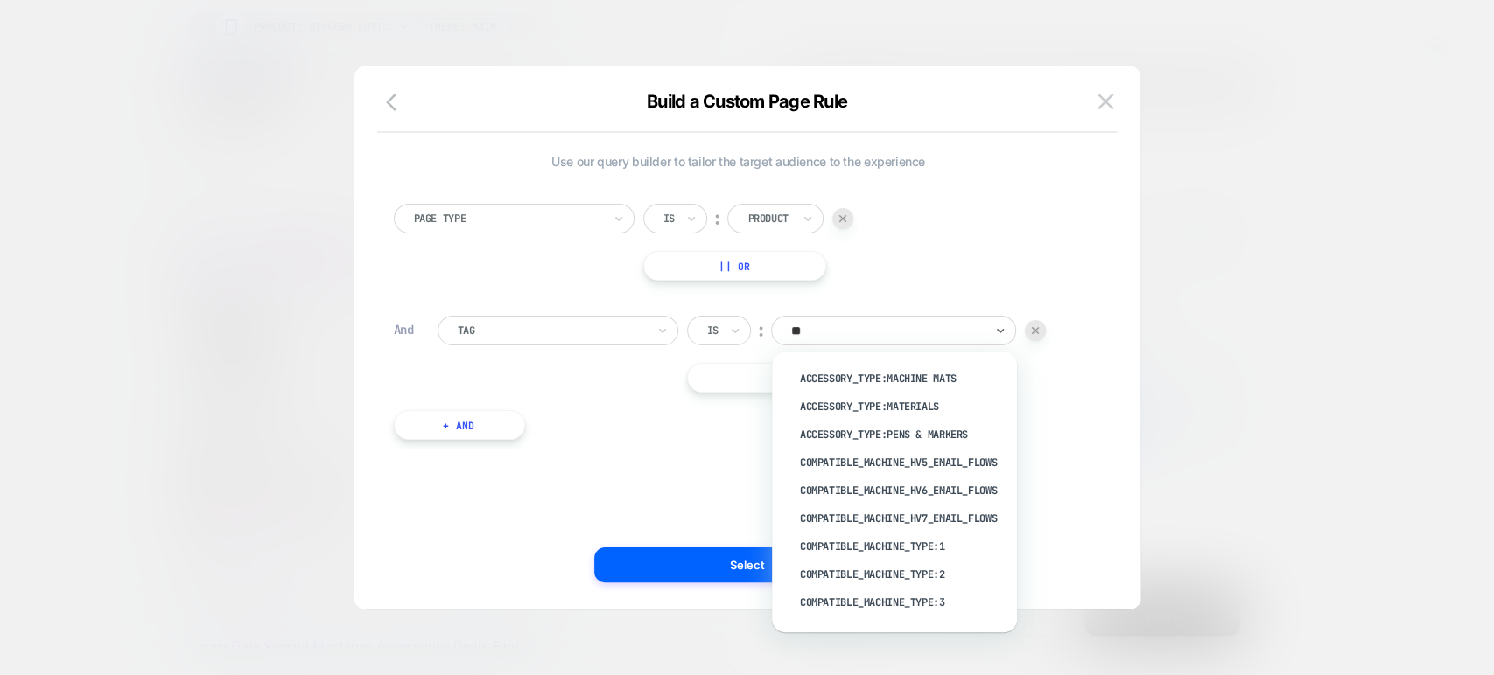
type input "*"
type input "**********"
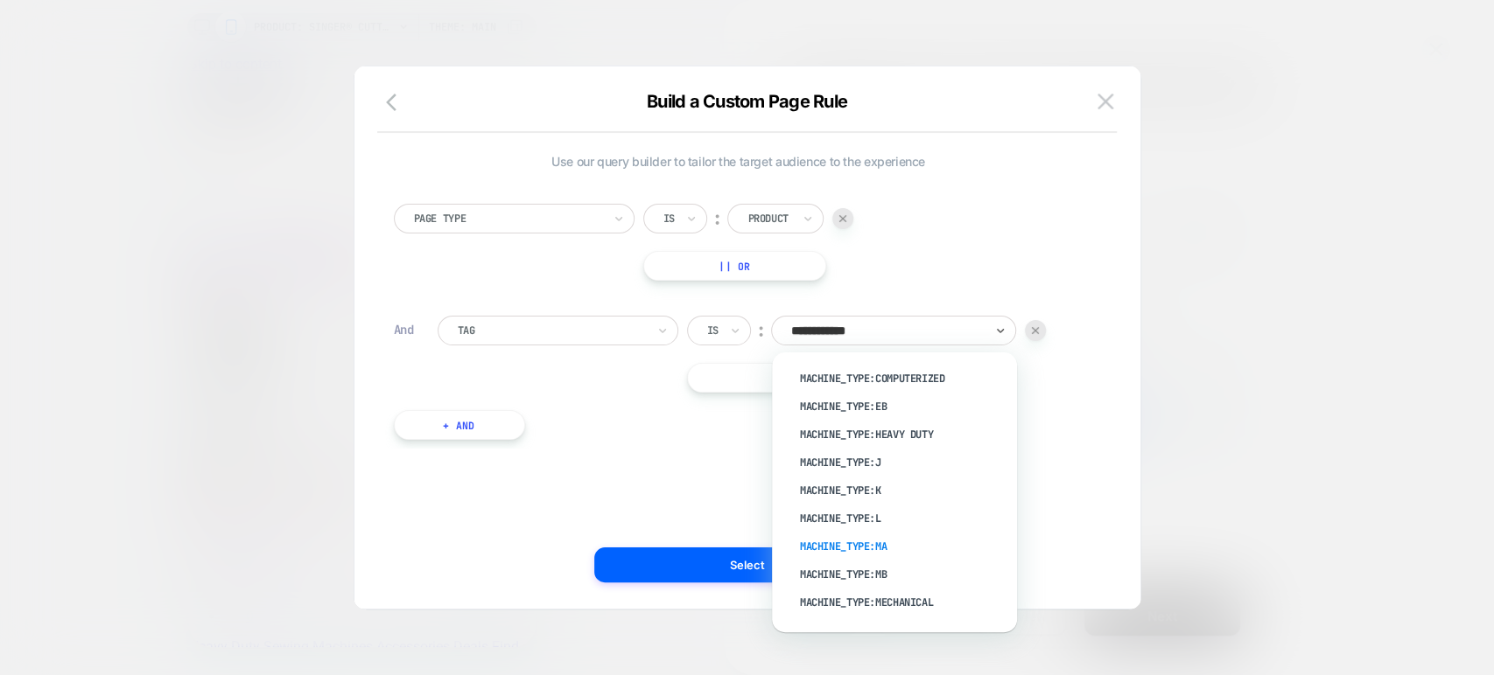
scroll to position [1326, 0]
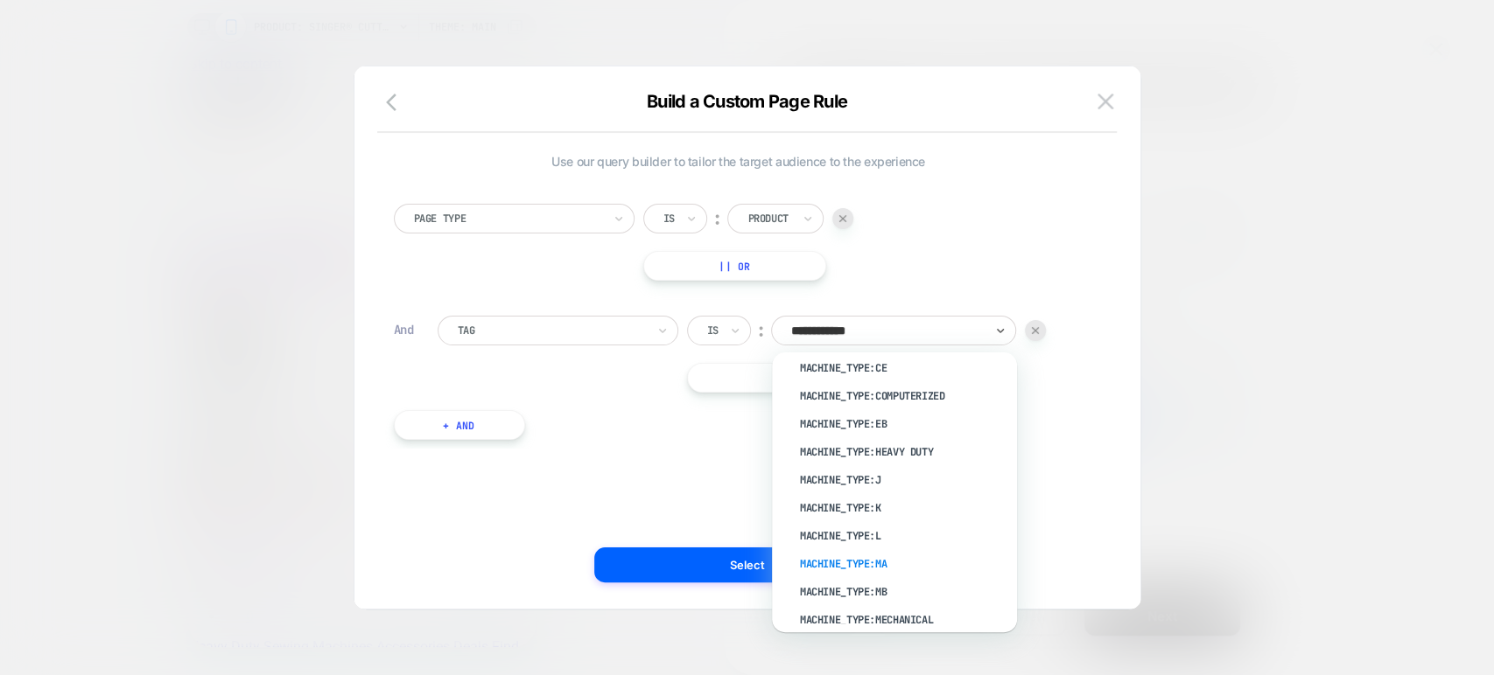
click at [878, 562] on div "machine_type:MA" at bounding box center [902, 564] width 227 height 28
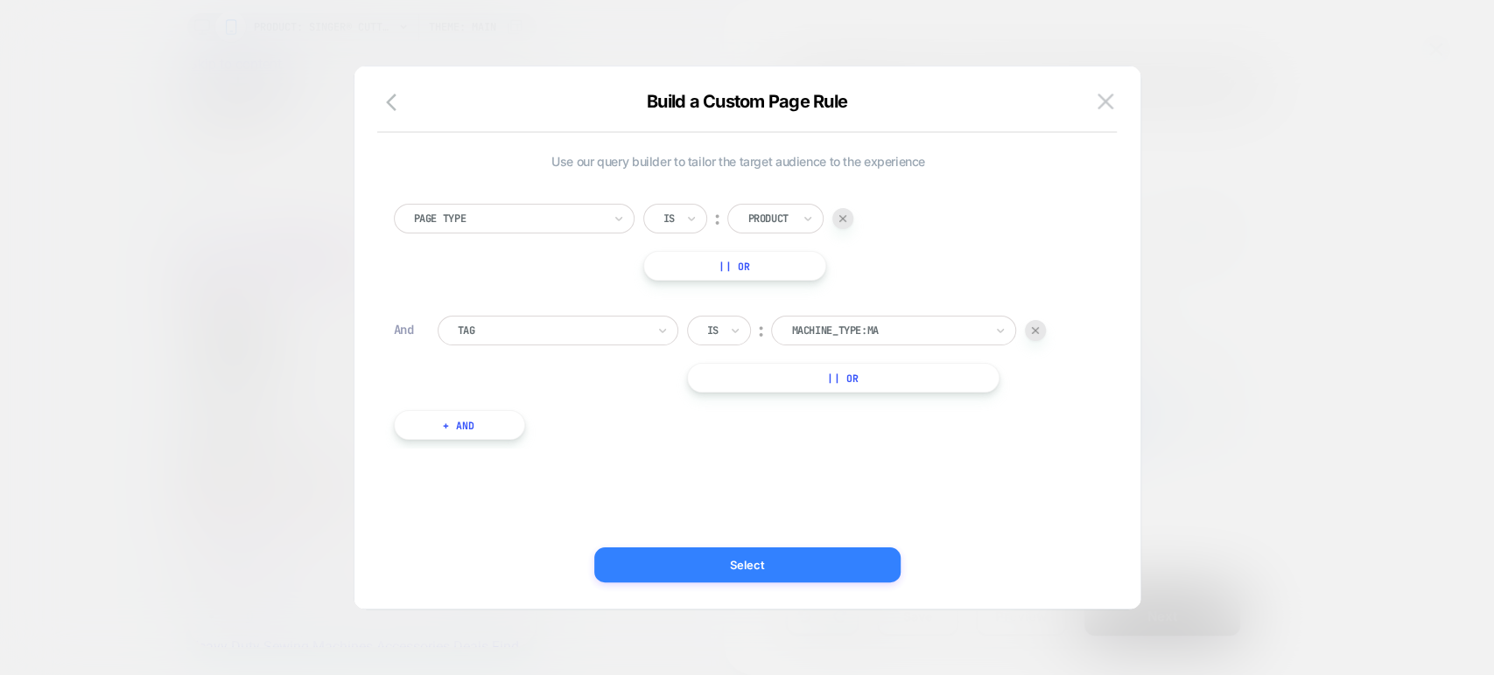
click at [770, 570] on button "Select" at bounding box center [747, 565] width 306 height 35
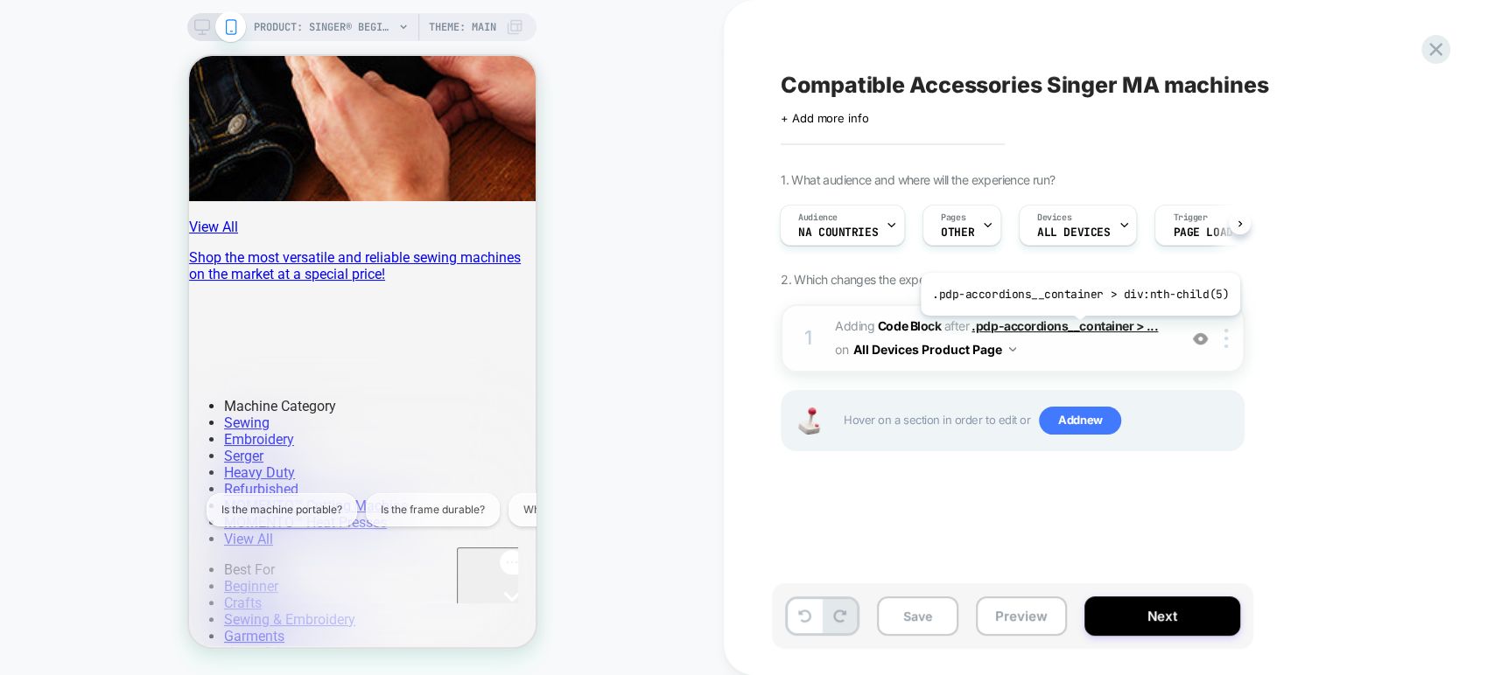
scroll to position [0, 0]
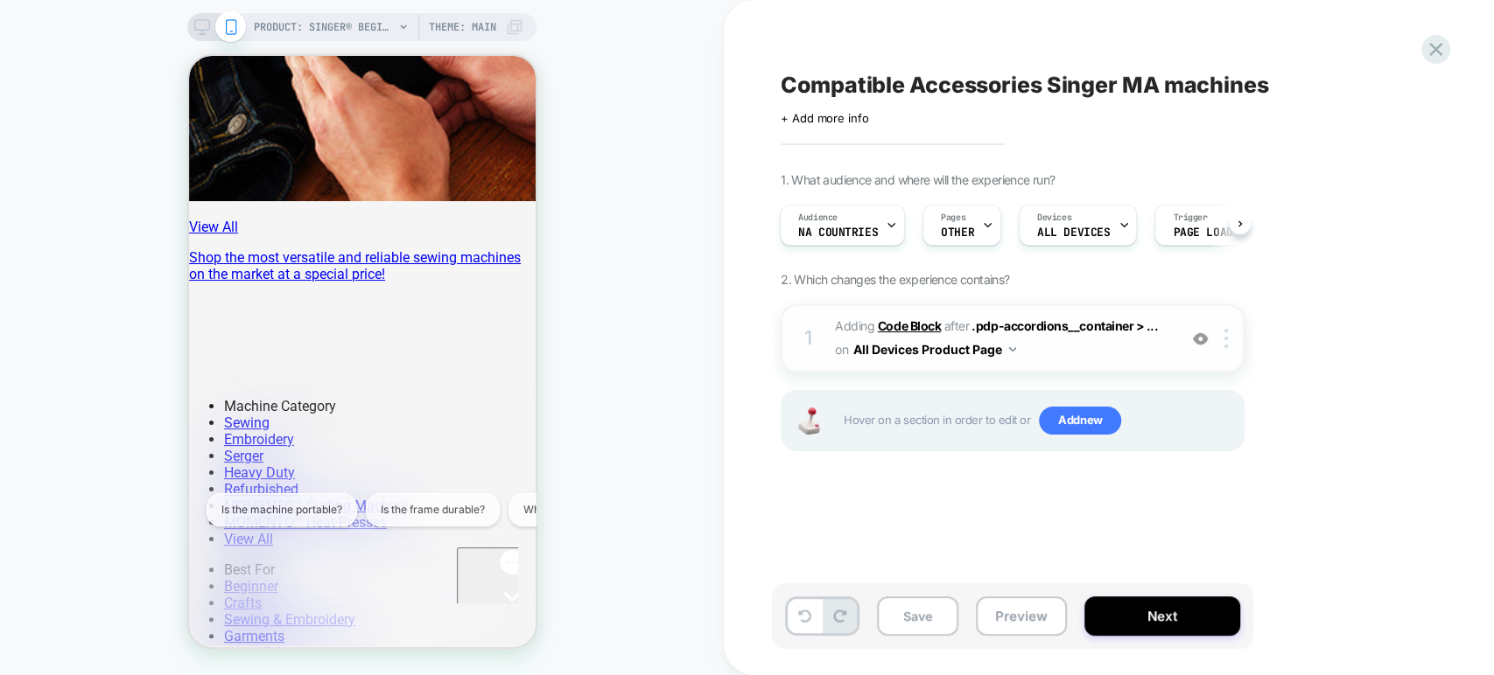
click at [931, 321] on b "Code Block" at bounding box center [909, 325] width 63 height 15
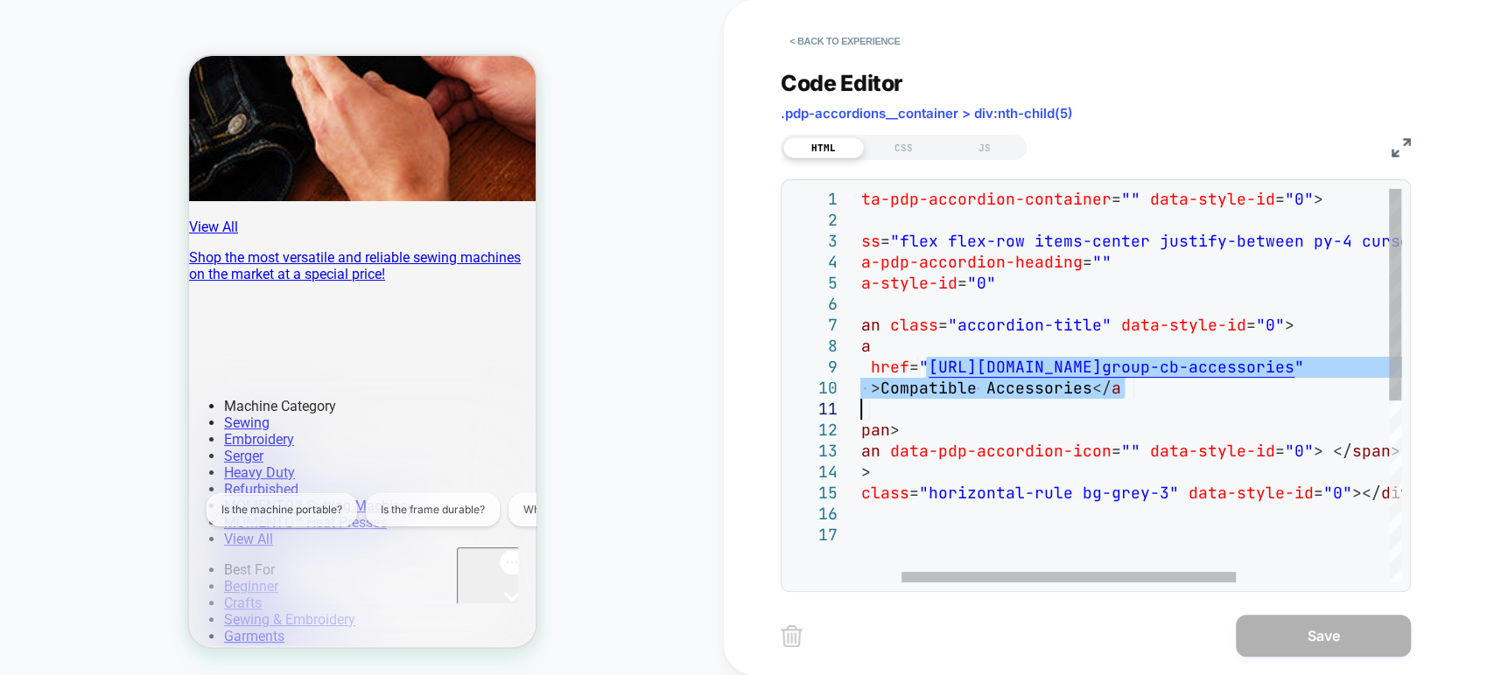
type textarea "**********"
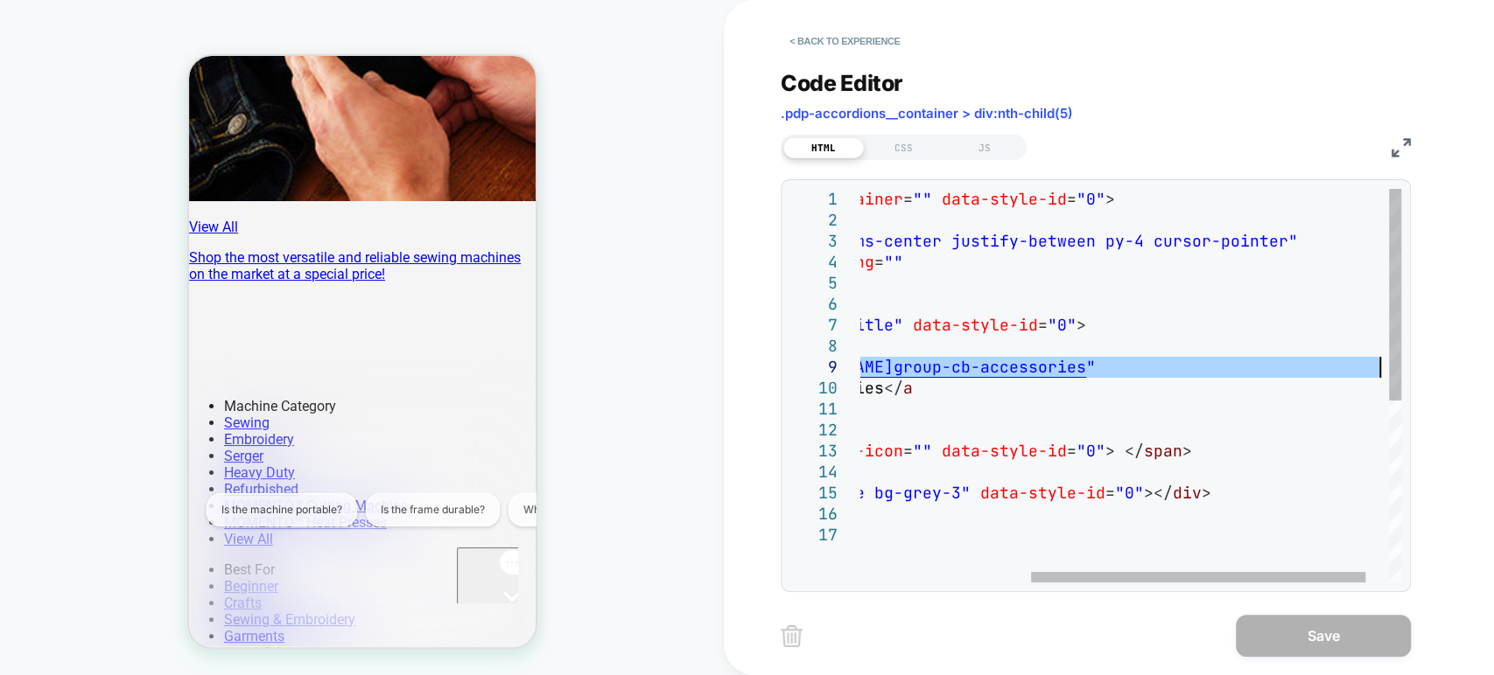
drag, startPoint x: 990, startPoint y: 367, endPoint x: 1374, endPoint y: 377, distance: 383.4
click at [1374, 377] on div "< div data-pdp-accordion-container = "" data-style-id = "0" > < div class = "fl…" at bounding box center [1011, 554] width 853 height 730
click at [1259, 368] on div "< div data-pdp-accordion-container = "" data-style-id = "0" > < div class = "fl…" at bounding box center [1011, 554] width 853 height 730
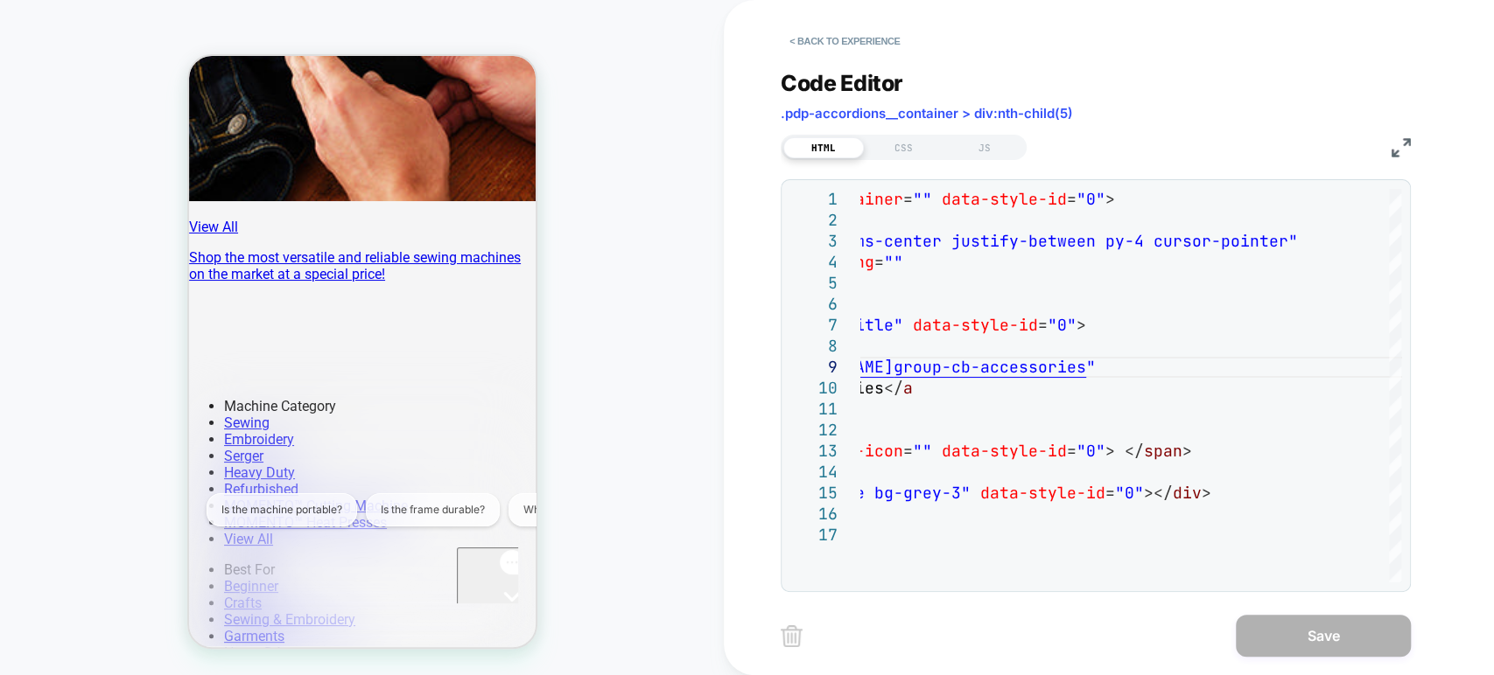
click at [815, 44] on button "< Back to experience" at bounding box center [844, 41] width 128 height 28
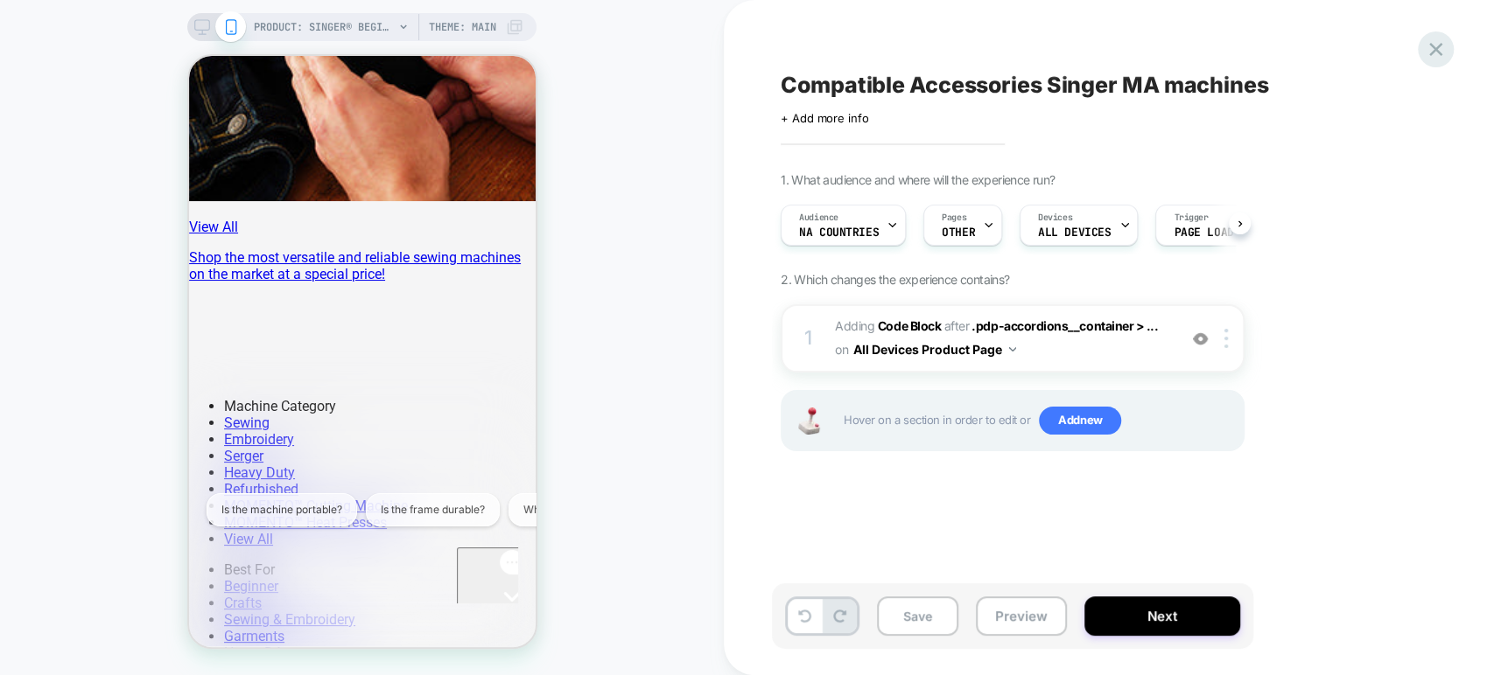
click at [1430, 43] on icon at bounding box center [1435, 49] width 13 height 13
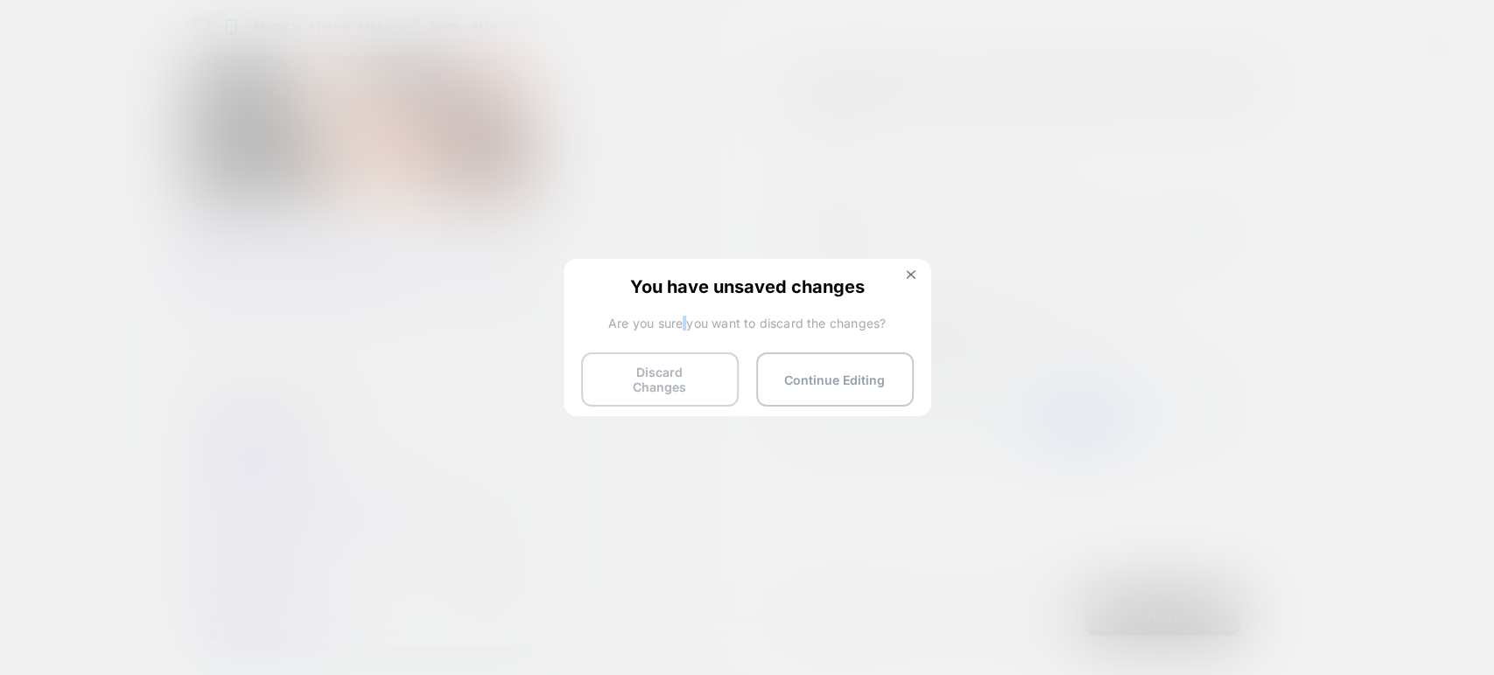
click at [686, 351] on div "You have unsaved changes Are you sure you want to discard the changes? Discard …" at bounding box center [746, 336] width 367 height 155
click at [693, 380] on button "Discard Changes" at bounding box center [659, 380] width 157 height 54
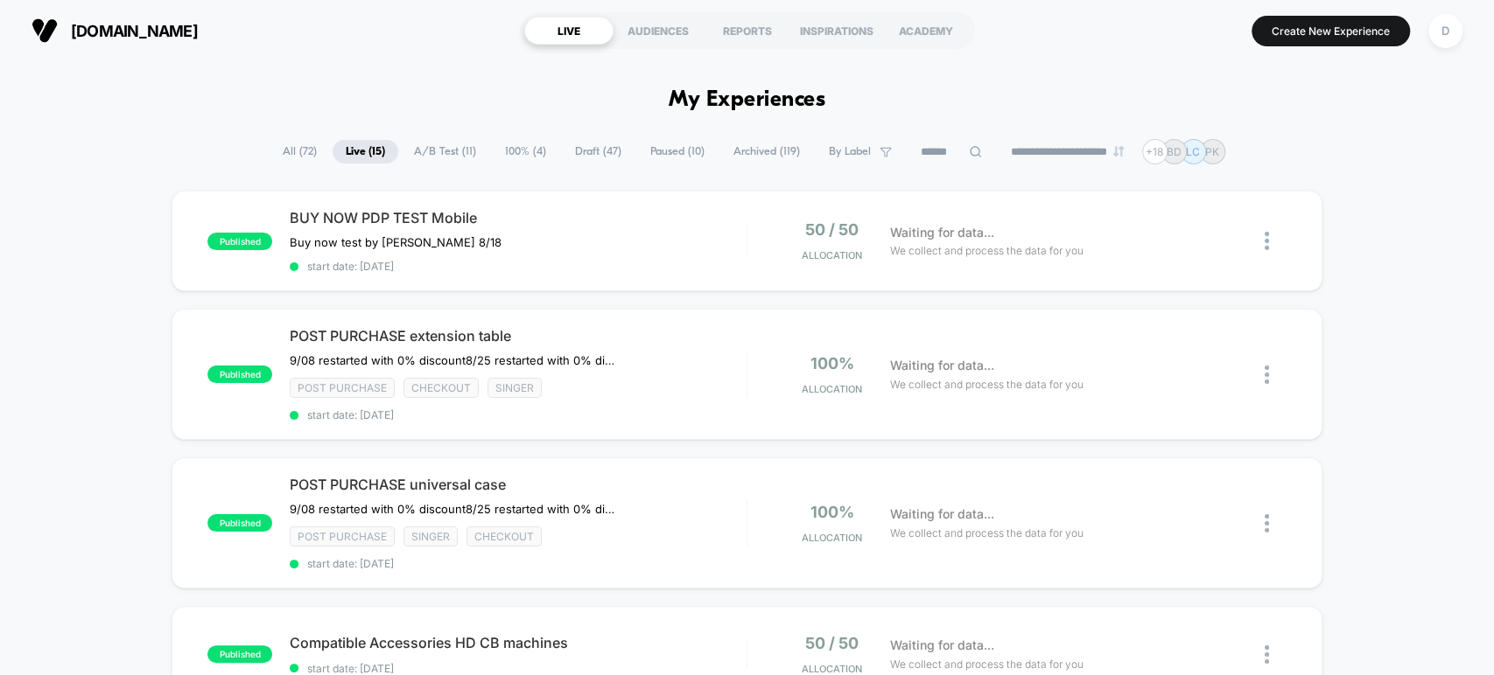
click at [571, 152] on span "Draft ( 47 )" at bounding box center [598, 152] width 73 height 24
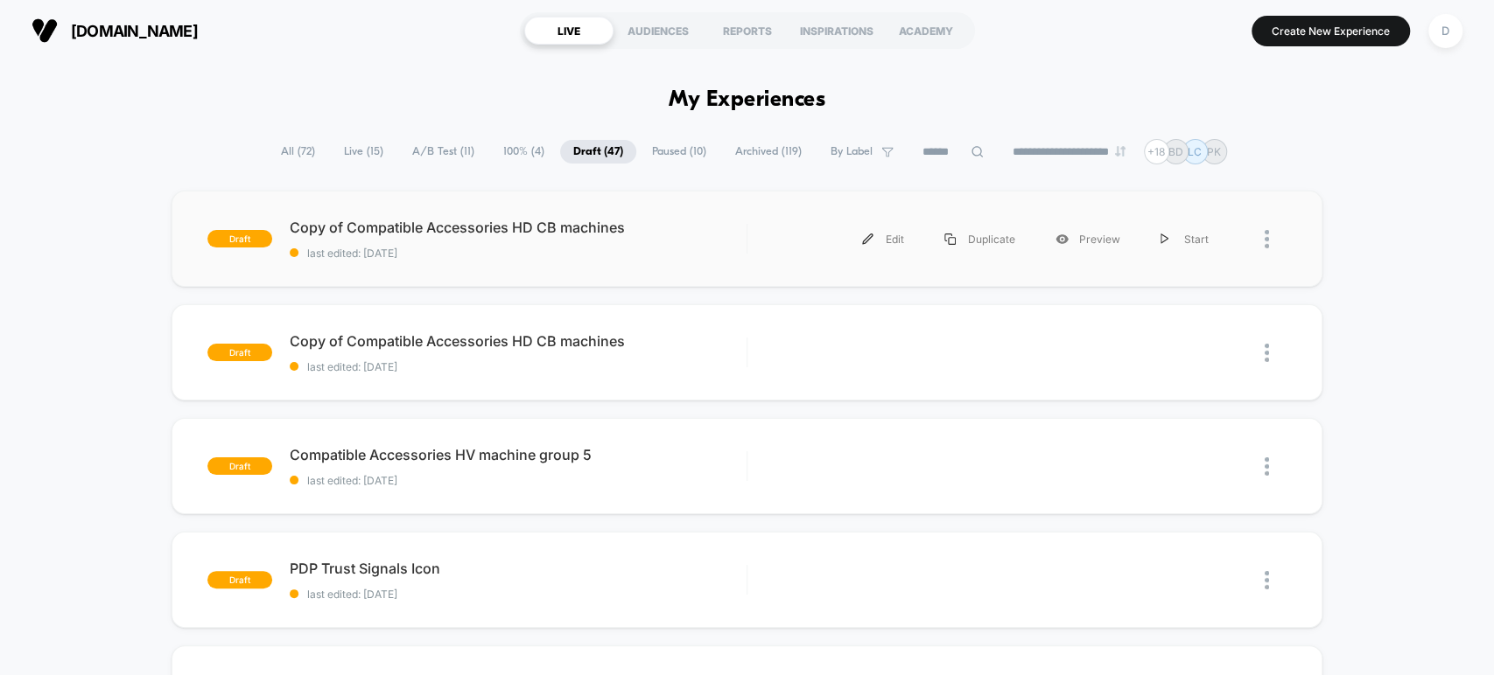
click at [1278, 234] on div at bounding box center [1275, 239] width 22 height 39
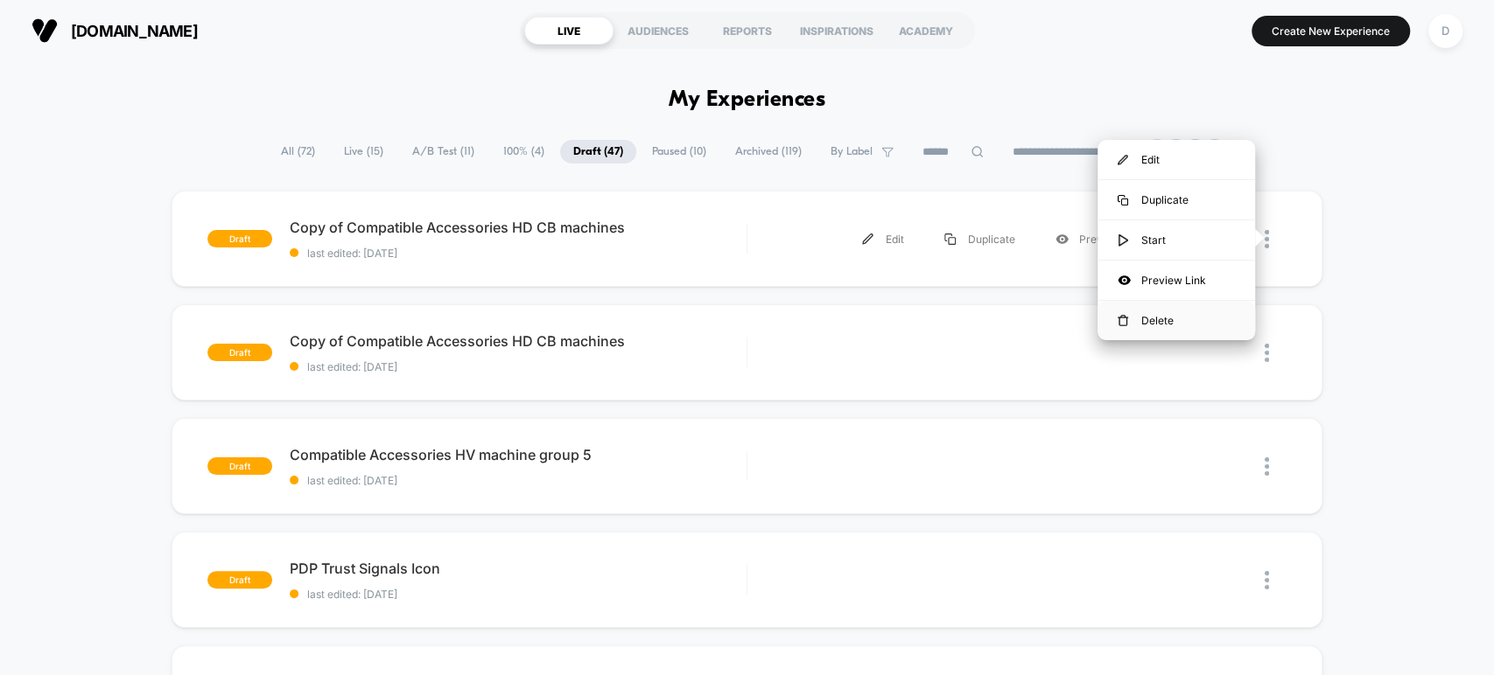
click at [1196, 325] on div "Delete" at bounding box center [1175, 320] width 157 height 39
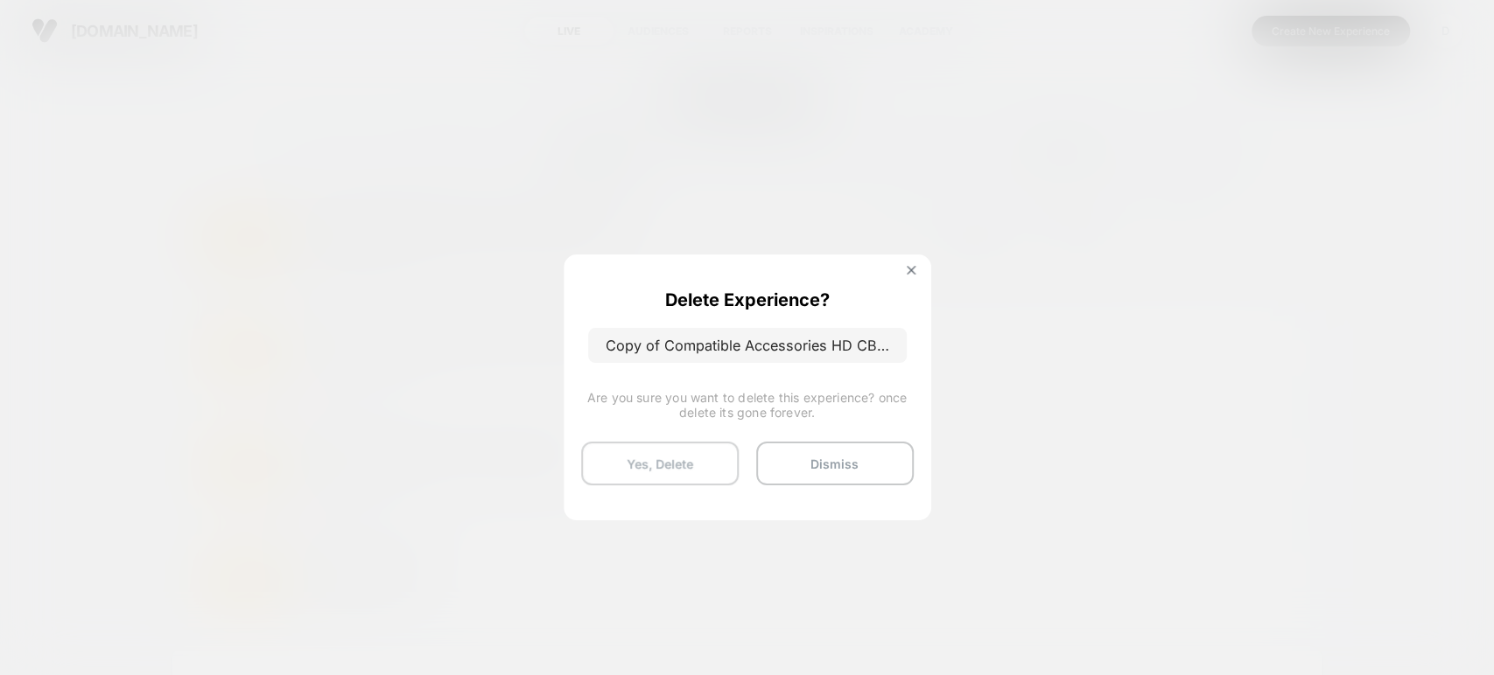
click at [689, 462] on button "Yes, Delete" at bounding box center [659, 464] width 157 height 44
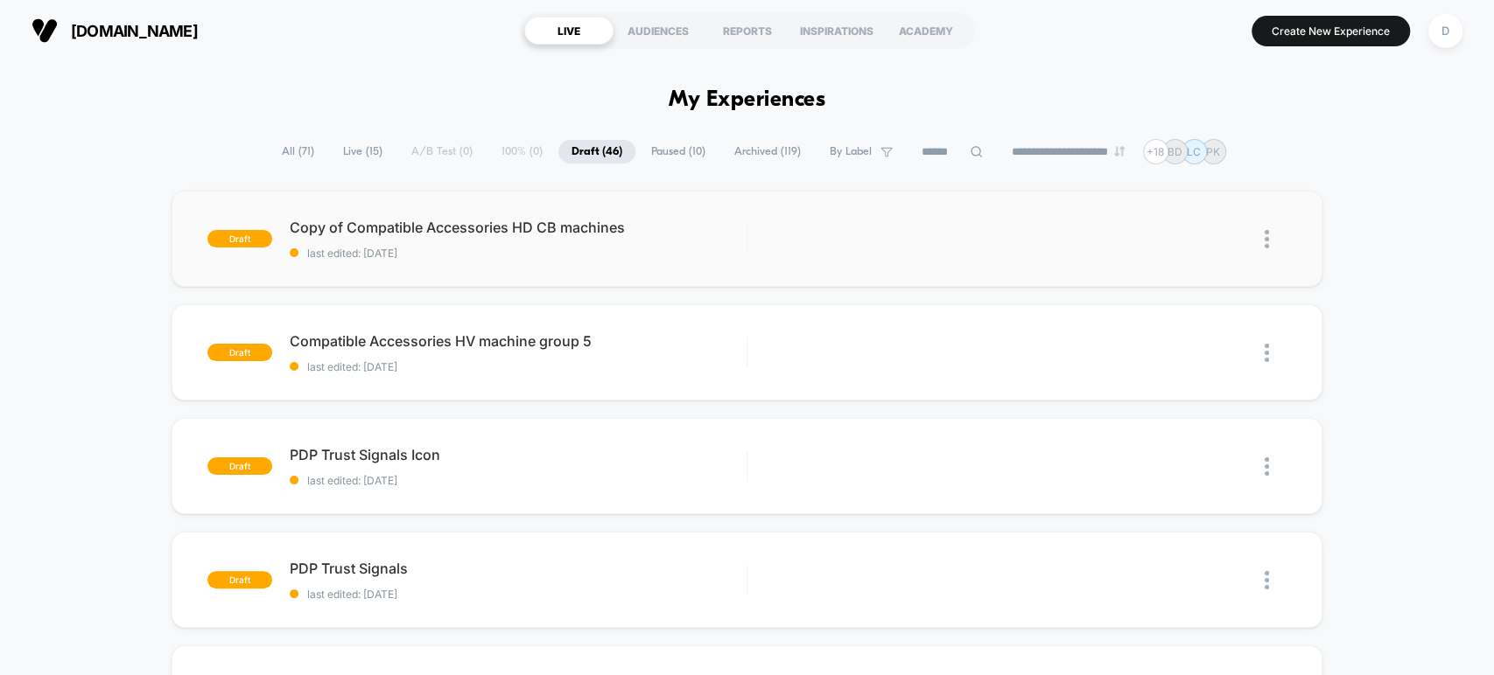
click at [1267, 233] on img at bounding box center [1266, 239] width 4 height 18
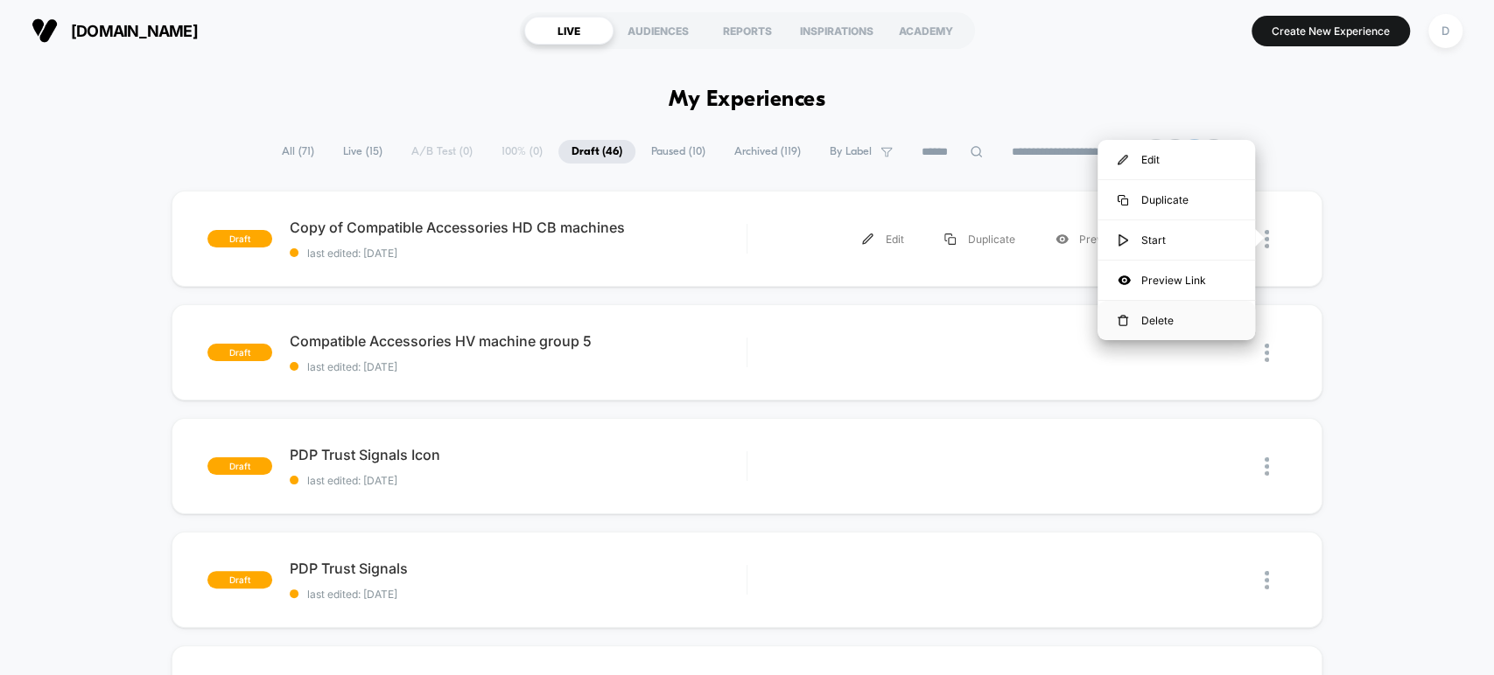
click at [1187, 320] on div "Delete" at bounding box center [1175, 320] width 157 height 39
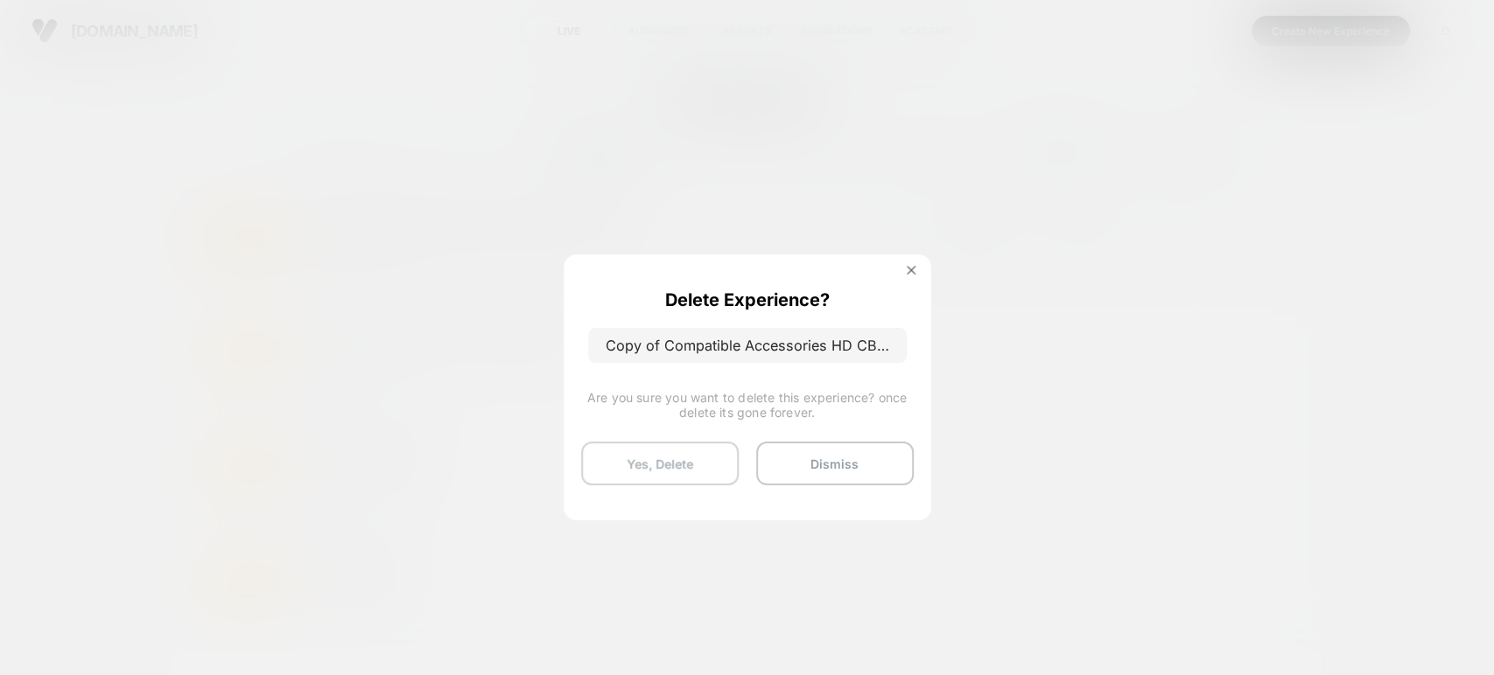
click at [660, 460] on button "Yes, Delete" at bounding box center [659, 464] width 157 height 44
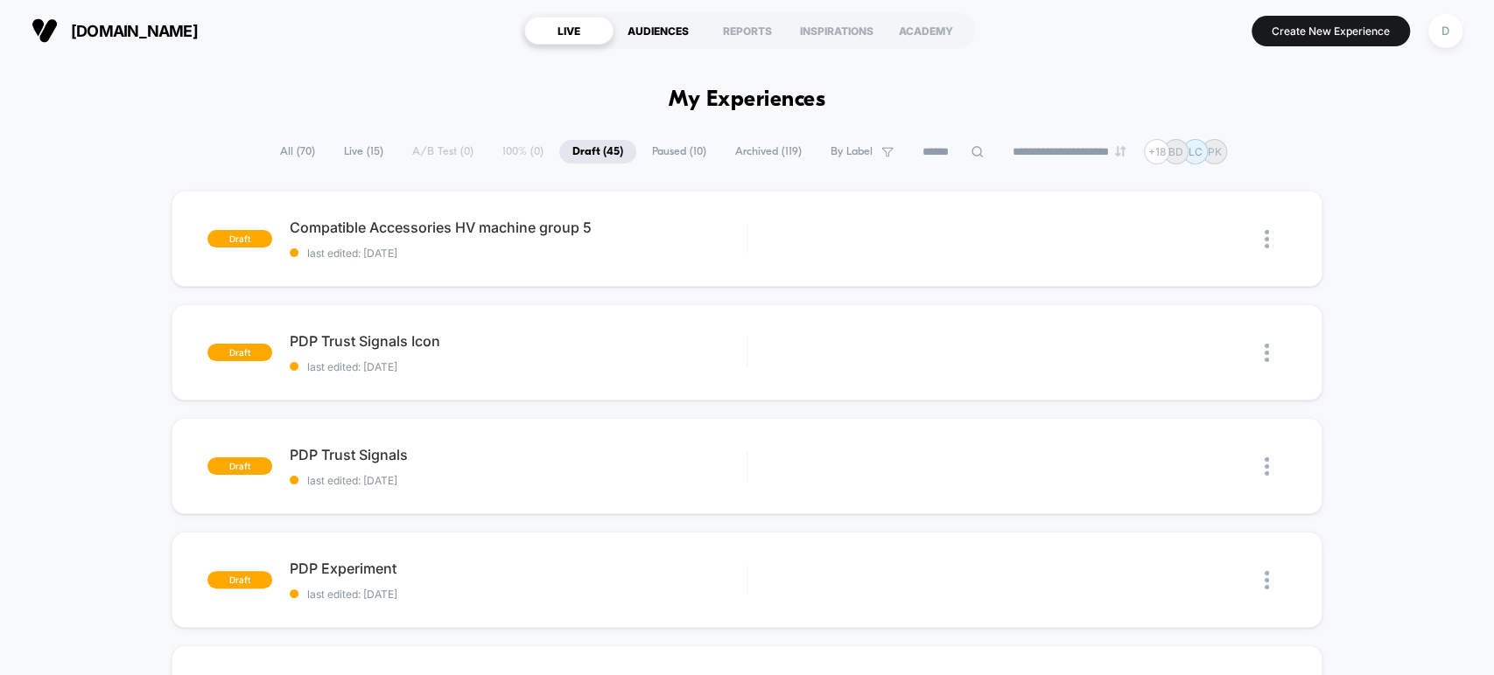
click at [647, 36] on div "AUDIENCES" at bounding box center [657, 31] width 89 height 28
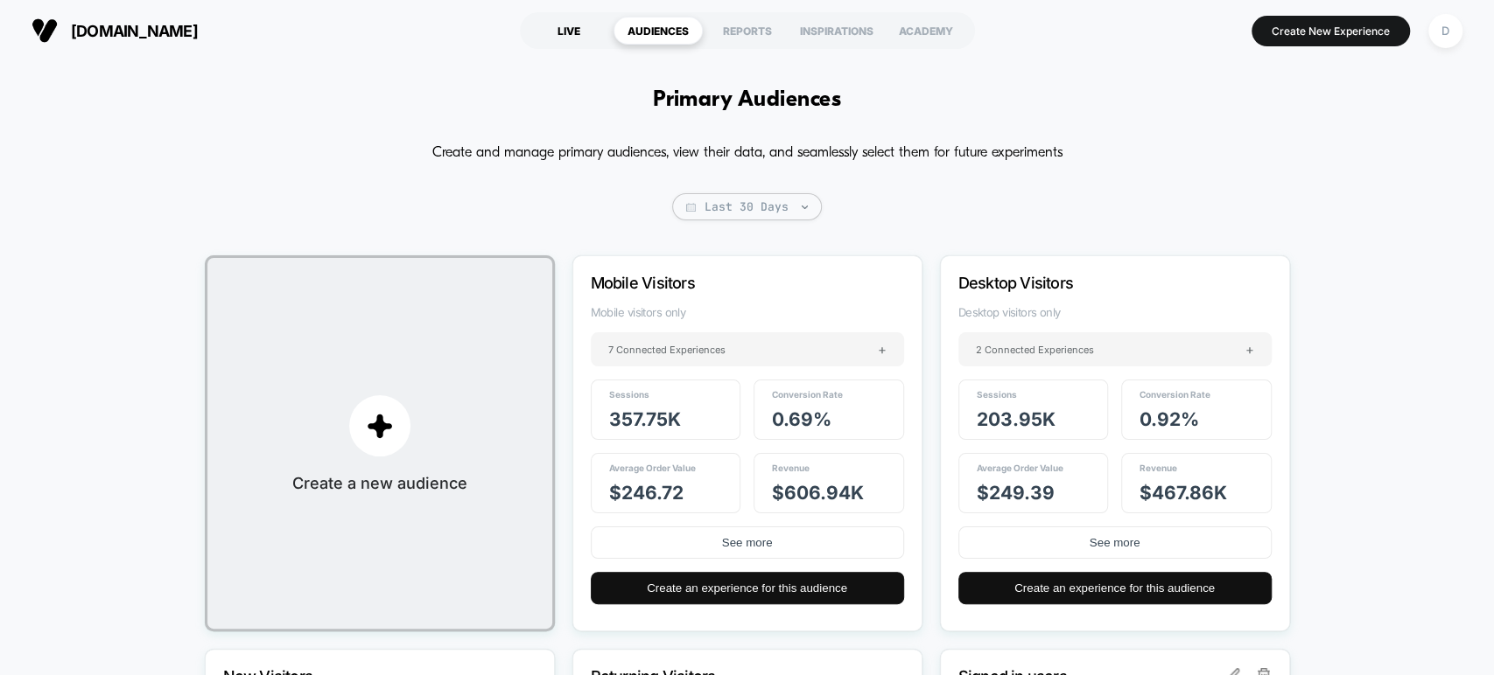
click at [554, 38] on div "LIVE" at bounding box center [568, 31] width 89 height 28
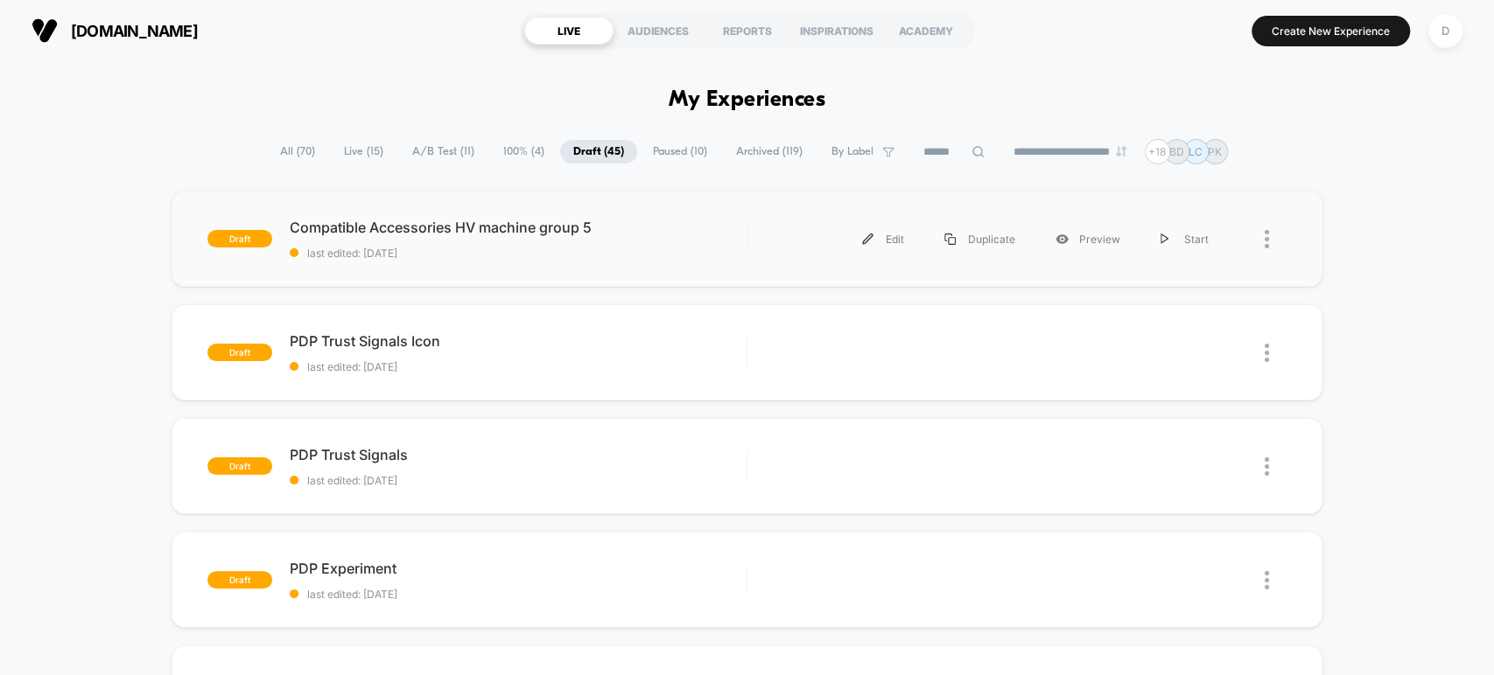
click at [637, 200] on div "draft Compatible Accessories HV machine group 5 last edited: [DATE] Edit Duplic…" at bounding box center [746, 239] width 1150 height 96
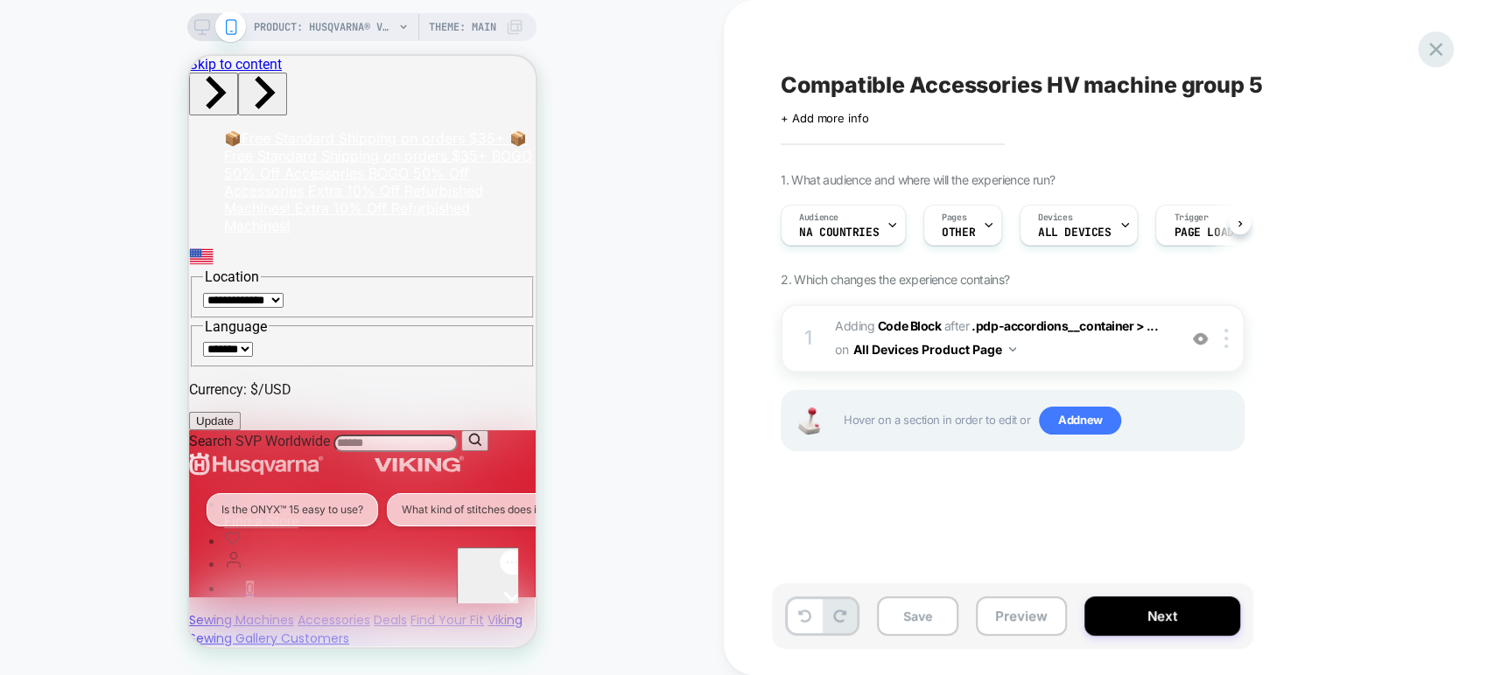
click at [1424, 46] on icon at bounding box center [1436, 50] width 24 height 24
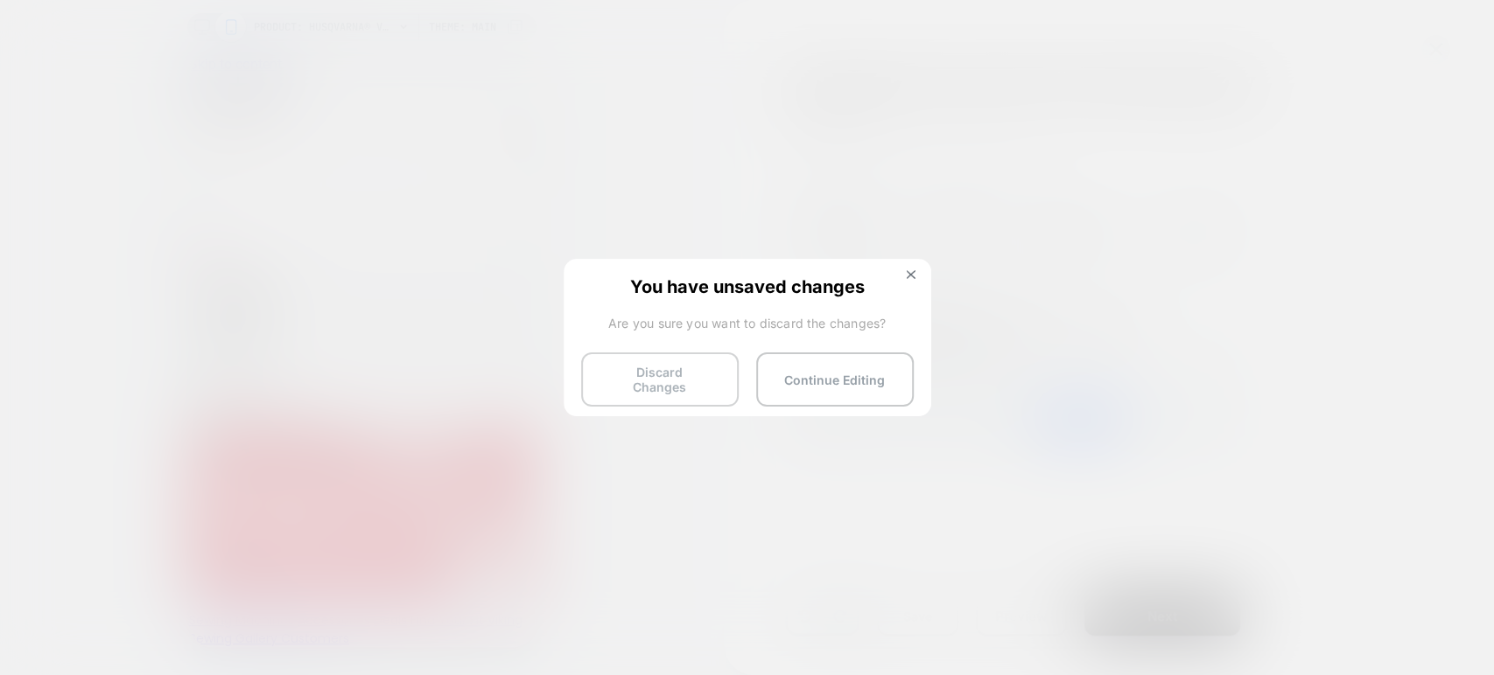
click at [686, 370] on button "Discard Changes" at bounding box center [659, 380] width 157 height 54
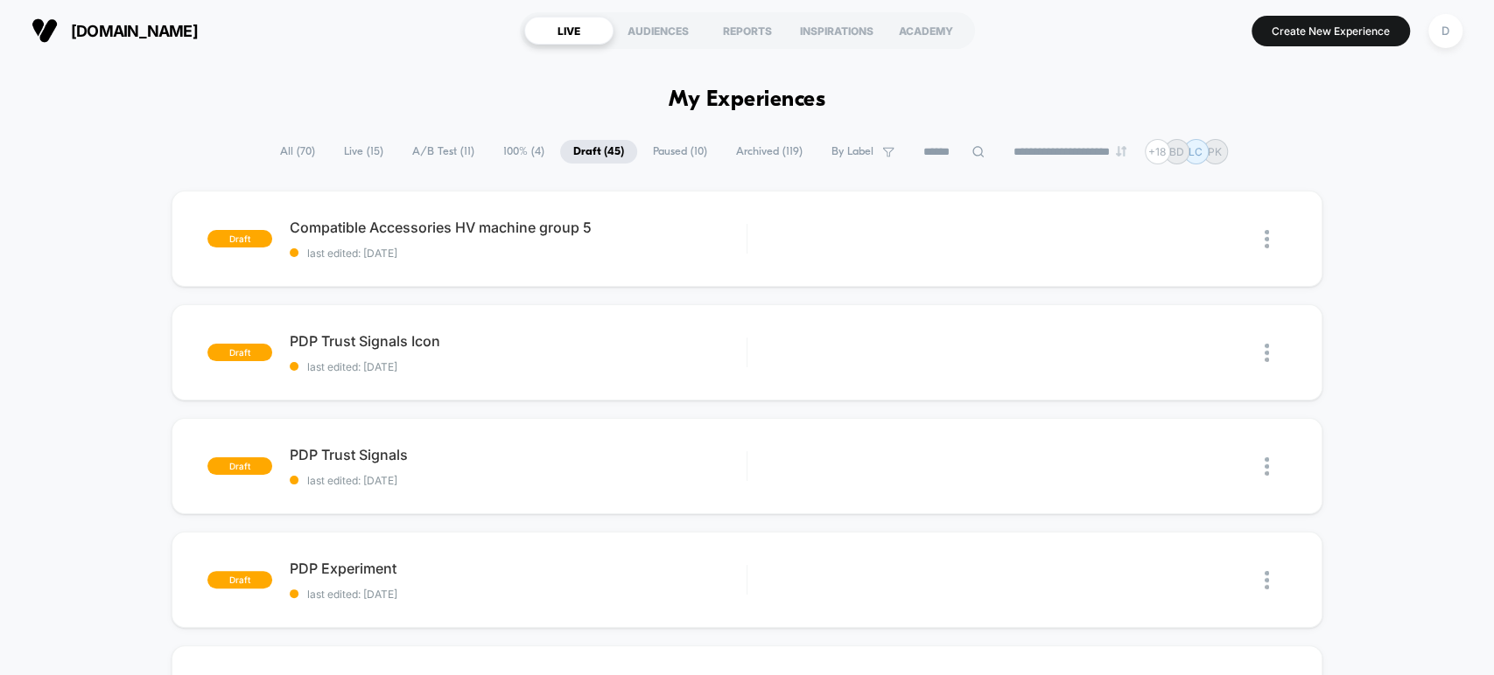
click at [356, 145] on span "Live ( 15 )" at bounding box center [364, 152] width 66 height 24
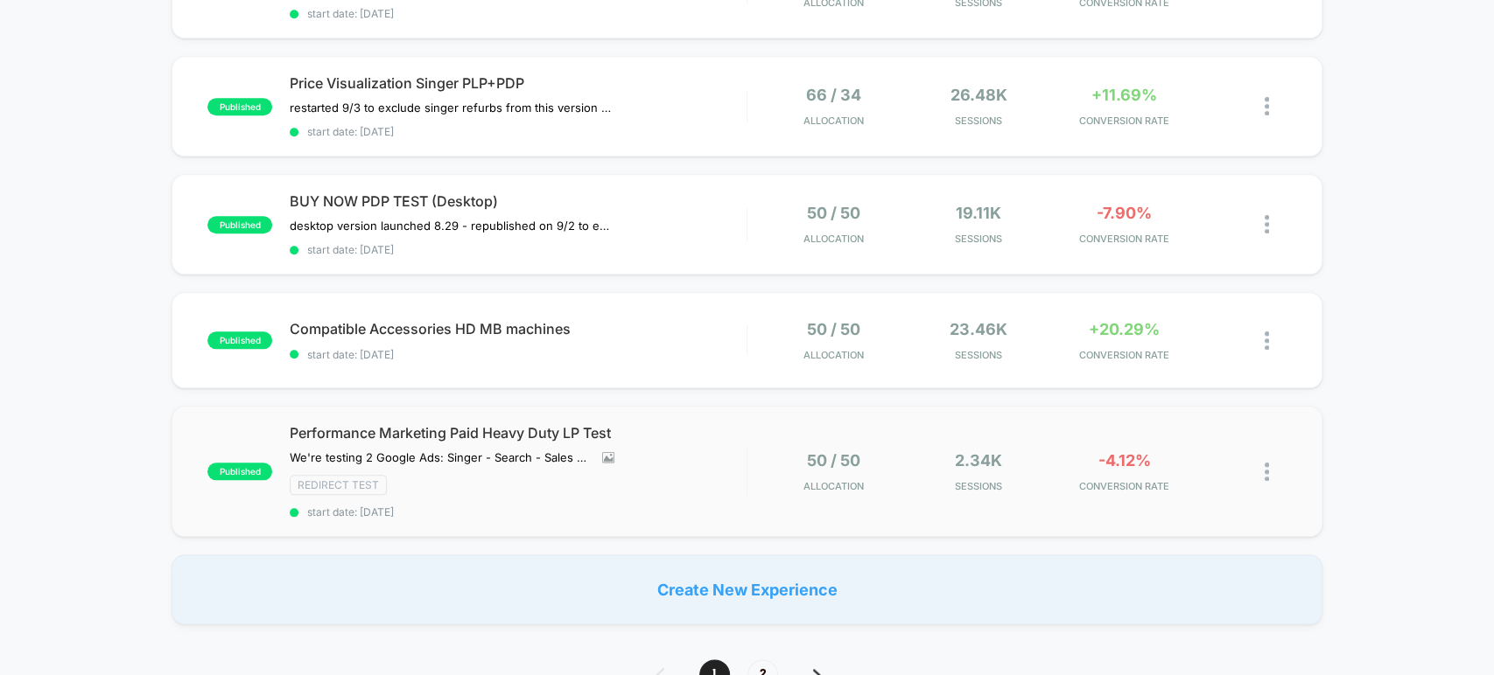
scroll to position [1134, 0]
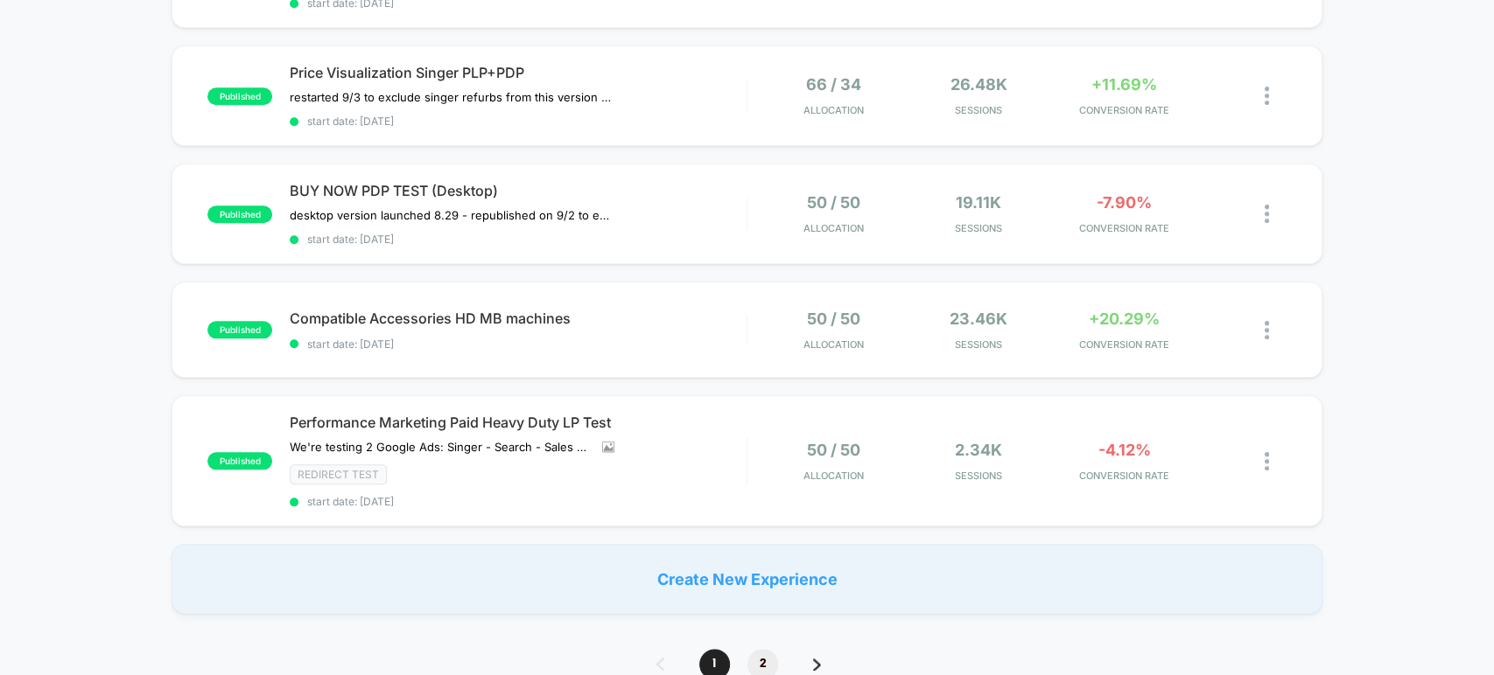
click at [761, 649] on span "2" at bounding box center [762, 664] width 31 height 31
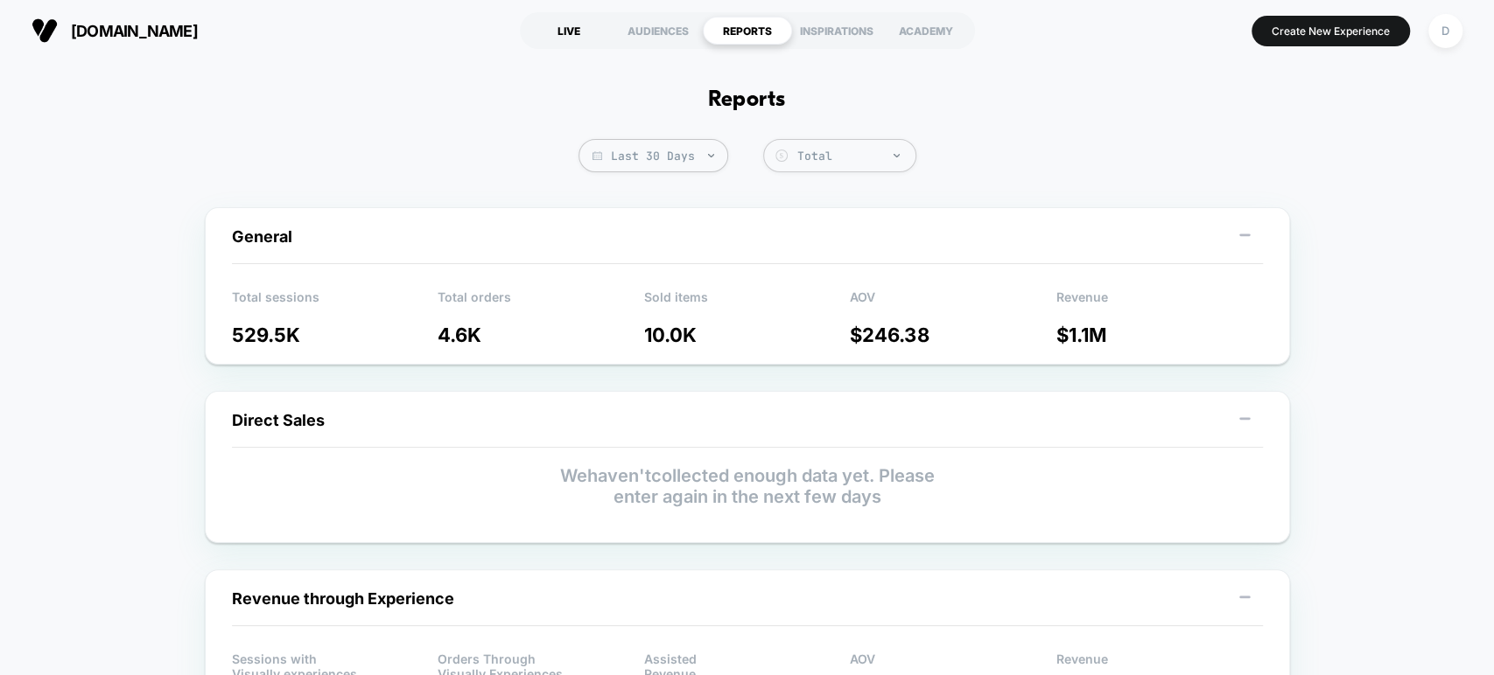
click at [558, 20] on div "LIVE" at bounding box center [568, 31] width 89 height 28
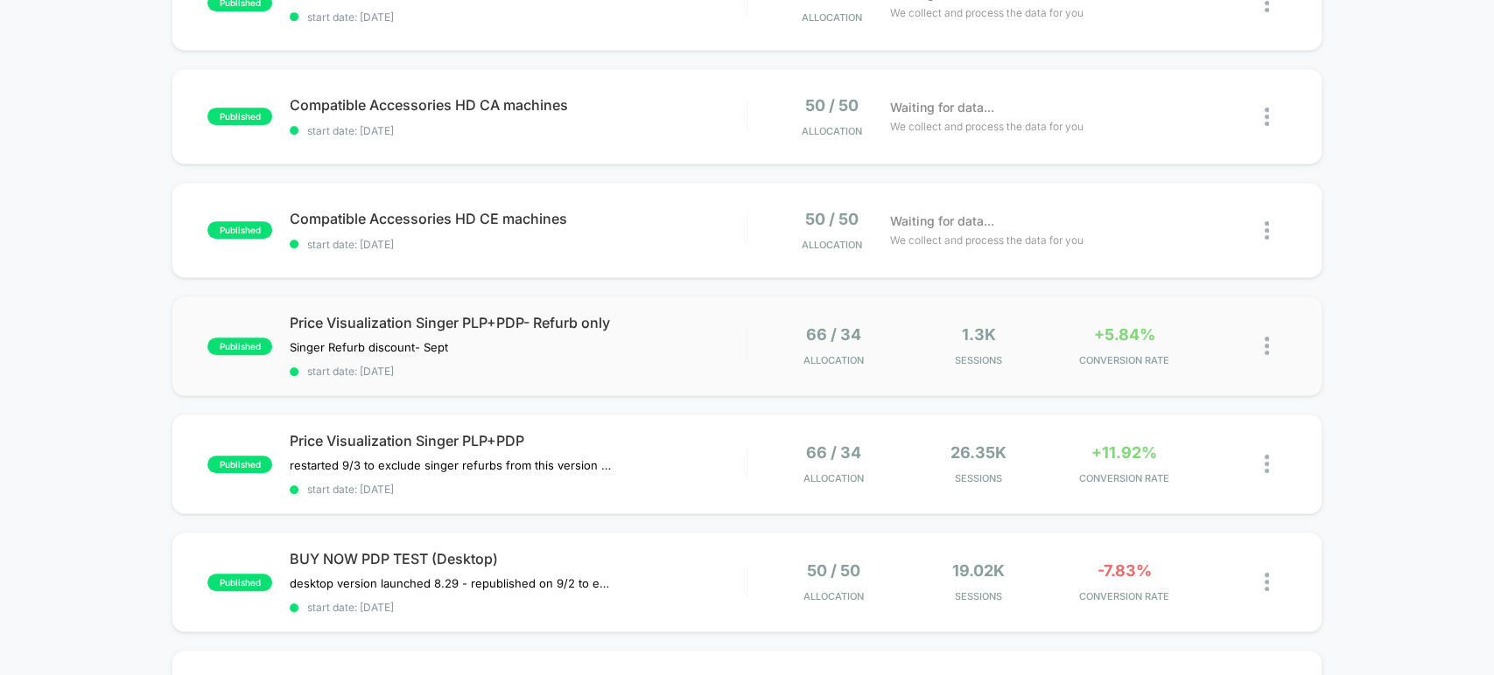
scroll to position [810, 0]
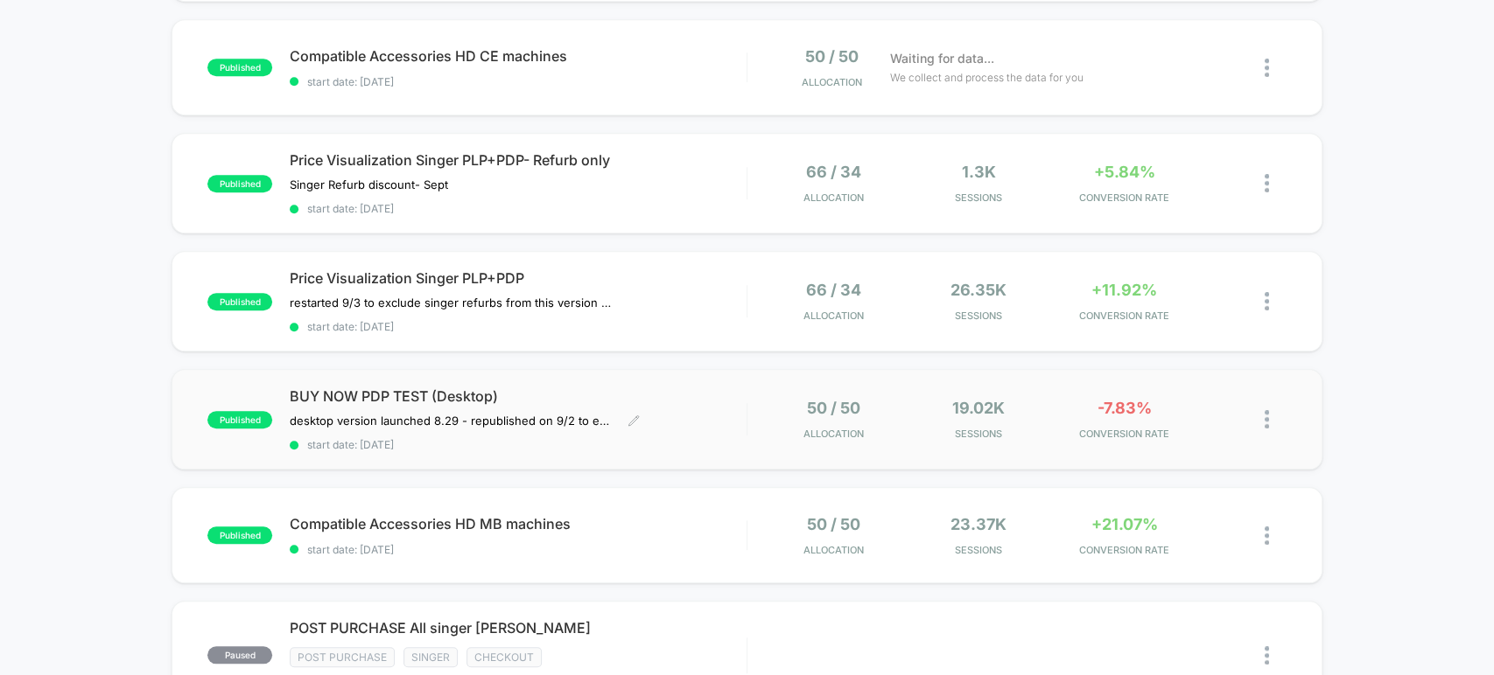
click at [614, 438] on span "start date: [DATE]" at bounding box center [518, 444] width 456 height 13
